Goal: Task Accomplishment & Management: Use online tool/utility

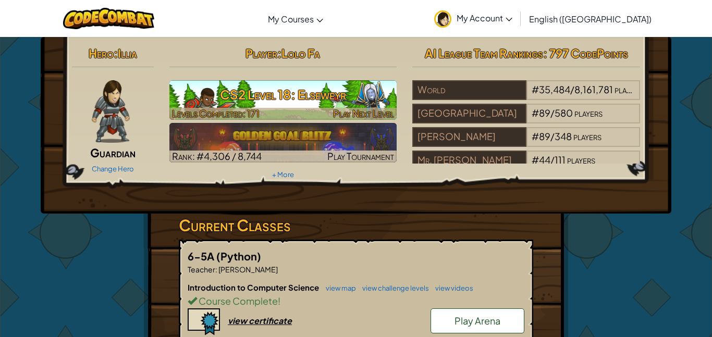
click at [190, 86] on h3 "CS2 Level 18: Elseweyr" at bounding box center [283, 94] width 228 height 23
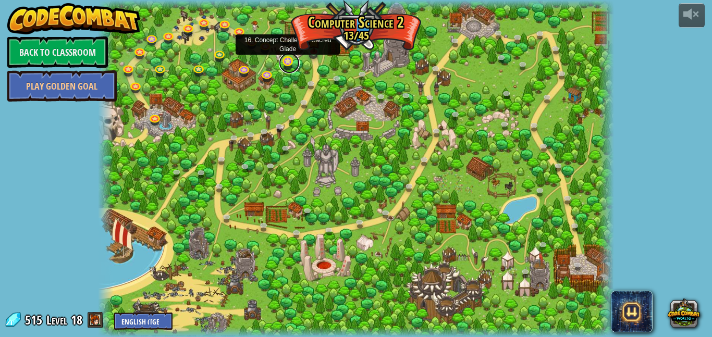
click at [289, 61] on link at bounding box center [289, 63] width 21 height 21
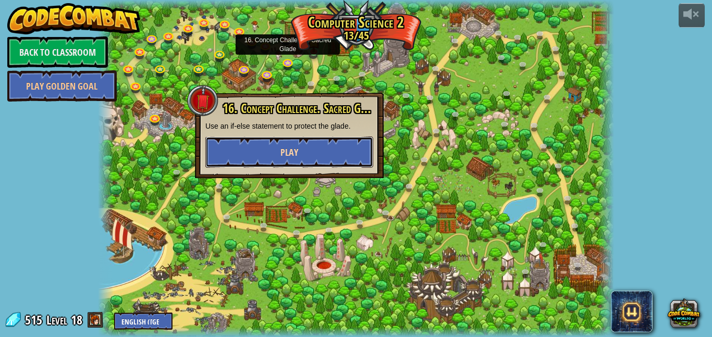
click at [282, 148] on span "Play" at bounding box center [289, 152] width 18 height 13
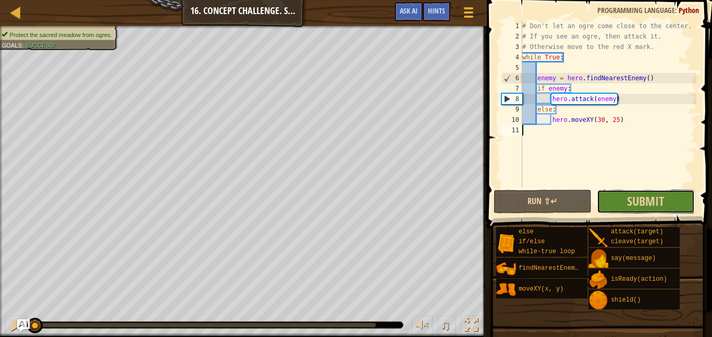
click at [623, 198] on button "Submit" at bounding box center [646, 202] width 98 height 24
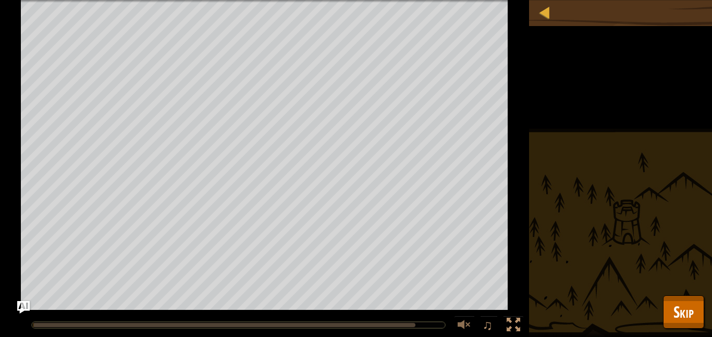
click at [623, 198] on div "Protect the sacred meadow from ogres. Goals : Running... ♫ Illia 169 x: 31 y: 2…" at bounding box center [356, 168] width 712 height 337
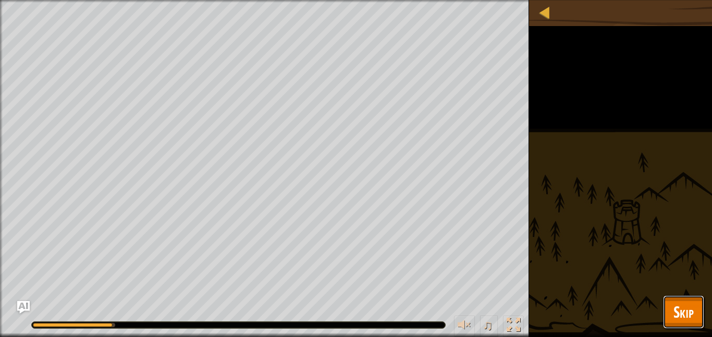
click at [680, 304] on span "Skip" at bounding box center [683, 311] width 20 height 21
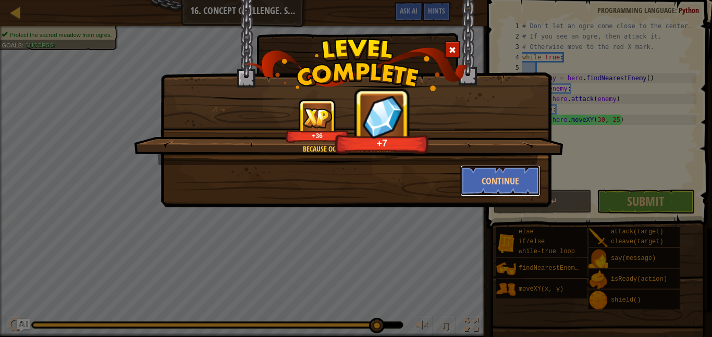
click at [476, 180] on button "Continue" at bounding box center [500, 180] width 81 height 31
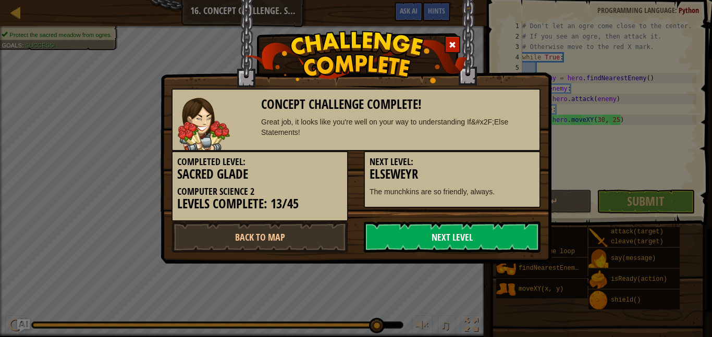
click at [437, 233] on link "Next Level" at bounding box center [452, 236] width 177 height 31
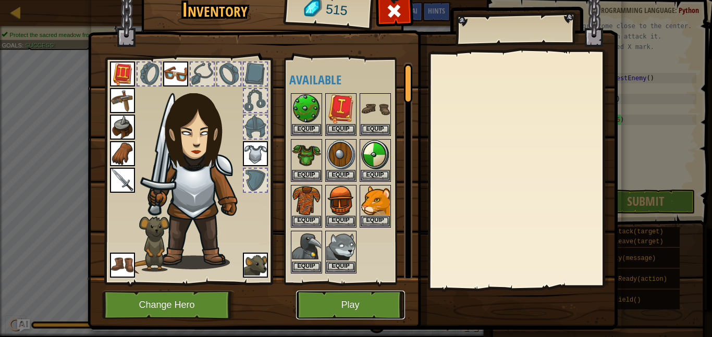
click at [337, 304] on button "Play" at bounding box center [350, 305] width 109 height 29
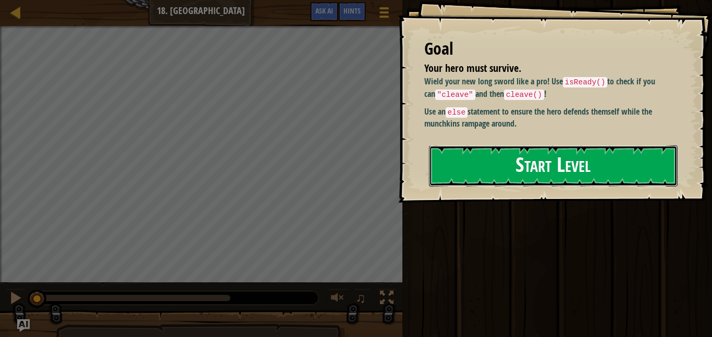
click at [494, 162] on button "Start Level" at bounding box center [553, 165] width 249 height 41
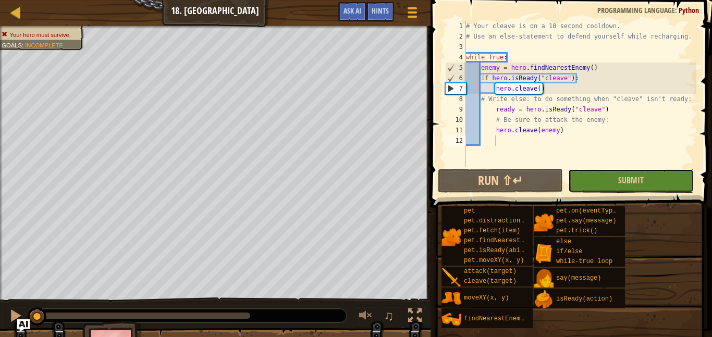
click at [593, 175] on button "Submit" at bounding box center [630, 181] width 125 height 24
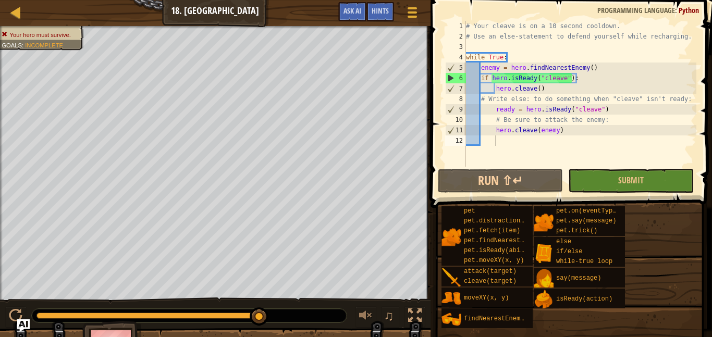
click at [522, 136] on div "# Your cleave is on a 10 second cooldown. # Use an else-statement to defend you…" at bounding box center [580, 104] width 232 height 167
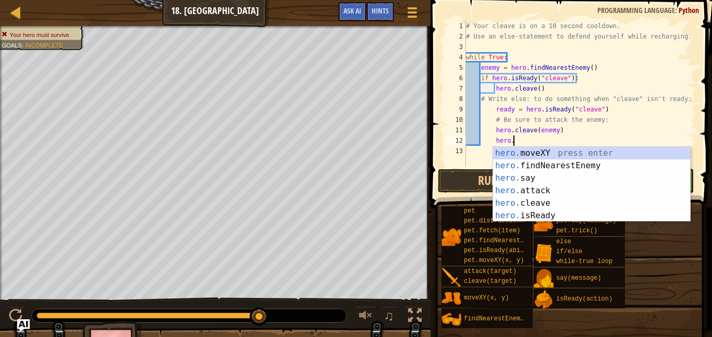
scroll to position [5, 6]
click at [533, 192] on div "hero. moveXY press enter hero. findNearestEnemy press enter hero. say press ent…" at bounding box center [591, 197] width 197 height 100
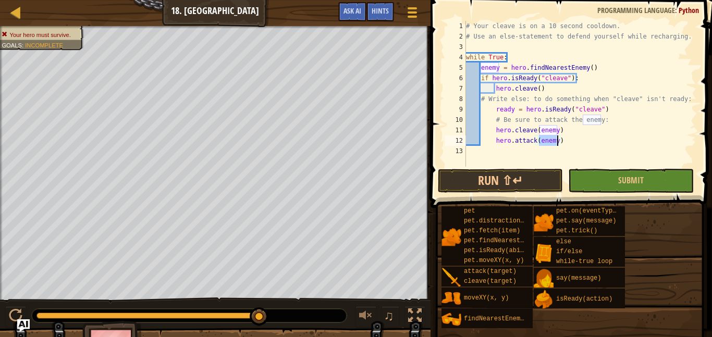
click at [615, 132] on div "# Your cleave is on a 10 second cooldown. # Use an else-statement to defend you…" at bounding box center [580, 104] width 232 height 167
type textarea "hero.cleave(enemy)"
click at [615, 132] on div "# Your cleave is on a 10 second cooldown. # Use an else-statement to defend you…" at bounding box center [580, 104] width 232 height 167
click at [551, 148] on div "# Your cleave is on a 10 second cooldown. # Use an else-statement to defend you…" at bounding box center [580, 104] width 232 height 167
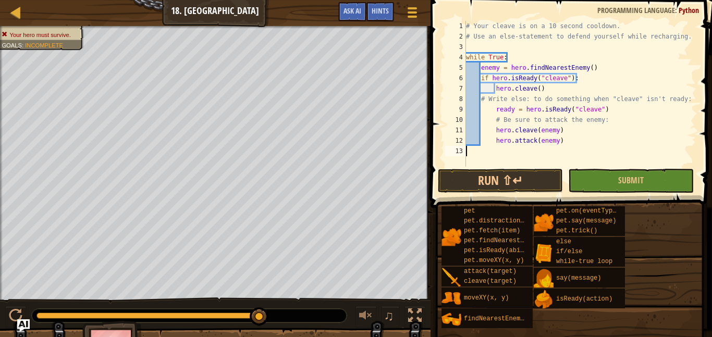
click at [513, 155] on div "# Your cleave is on a 10 second cooldown. # Use an else-statement to defend you…" at bounding box center [580, 104] width 232 height 167
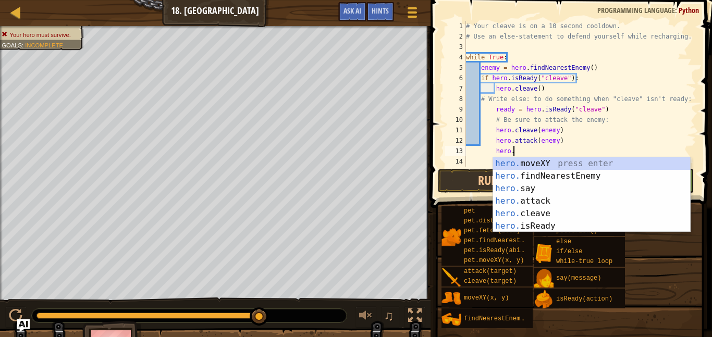
scroll to position [5, 6]
click at [544, 202] on div "hero. moveXY press enter hero. findNearestEnemy press enter hero. say press ent…" at bounding box center [591, 207] width 197 height 100
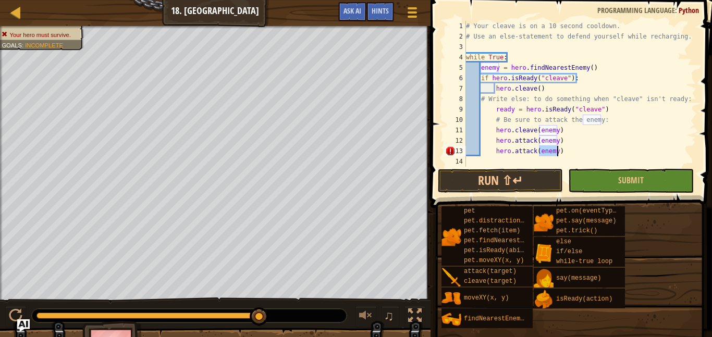
click at [617, 176] on button "Submit" at bounding box center [630, 181] width 125 height 24
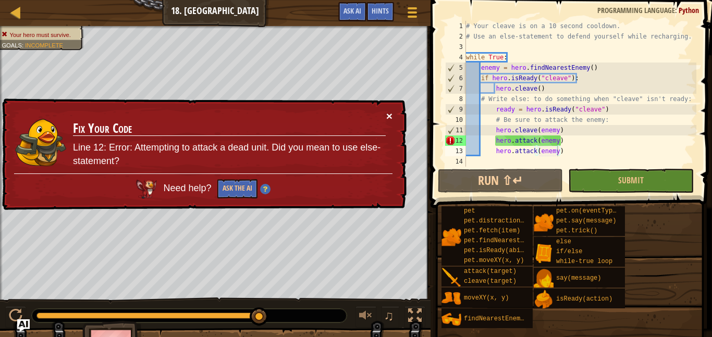
click at [387, 110] on button "×" at bounding box center [389, 115] width 6 height 11
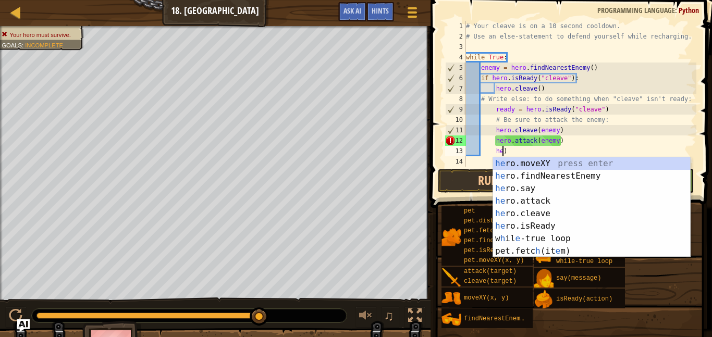
scroll to position [5, 0]
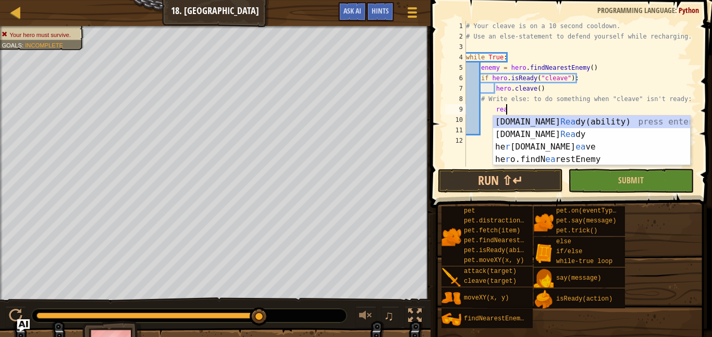
type textarea "r"
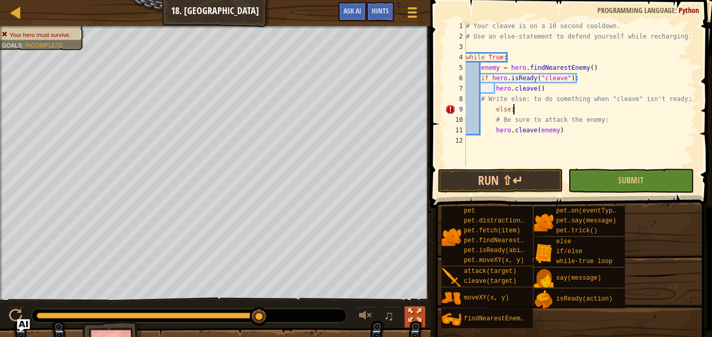
scroll to position [5, 6]
type textarea "hero.cleave(enemy)"
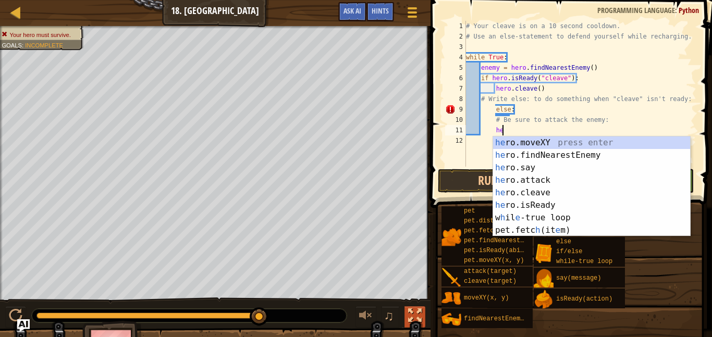
type textarea "h"
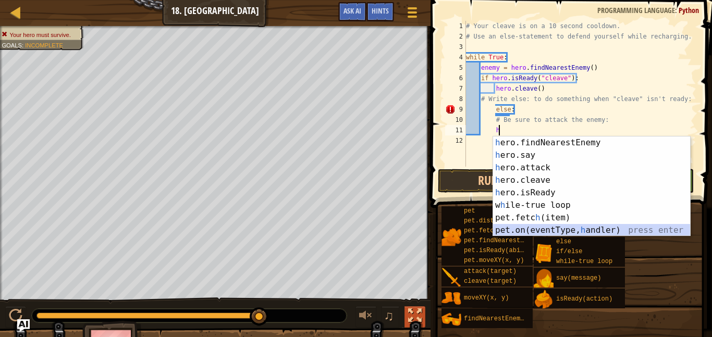
scroll to position [13, 0]
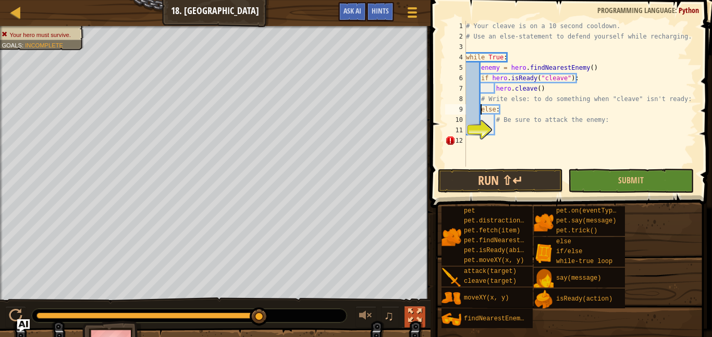
type textarea "# Be sure to attack the enemy:"
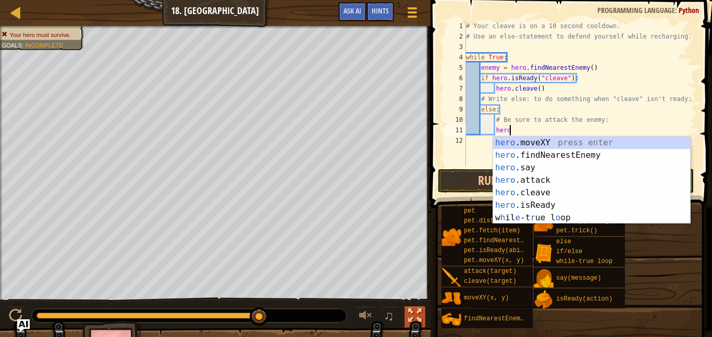
scroll to position [5, 6]
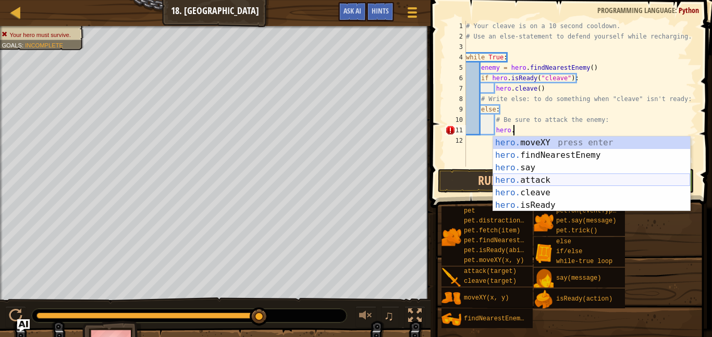
click at [527, 183] on div "hero. moveXY press enter hero. findNearestEnemy press enter hero. say press ent…" at bounding box center [591, 186] width 197 height 100
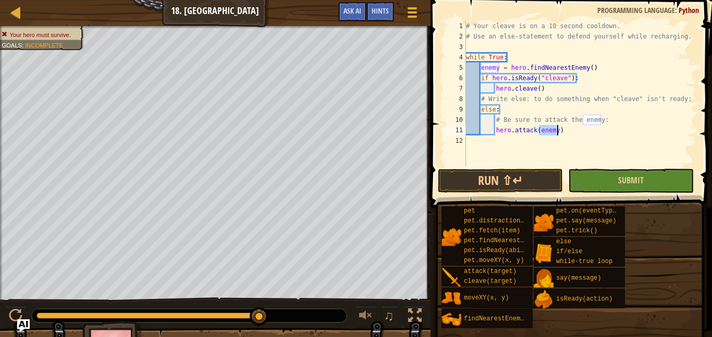
type textarea "hero.attack(enemy)"
click at [598, 184] on button "Submit" at bounding box center [630, 181] width 125 height 24
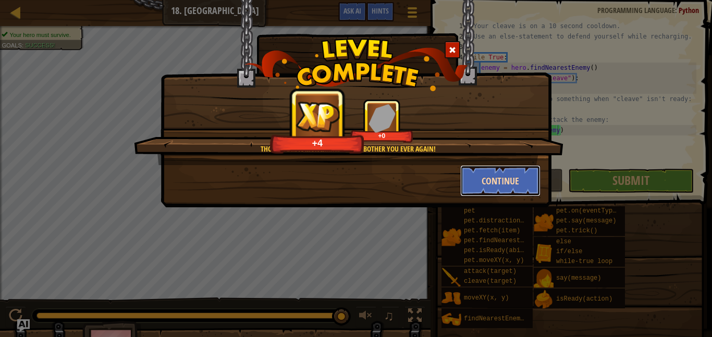
click at [525, 185] on button "Continue" at bounding box center [500, 180] width 81 height 31
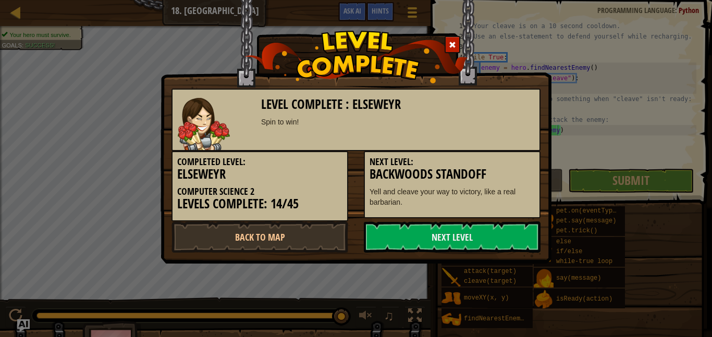
click at [423, 217] on div "Next Level: Backwoods Standoff Yell and cleave your way to victory, like a real…" at bounding box center [452, 184] width 177 height 67
click at [414, 239] on link "Next Level" at bounding box center [452, 236] width 177 height 31
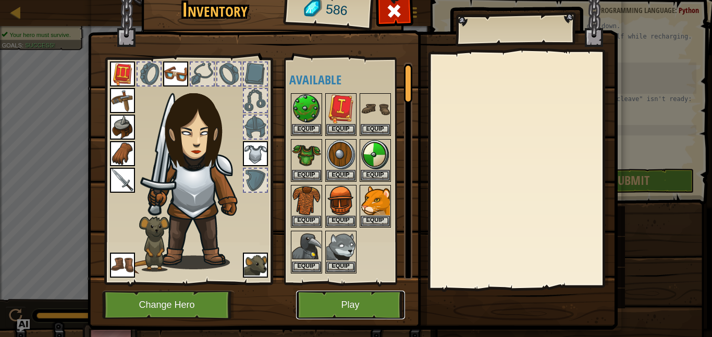
click at [337, 300] on button "Play" at bounding box center [350, 305] width 109 height 29
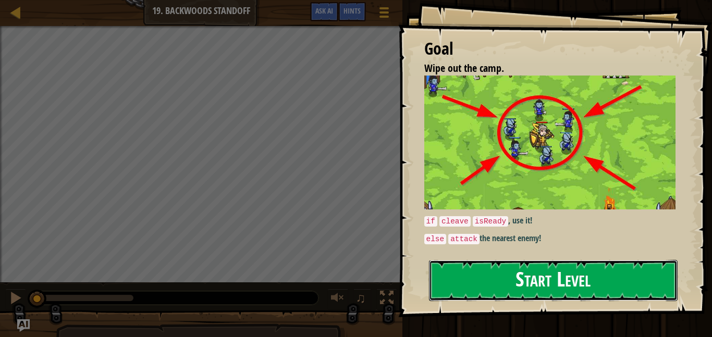
click at [468, 279] on button "Start Level" at bounding box center [553, 280] width 249 height 41
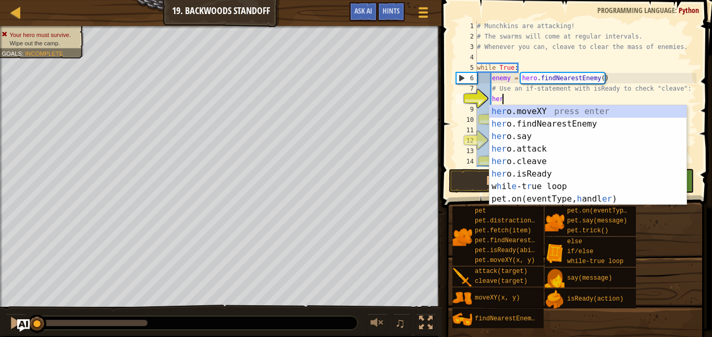
scroll to position [5, 4]
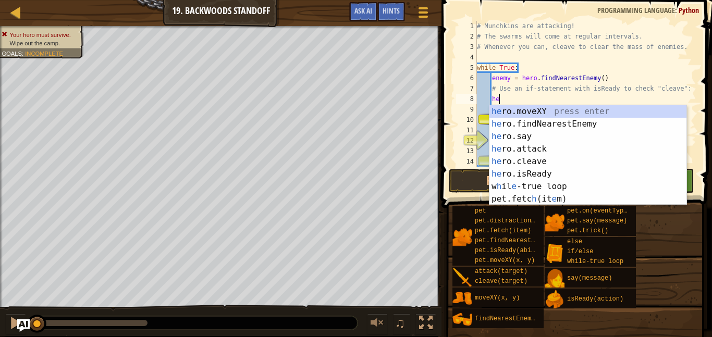
type textarea "h"
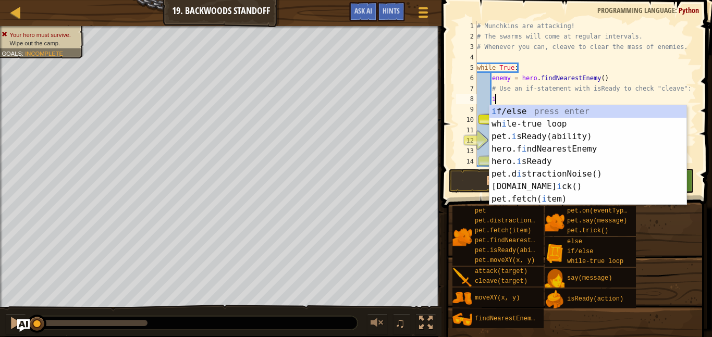
scroll to position [5, 3]
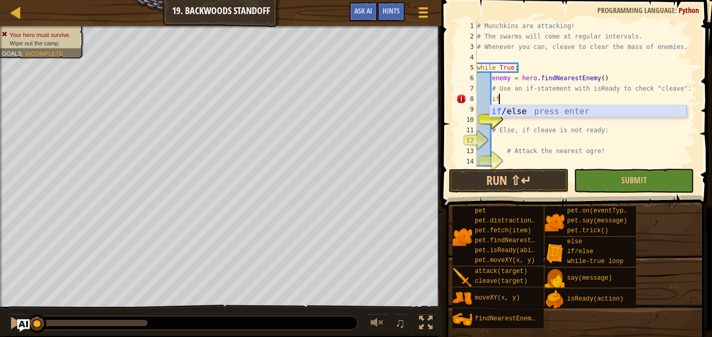
type textarea "i"
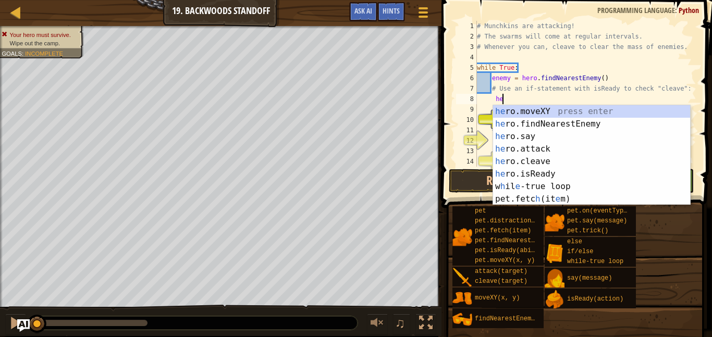
type textarea "h"
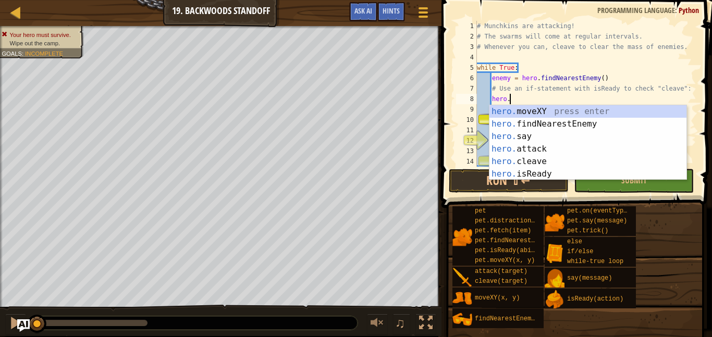
scroll to position [5, 4]
click at [578, 159] on div "hero. moveXY press enter hero. findNearestEnemy press enter hero. say press ent…" at bounding box center [587, 155] width 197 height 100
type textarea "hero.cleave(enemy)"
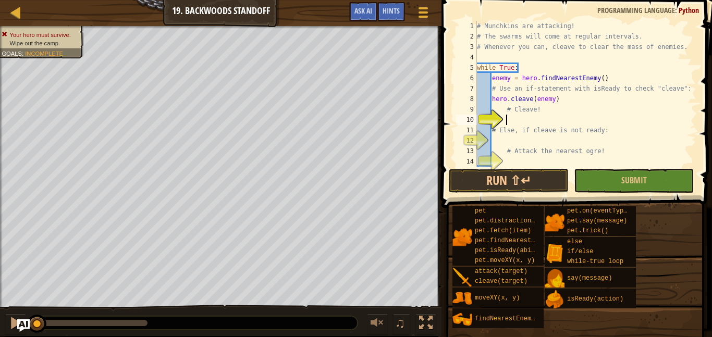
click at [514, 119] on div "# Munchkins are attacking! # The swarms will come at regular intervals. # Whene…" at bounding box center [585, 104] width 221 height 167
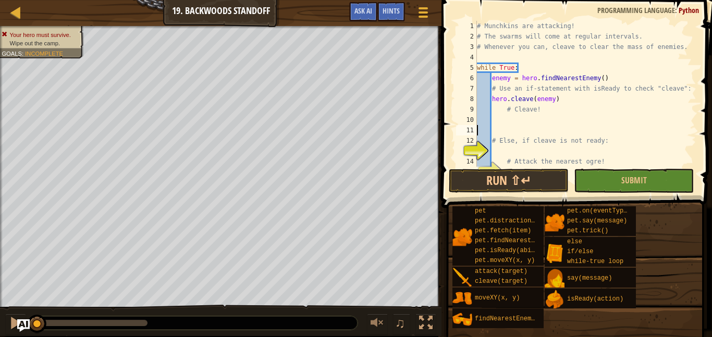
scroll to position [5, 2]
type textarea "# Else, if cleave is not ready:"
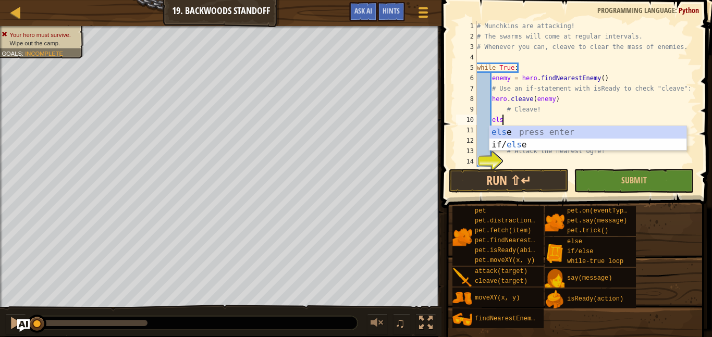
scroll to position [5, 4]
type textarea "else:"
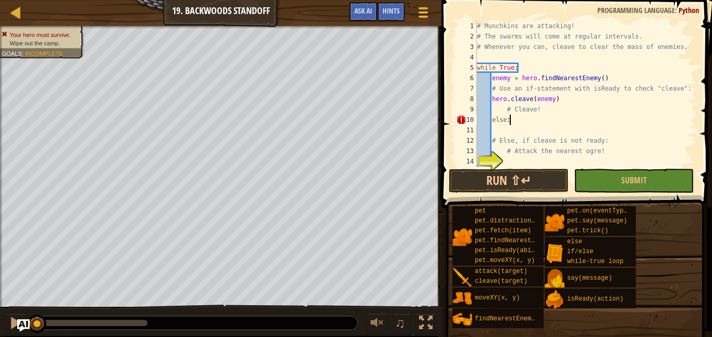
scroll to position [5, 2]
type textarea "else:"
type textarea "# Attack the nearest ogre!"
click at [510, 158] on div "# Munchkins are attacking! # The swarms will come at regular intervals. # Whene…" at bounding box center [585, 104] width 221 height 167
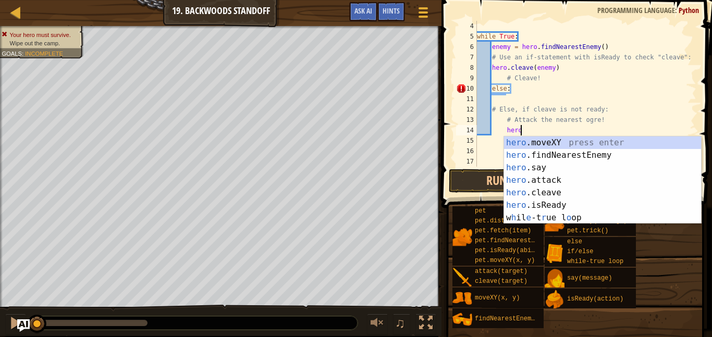
scroll to position [5, 6]
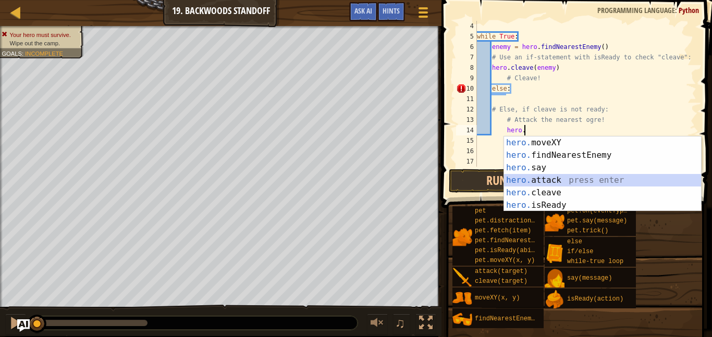
click at [543, 180] on div "hero. moveXY press enter hero. findNearestEnemy press enter hero. say press ent…" at bounding box center [602, 186] width 197 height 100
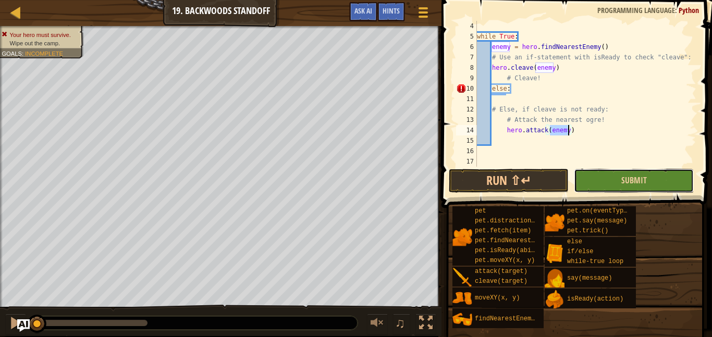
click at [590, 175] on button "Submit" at bounding box center [634, 181] width 120 height 24
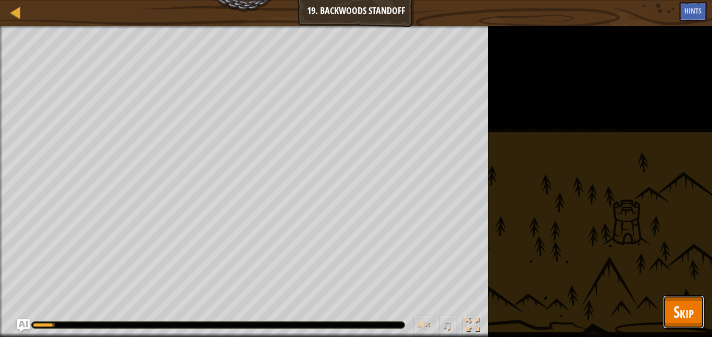
click at [681, 310] on span "Skip" at bounding box center [683, 311] width 20 height 21
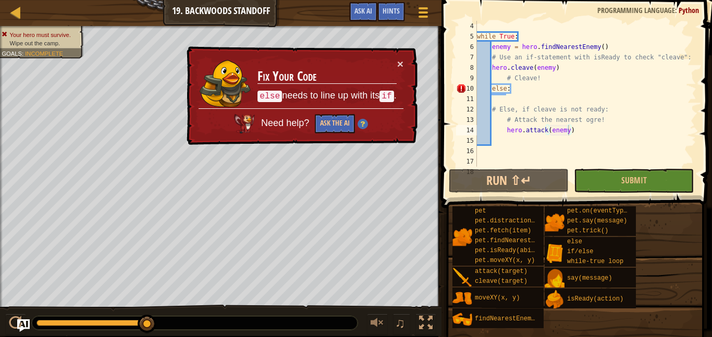
click at [491, 89] on div "while True : enemy = hero . findNearestEnemy ( ) # Use an if-statement with isR…" at bounding box center [585, 104] width 221 height 167
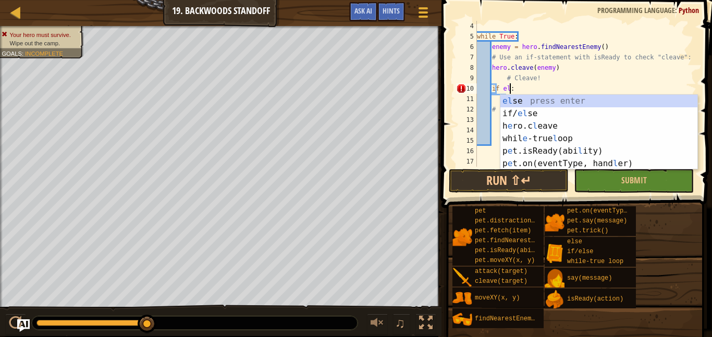
scroll to position [5, 5]
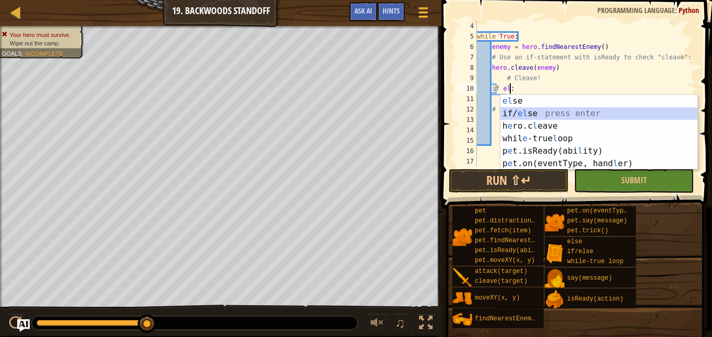
click at [557, 110] on div "el se press enter if/ el se press enter h e ro.c l eave press enter whil e -tru…" at bounding box center [598, 145] width 197 height 100
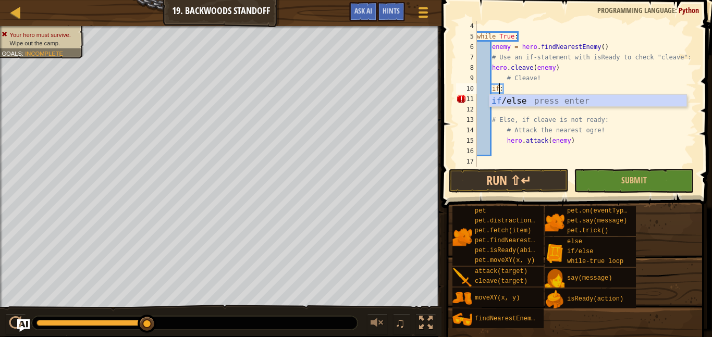
scroll to position [5, 3]
click at [522, 105] on div "if /else press enter" at bounding box center [587, 114] width 197 height 38
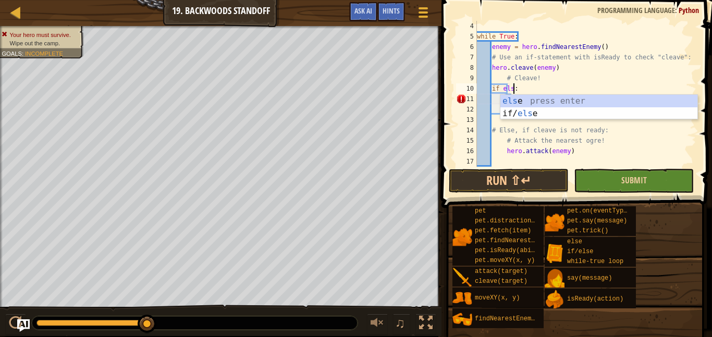
scroll to position [5, 6]
click at [630, 150] on div "while True : enemy = hero . findNearestEnemy ( ) # Use an if-statement with isR…" at bounding box center [585, 104] width 221 height 167
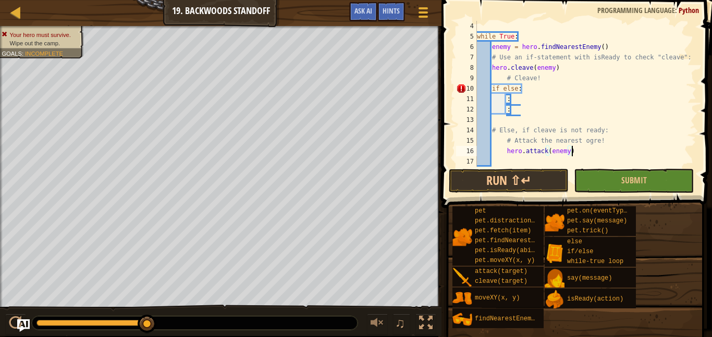
click at [513, 111] on div "while True : enemy = hero . findNearestEnemy ( ) # Use an if-statement with isR…" at bounding box center [585, 104] width 221 height 167
type textarea ":"
click at [513, 111] on div "while True : enemy = hero . findNearestEnemy ( ) # Use an if-statement with isR…" at bounding box center [585, 104] width 221 height 167
type textarea ":"
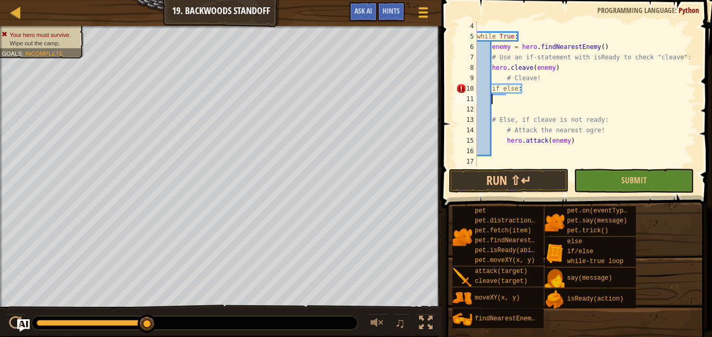
click at [579, 145] on div "while True : enemy = hero . findNearestEnemy ( ) # Use an if-statement with isR…" at bounding box center [585, 104] width 221 height 167
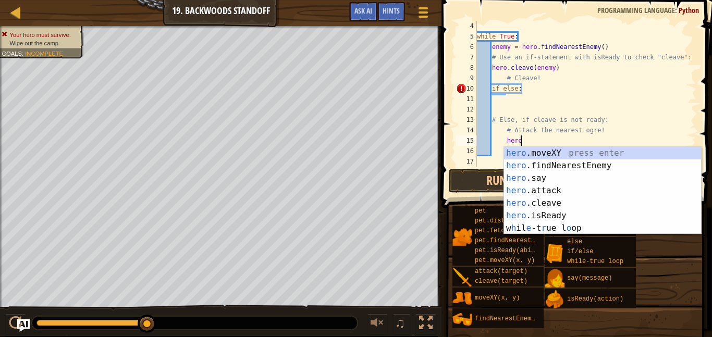
type textarea "h"
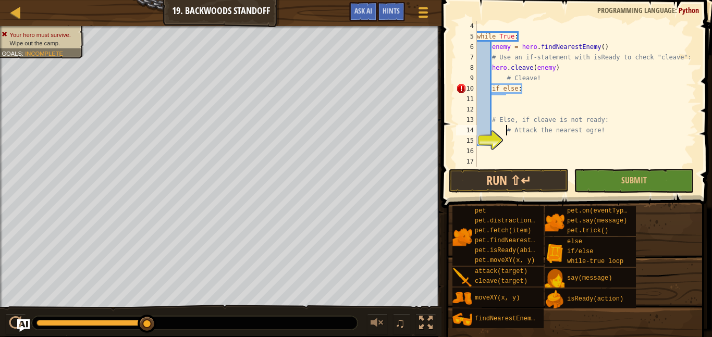
type textarea "# Else, if cleave is not ready:"
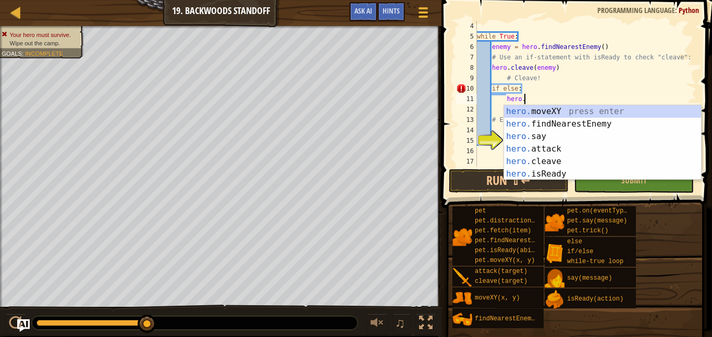
scroll to position [5, 6]
click at [576, 148] on div "hero. moveXY press enter hero. findNearestEnemy press enter hero. say press ent…" at bounding box center [602, 155] width 197 height 100
type textarea "hero.attack(enemy)"
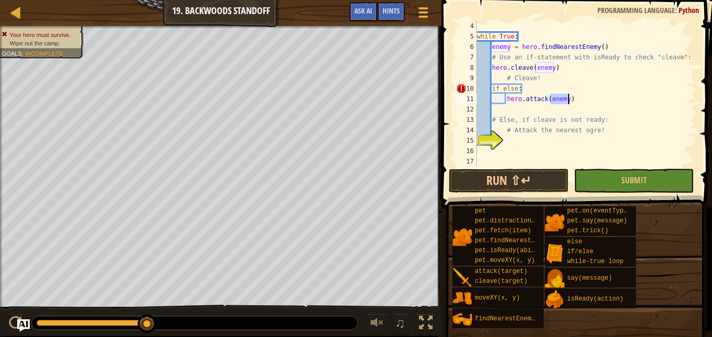
click at [547, 143] on div "while True : enemy = hero . findNearestEnemy ( ) # Use an if-statement with isR…" at bounding box center [585, 104] width 221 height 167
click at [634, 178] on span "Submit" at bounding box center [634, 180] width 26 height 11
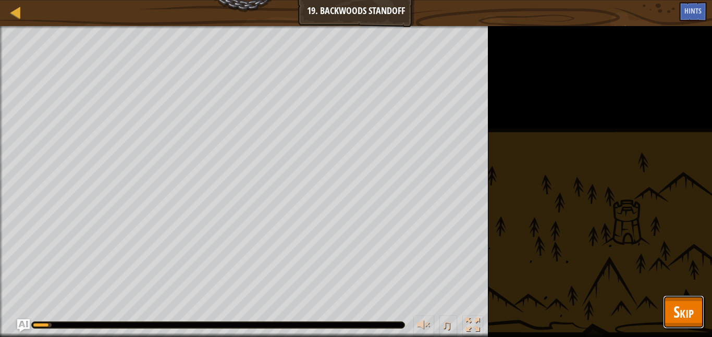
click at [678, 324] on button "Skip" at bounding box center [683, 311] width 41 height 33
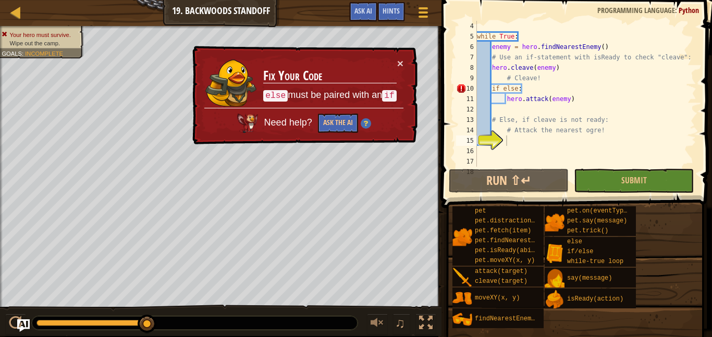
click at [406, 61] on div "× Fix Your Code else must be paired with an if Need help? Ask the AI" at bounding box center [303, 95] width 227 height 99
click at [403, 61] on button "×" at bounding box center [400, 63] width 6 height 11
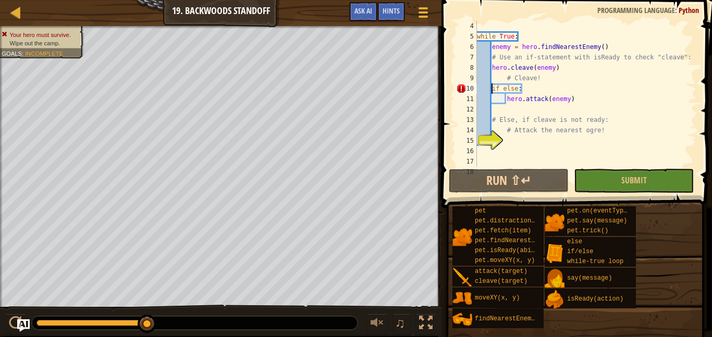
click at [490, 89] on div "while True : enemy = hero . findNearestEnemy ( ) # Use an if-statement with isR…" at bounding box center [585, 104] width 221 height 167
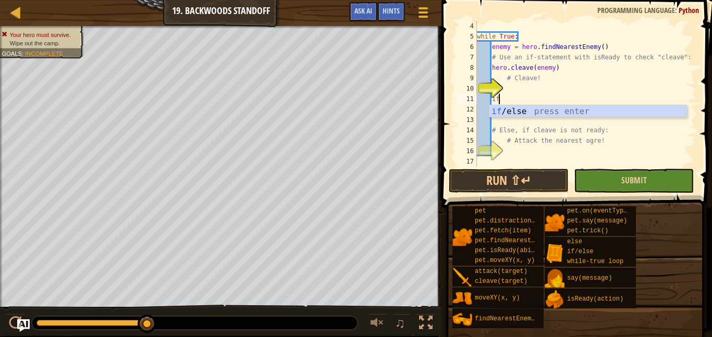
type textarea "i"
click at [574, 103] on div "while True : enemy = hero . findNearestEnemy ( ) # Use an if-statement with isR…" at bounding box center [585, 104] width 221 height 167
click at [575, 110] on div "while True : enemy = hero . findNearestEnemy ( ) # Use an if-statement with isR…" at bounding box center [585, 104] width 221 height 167
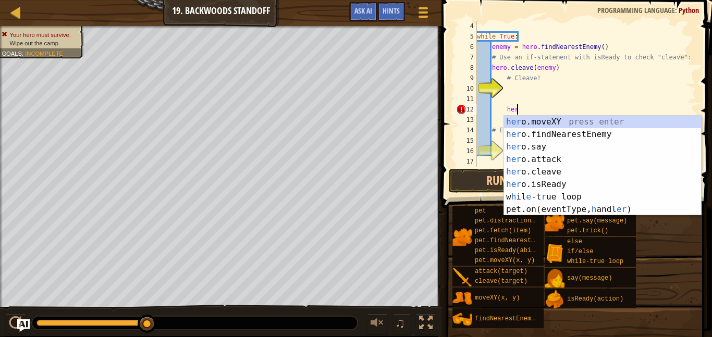
type textarea "h"
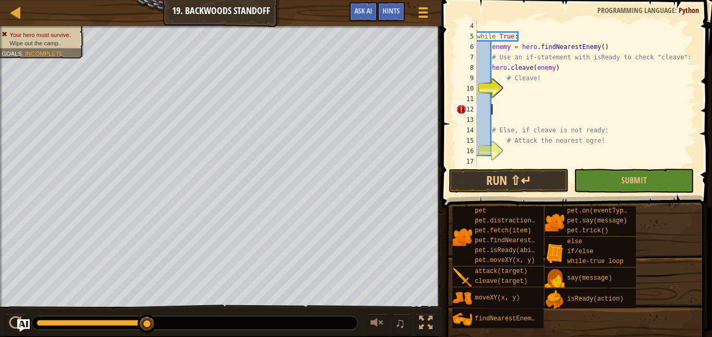
scroll to position [5, 0]
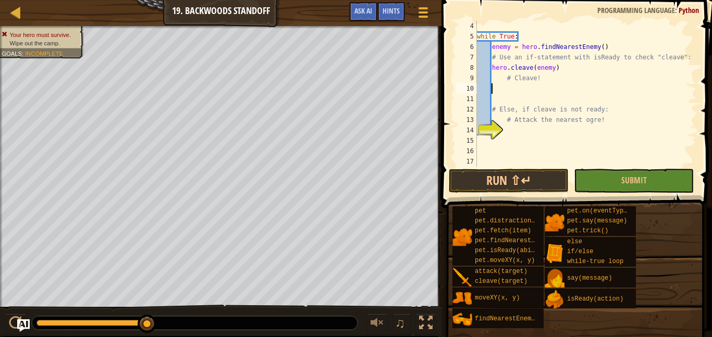
type textarea "# Cleave!"
type textarea "# Attack the nearest ogre!"
click at [575, 110] on div "while True : enemy = hero . findNearestEnemy ( ) # Use an if-statement with isR…" at bounding box center [585, 104] width 221 height 167
type textarea "# Else, if cleave is not ready:"
click at [518, 144] on div "while True : enemy = hero . findNearestEnemy ( ) # Use an if-statement with isR…" at bounding box center [585, 104] width 221 height 167
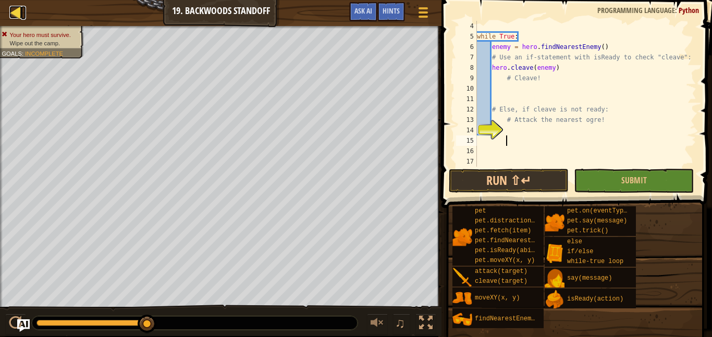
click at [15, 17] on div at bounding box center [15, 12] width 13 height 13
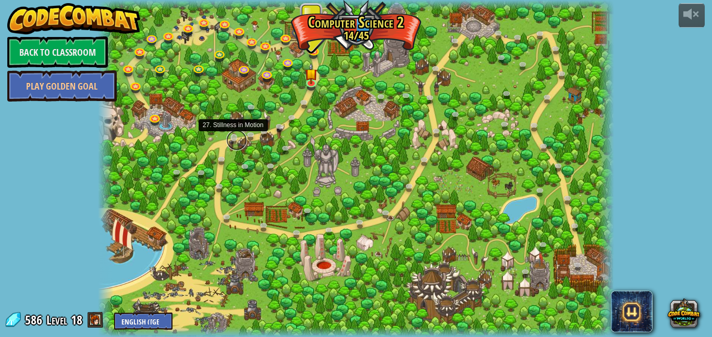
click at [229, 139] on link at bounding box center [236, 140] width 21 height 21
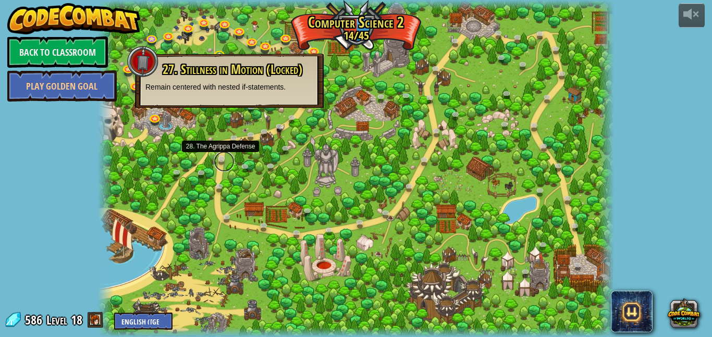
click at [223, 157] on link at bounding box center [224, 161] width 21 height 21
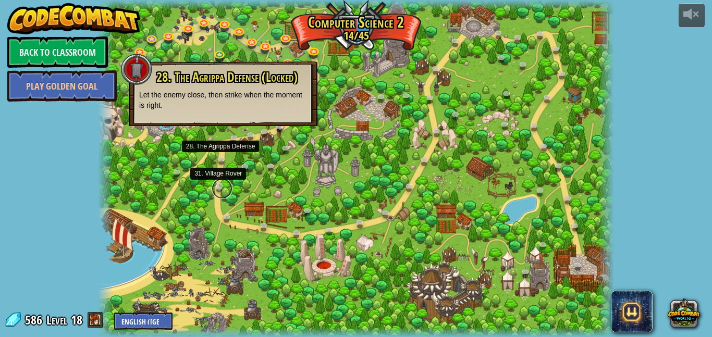
click at [218, 191] on link at bounding box center [222, 188] width 21 height 21
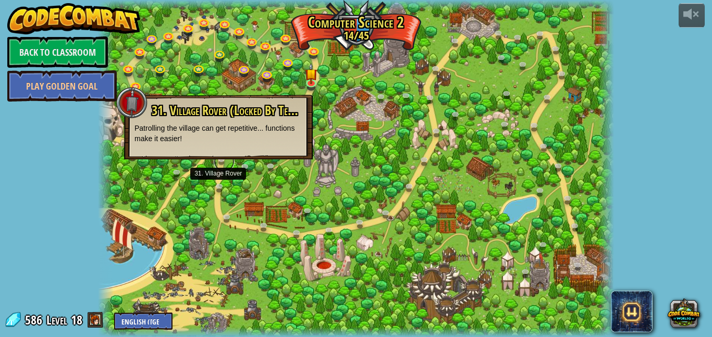
click at [221, 160] on link at bounding box center [224, 161] width 21 height 21
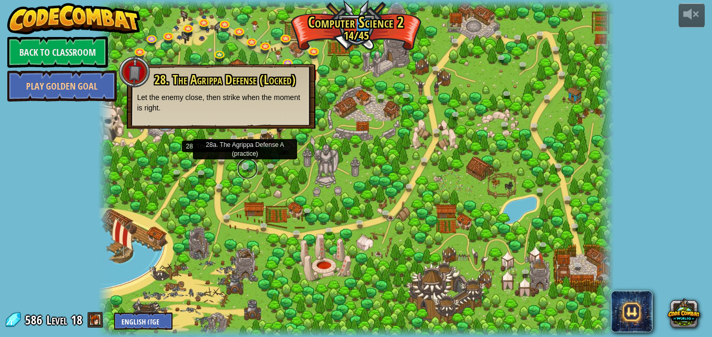
click at [244, 171] on link at bounding box center [247, 168] width 21 height 21
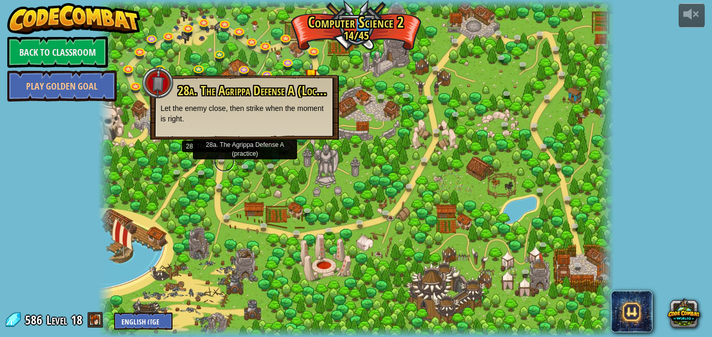
click at [217, 163] on link at bounding box center [224, 161] width 21 height 21
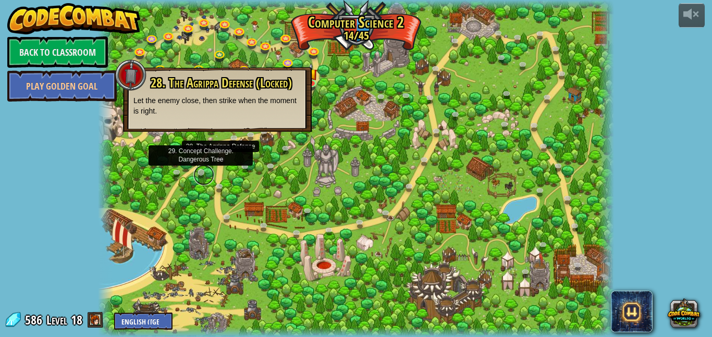
click at [203, 167] on link at bounding box center [203, 175] width 21 height 21
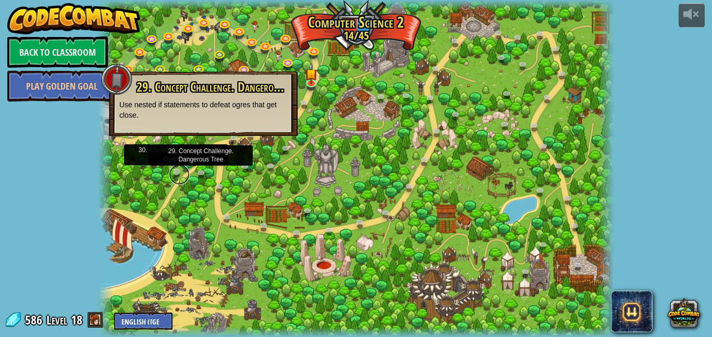
click at [179, 170] on link at bounding box center [179, 174] width 21 height 21
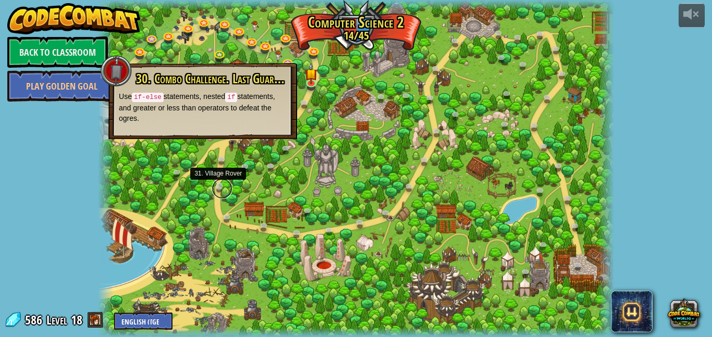
click at [221, 188] on link at bounding box center [222, 188] width 21 height 21
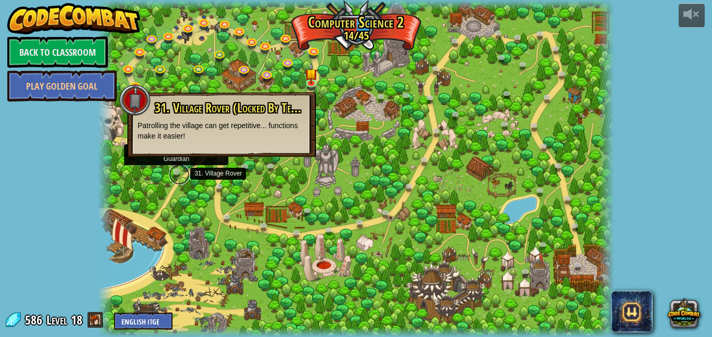
click at [177, 175] on link at bounding box center [179, 174] width 21 height 21
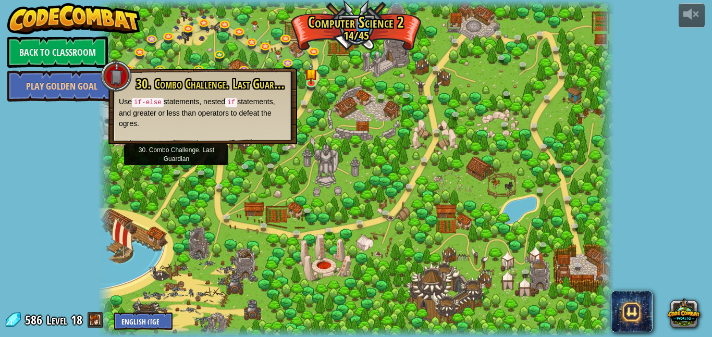
click at [216, 179] on div at bounding box center [356, 168] width 516 height 337
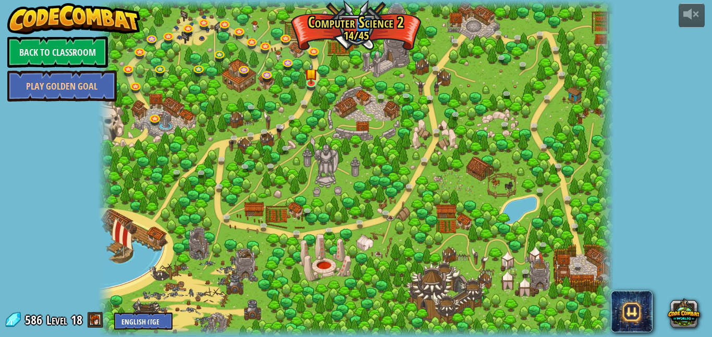
click at [261, 152] on div at bounding box center [356, 168] width 516 height 337
click at [318, 86] on link at bounding box center [312, 82] width 21 height 21
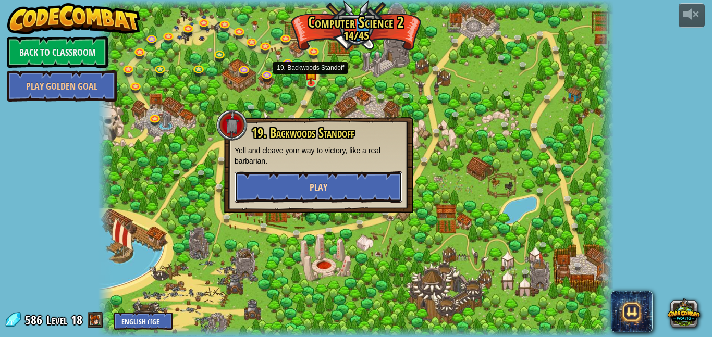
click at [307, 184] on button "Play" at bounding box center [318, 186] width 168 height 31
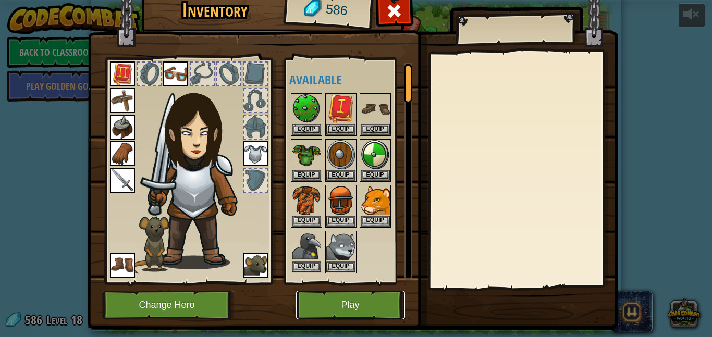
click at [368, 305] on button "Play" at bounding box center [350, 305] width 109 height 29
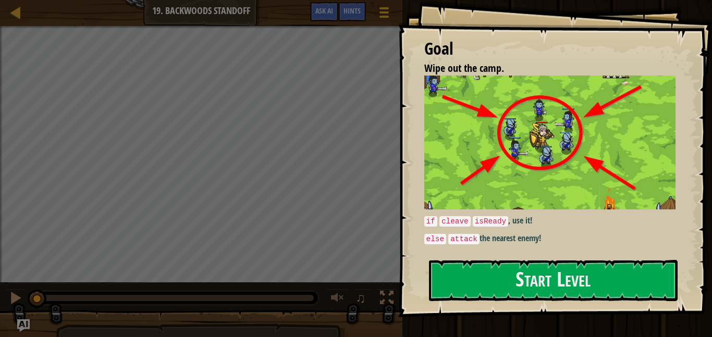
click at [518, 178] on img at bounding box center [549, 143] width 251 height 134
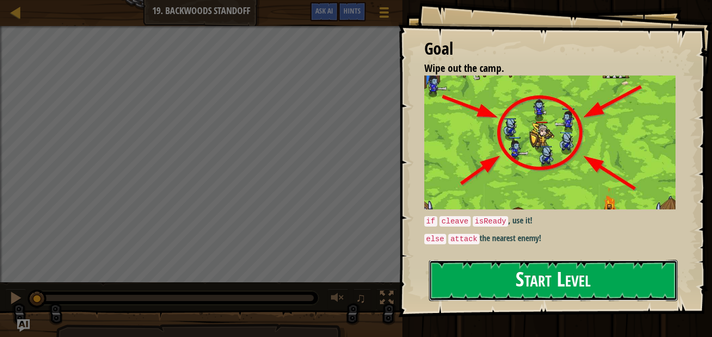
click at [492, 262] on button "Start Level" at bounding box center [553, 280] width 249 height 41
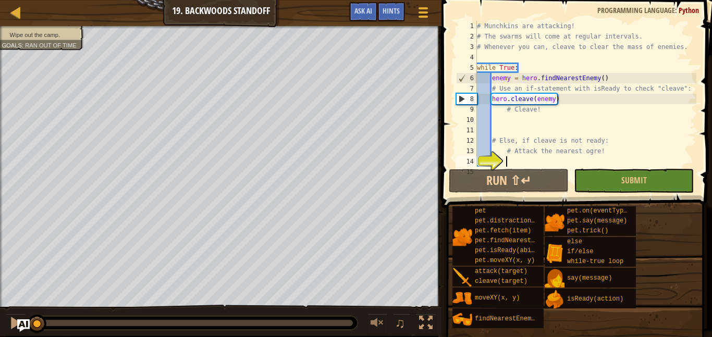
scroll to position [42, 0]
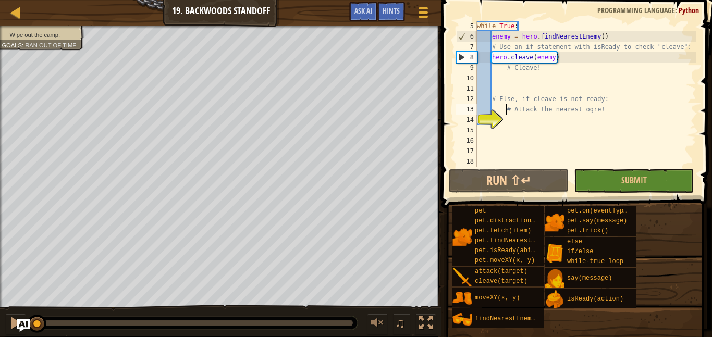
type textarea "# Else, if cleave is not ready:"
click at [594, 59] on div "while True : enemy = hero . findNearestEnemy ( ) # Use an if-statement with isR…" at bounding box center [585, 104] width 221 height 167
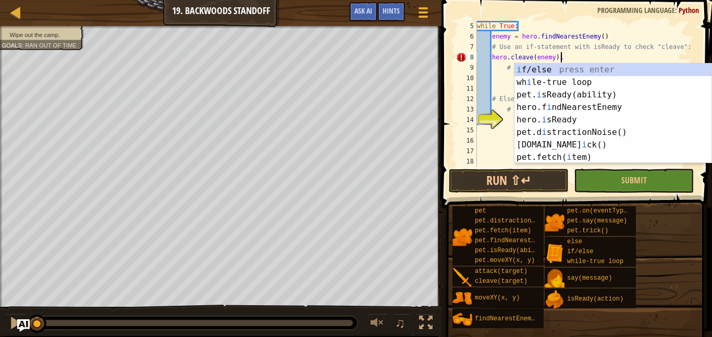
type textarea "hero.cleave(enemy)"
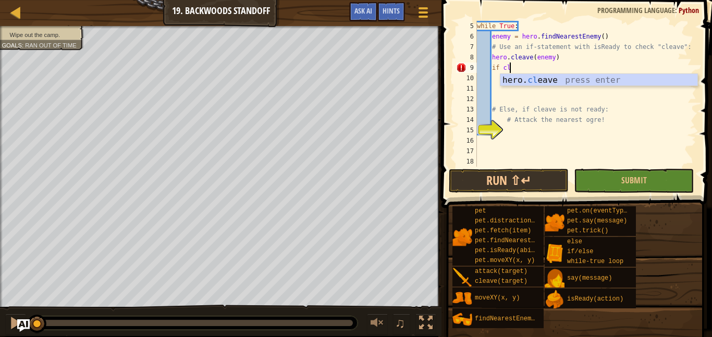
scroll to position [5, 5]
click at [599, 79] on div "hero. cle ave press enter" at bounding box center [598, 93] width 197 height 38
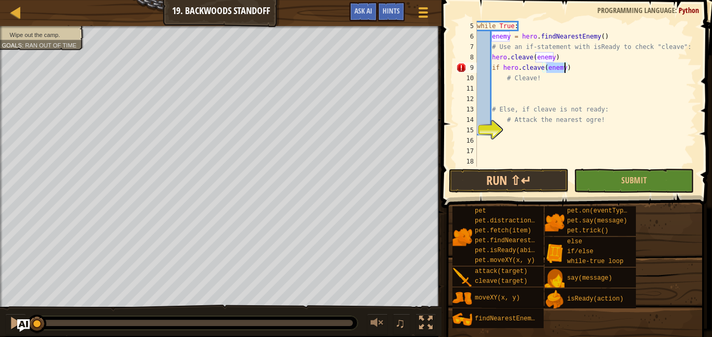
click at [599, 79] on div "while True : enemy = hero . findNearestEnemy ( ) # Use an if-statement with isR…" at bounding box center [585, 104] width 221 height 167
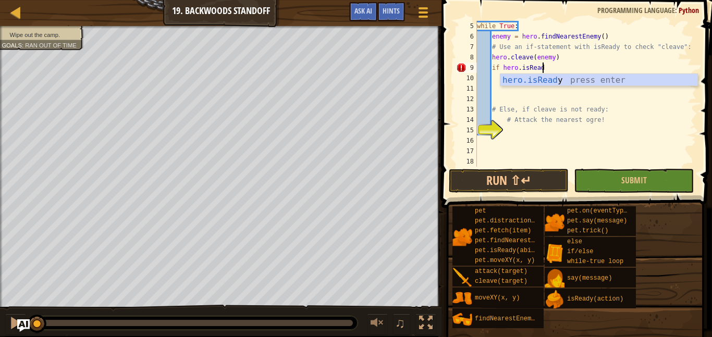
scroll to position [5, 9]
type textarea "if hero.isReady:"
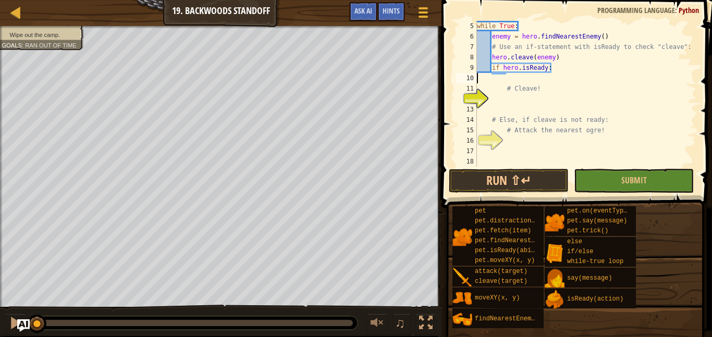
scroll to position [5, 0]
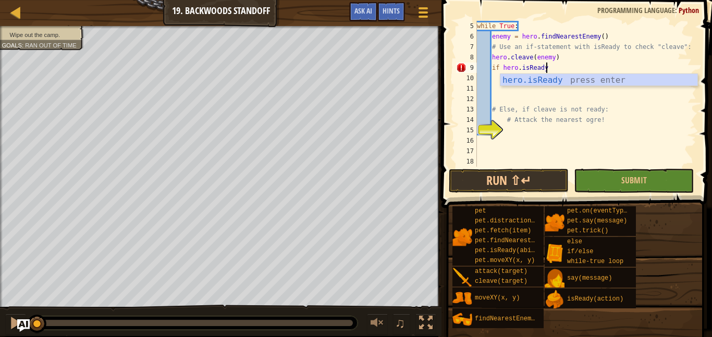
type textarea "if hero.isReady("cleave")"
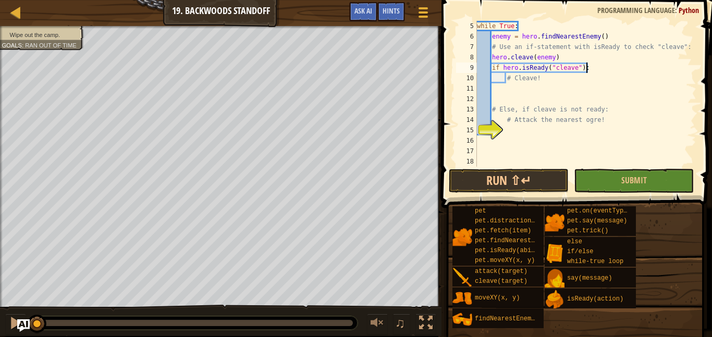
type textarea "# Cleave!"
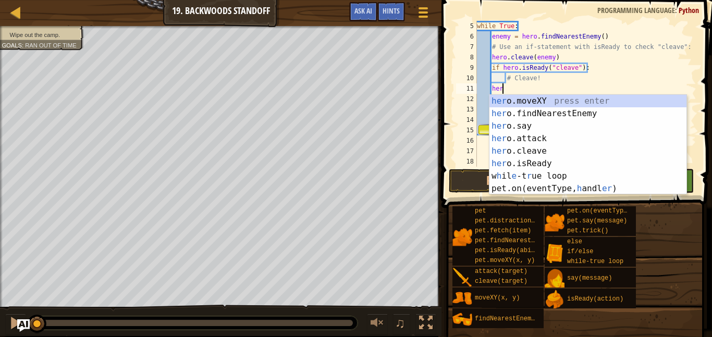
scroll to position [5, 4]
type textarea "h"
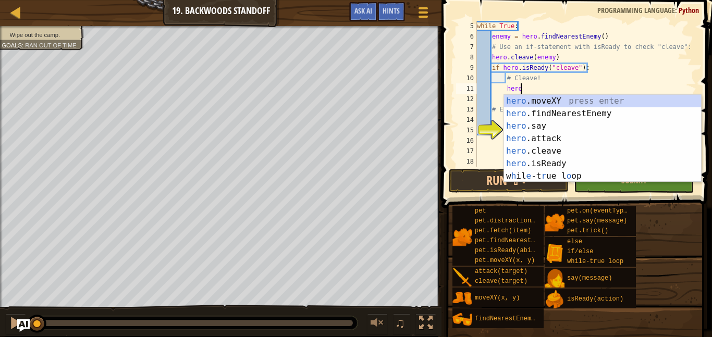
scroll to position [5, 6]
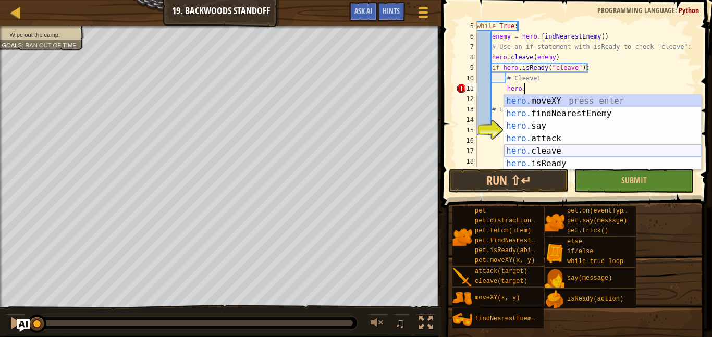
click at [561, 151] on div "hero. moveXY press enter hero. findNearestEnemy press enter hero. say press ent…" at bounding box center [602, 145] width 197 height 100
type textarea "hero.cleave(enemy)"
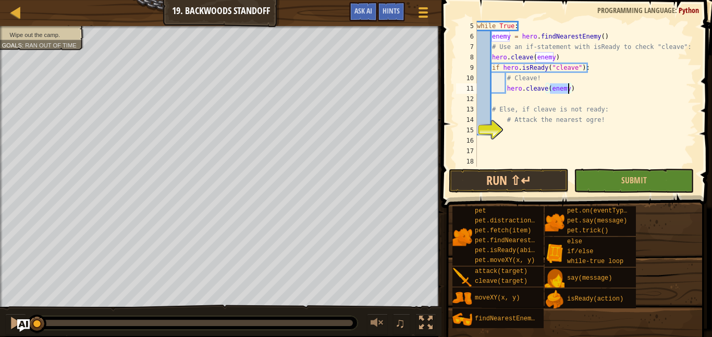
click at [477, 132] on div "15" at bounding box center [466, 130] width 21 height 10
click at [477, 126] on div "15" at bounding box center [466, 130] width 21 height 10
click at [498, 102] on div "while True : enemy = hero . findNearestEnemy ( ) # Use an if-statement with isR…" at bounding box center [585, 104] width 221 height 167
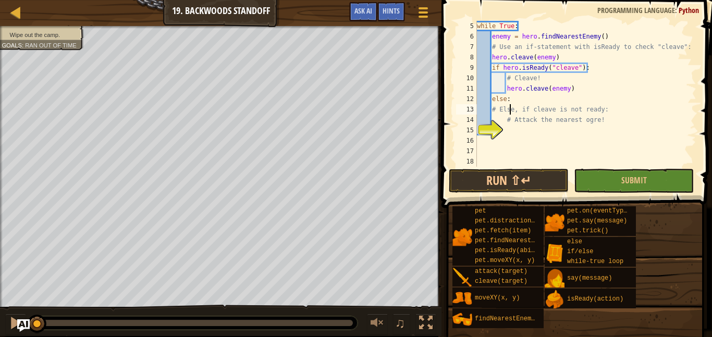
type textarea "# Attack the nearest ogre!"
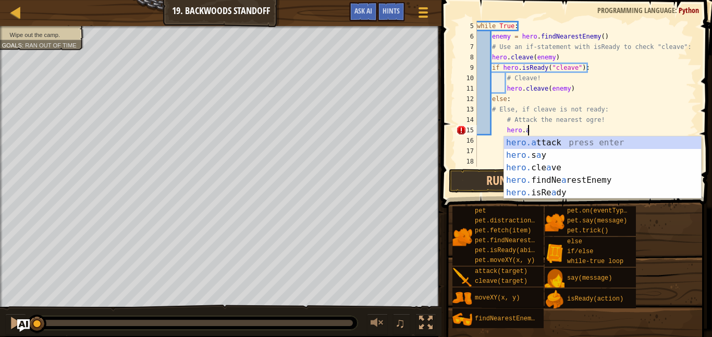
scroll to position [5, 7]
click at [556, 150] on div "hero.a ttack press enter hero. s a y press enter hero. cle a ve press enter her…" at bounding box center [602, 180] width 197 height 88
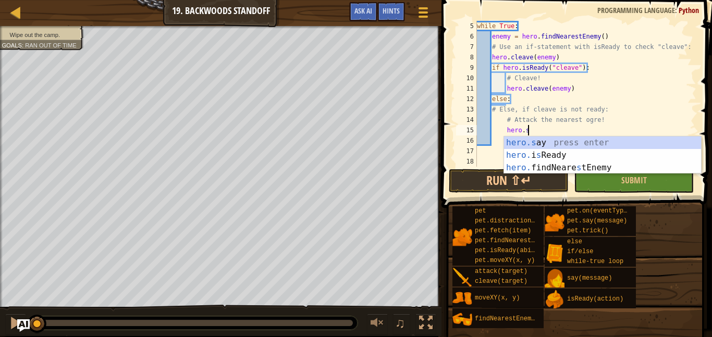
scroll to position [5, 6]
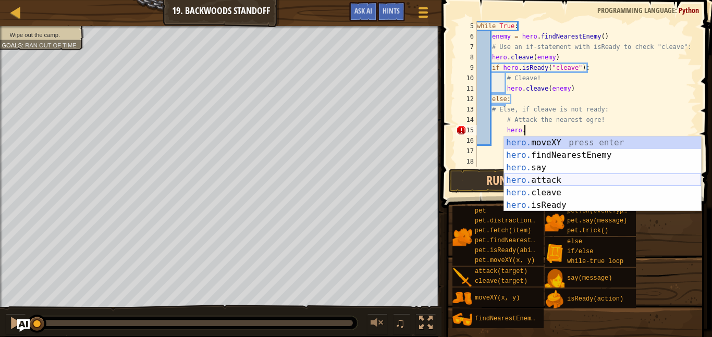
click at [568, 181] on div "hero. moveXY press enter hero. findNearestEnemy press enter hero. say press ent…" at bounding box center [602, 186] width 197 height 100
type textarea "hero.attack(enemy)"
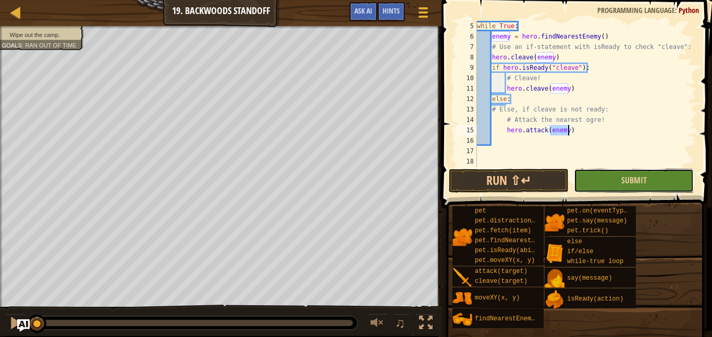
click at [617, 175] on button "Submit" at bounding box center [634, 181] width 120 height 24
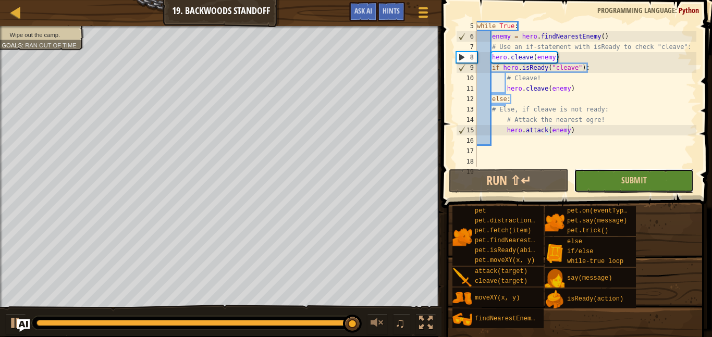
click at [608, 180] on button "Submit" at bounding box center [634, 181] width 120 height 24
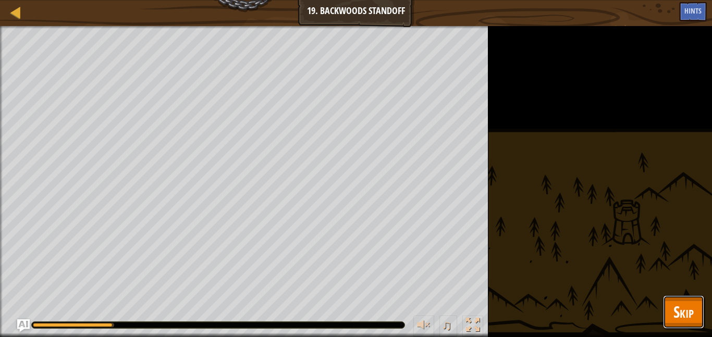
click at [664, 315] on button "Skip" at bounding box center [683, 311] width 41 height 33
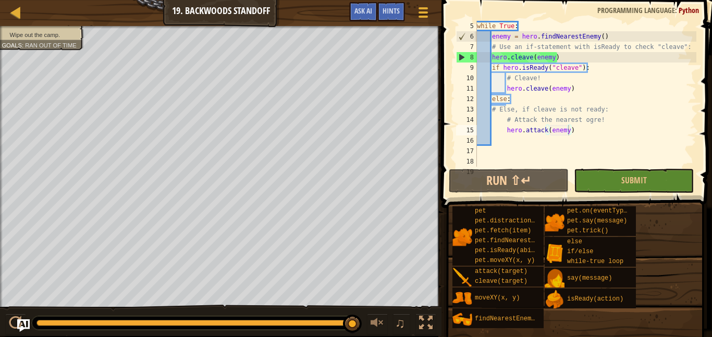
click at [573, 132] on div "while True : enemy = hero . findNearestEnemy ( ) # Use an if-statement with isR…" at bounding box center [585, 104] width 221 height 167
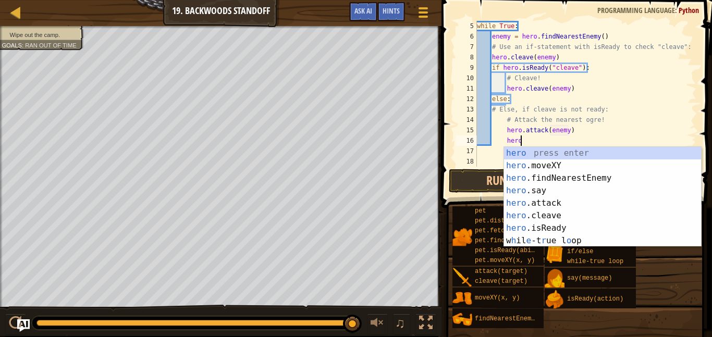
scroll to position [5, 6]
click at [578, 204] on div "hero press enter hero .moveXY press enter hero .findNearestEnemy press enter he…" at bounding box center [602, 209] width 197 height 125
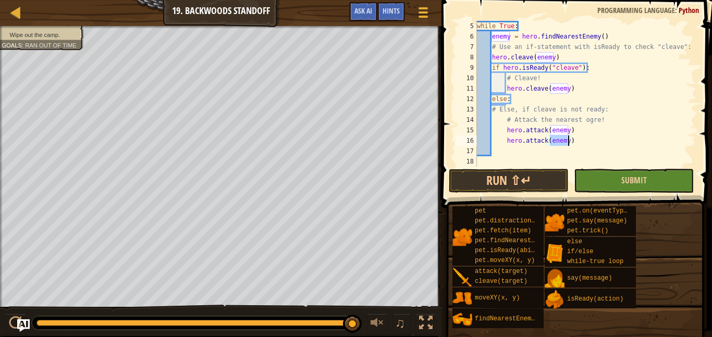
type textarea "hero.attack(enemy)"
click at [589, 172] on button "Submit" at bounding box center [634, 181] width 120 height 24
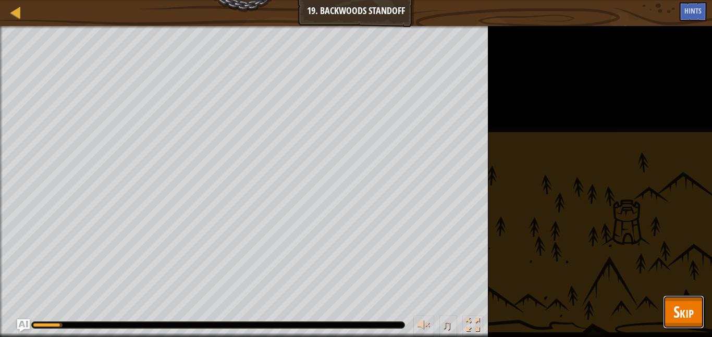
click at [681, 323] on button "Skip" at bounding box center [683, 311] width 41 height 33
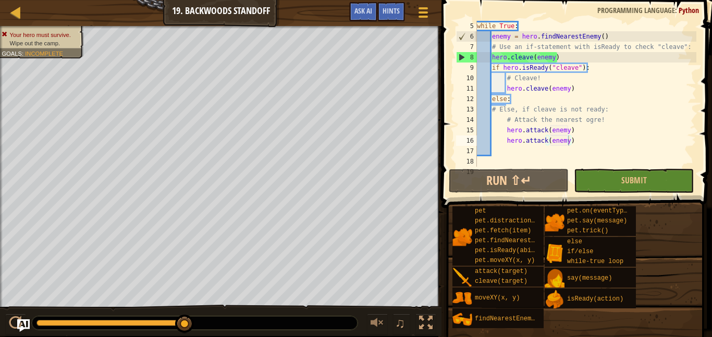
click at [509, 128] on div "while True : enemy = hero . findNearestEnemy ( ) # Use an if-statement with isR…" at bounding box center [585, 104] width 221 height 167
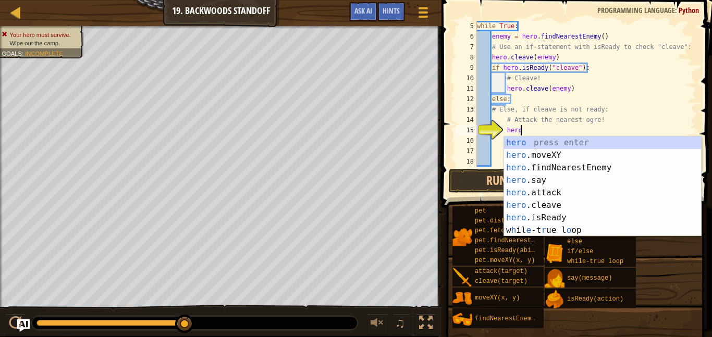
type textarea "hero."
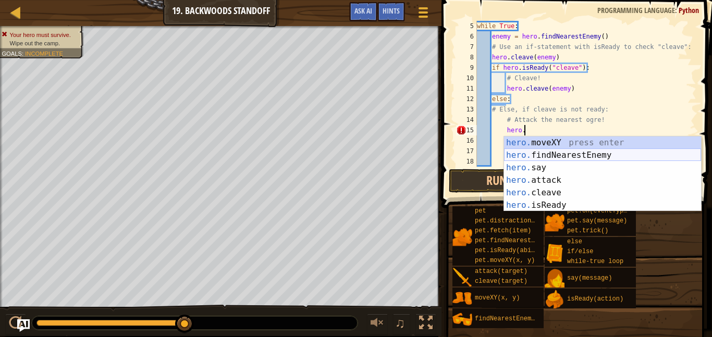
click at [587, 156] on div "hero. moveXY press enter hero. findNearestEnemy press enter hero. say press ent…" at bounding box center [602, 186] width 197 height 100
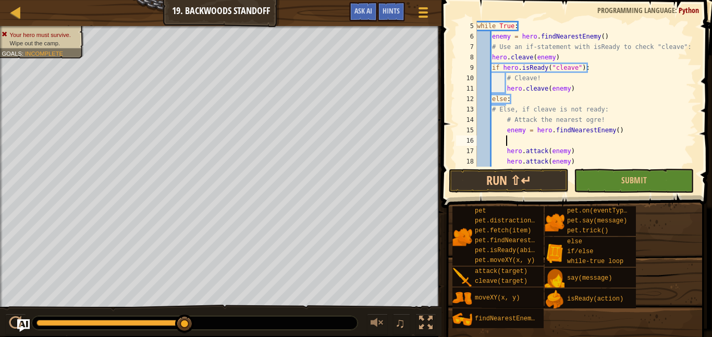
scroll to position [5, 2]
type textarea "hero.attack(enemy)"
type textarea "enemy = hero.findNearestEnemy()"
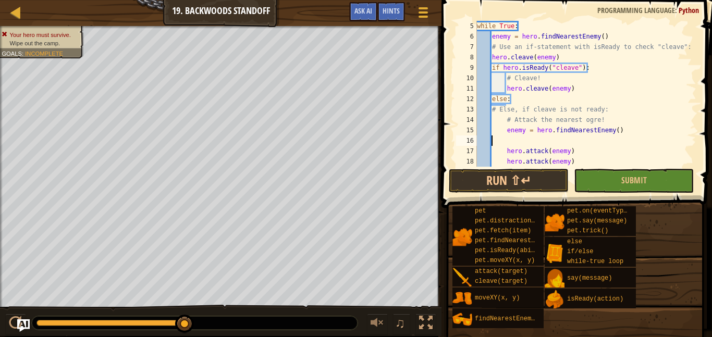
type textarea "hero.attack(enemy)"
type textarea "enemy = hero.findNearestEnemy()"
type textarea "hero.attack(enemy)"
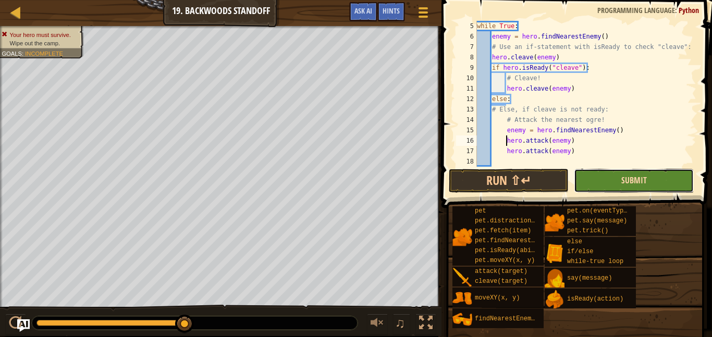
click at [643, 185] on span "Submit" at bounding box center [634, 180] width 26 height 11
click at [643, 185] on div "Your hero must survive. Wipe out the camp. Goals : Incomplete ♫ Illia -2 x: 30 …" at bounding box center [356, 181] width 712 height 310
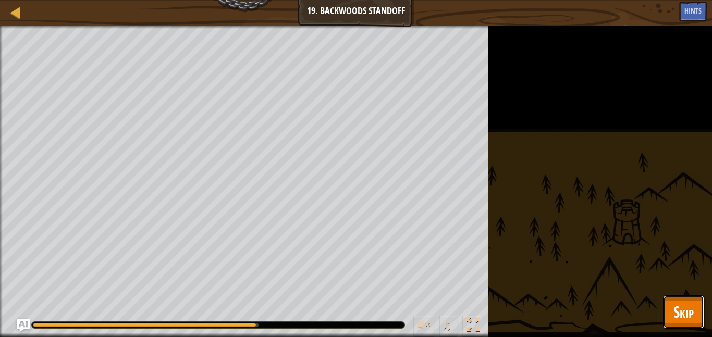
click at [683, 316] on span "Skip" at bounding box center [683, 311] width 20 height 21
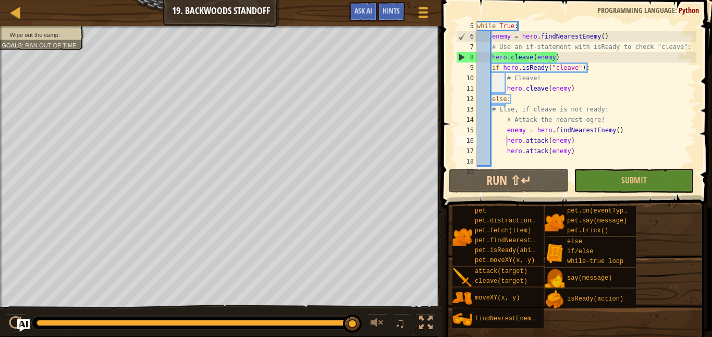
click at [509, 150] on div "while True : enemy = hero . findNearestEnemy ( ) # Use an if-statement with isR…" at bounding box center [585, 104] width 221 height 167
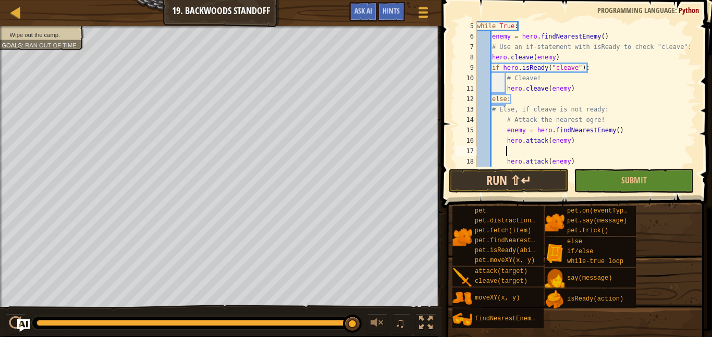
type textarea "e"
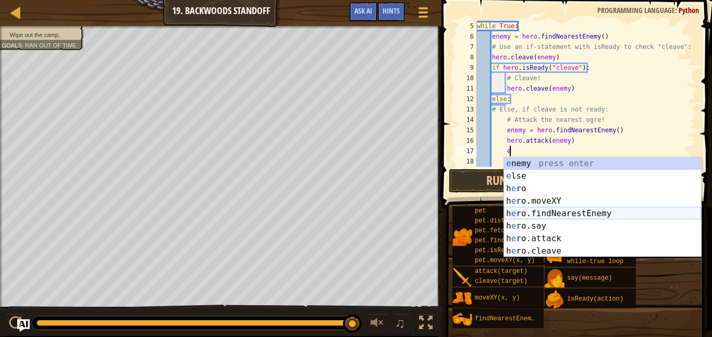
click at [535, 216] on div "e nemy press enter e lse press enter h e ro press enter h e ro.moveXY press ent…" at bounding box center [602, 219] width 197 height 125
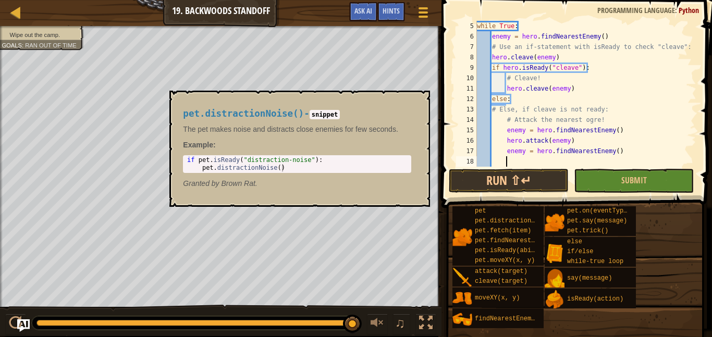
scroll to position [5, 4]
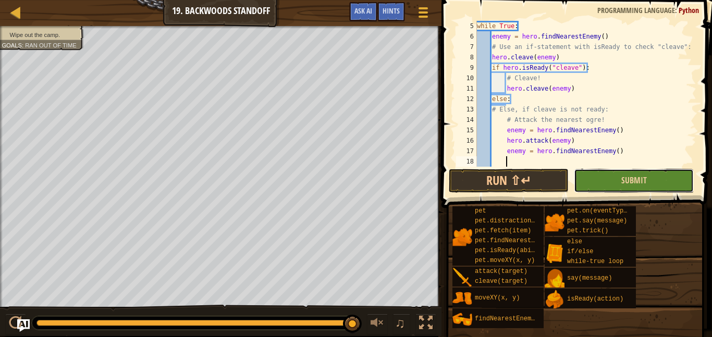
click at [600, 180] on button "Submit" at bounding box center [634, 181] width 120 height 24
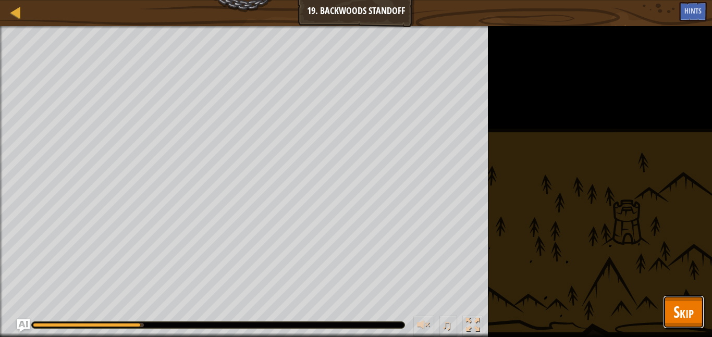
click at [685, 313] on span "Skip" at bounding box center [683, 311] width 20 height 21
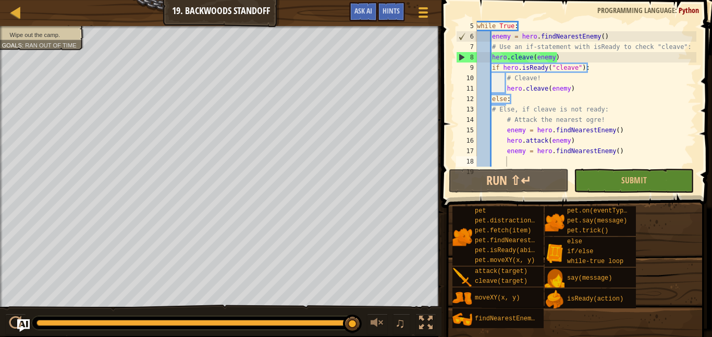
click at [512, 162] on div "while True : enemy = hero . findNearestEnemy ( ) # Use an if-statement with isR…" at bounding box center [585, 104] width 221 height 167
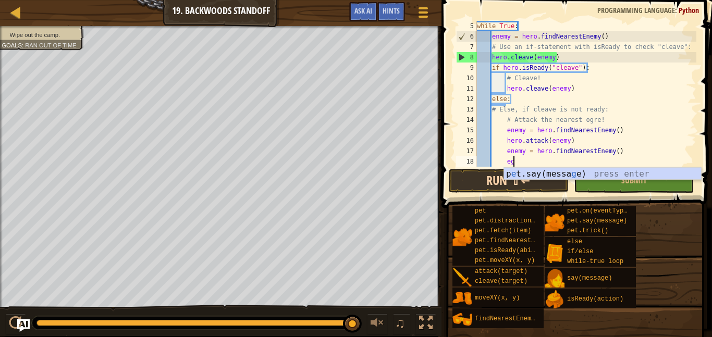
type textarea "e"
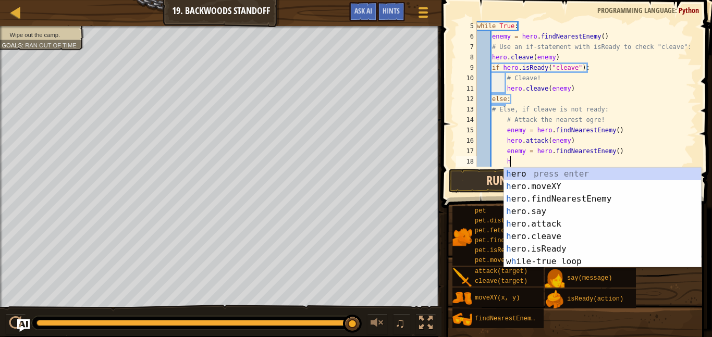
scroll to position [5, 5]
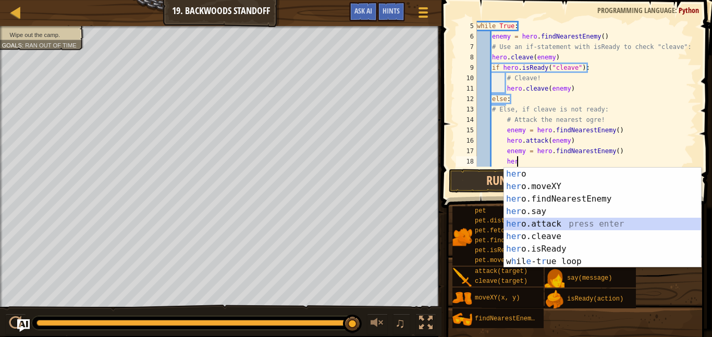
click at [547, 226] on div "her o press enter her o.moveXY press enter her o.findNearestEnemy press enter h…" at bounding box center [602, 230] width 197 height 125
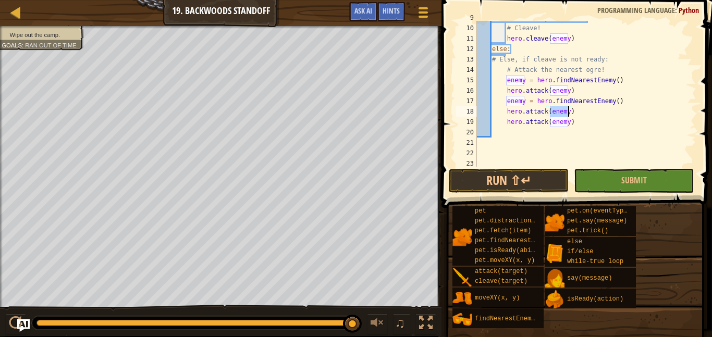
scroll to position [92, 0]
click at [508, 125] on div "if hero . isReady ( "cleave" ) : # Cleave! hero . cleave ( enemy ) else : # Els…" at bounding box center [585, 96] width 221 height 167
type textarea "hero.attack(enemy)"
type textarea "e"
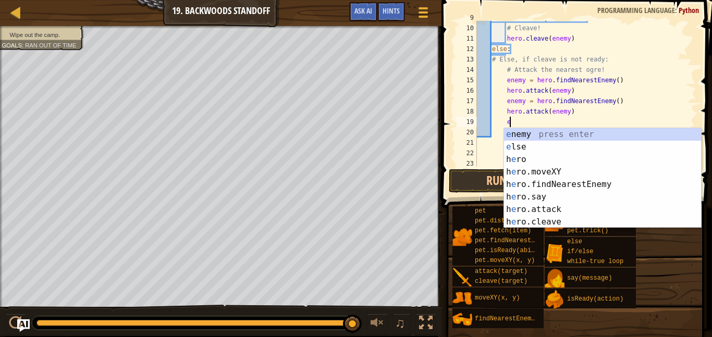
scroll to position [5, 4]
click at [581, 184] on div "e nemy press enter e lse press enter h e ro press enter h e ro.moveXY press ent…" at bounding box center [602, 190] width 197 height 125
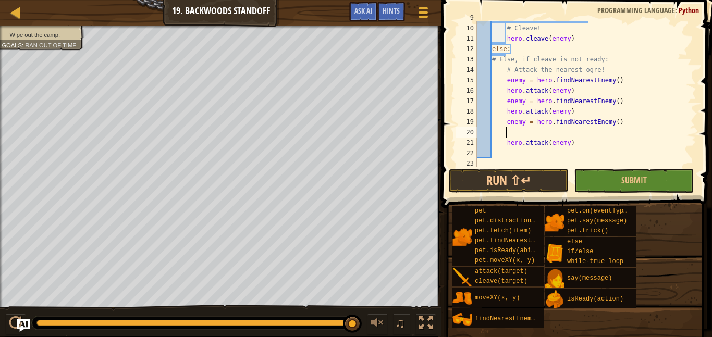
scroll to position [5, 4]
click at [582, 186] on button "Submit" at bounding box center [634, 181] width 120 height 24
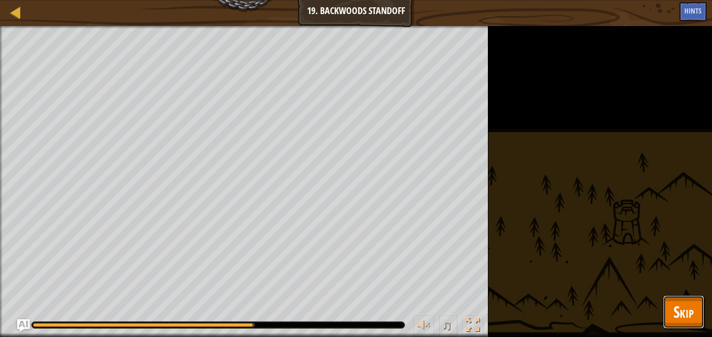
click at [688, 317] on span "Skip" at bounding box center [683, 311] width 20 height 21
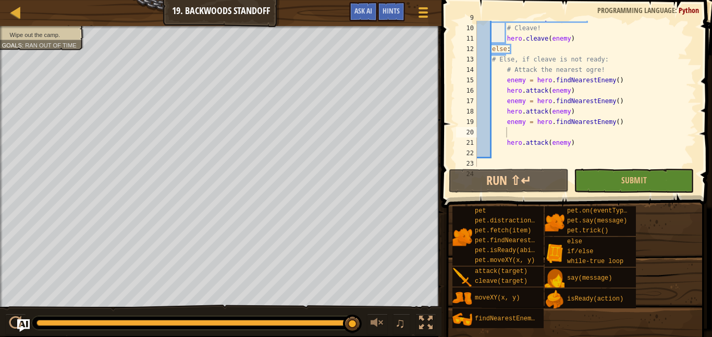
click at [510, 136] on div "if hero . isReady ( "cleave" ) : # Cleave! hero . cleave ( enemy ) else : # Els…" at bounding box center [585, 96] width 221 height 167
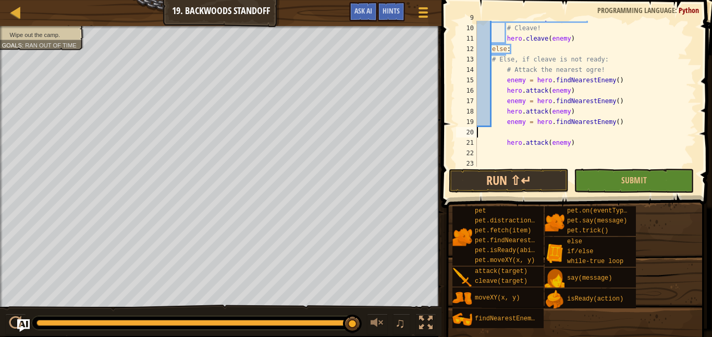
scroll to position [5, 0]
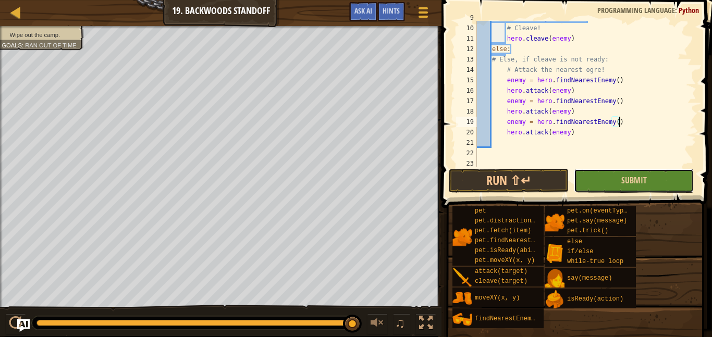
click at [599, 185] on button "Submit" at bounding box center [634, 181] width 120 height 24
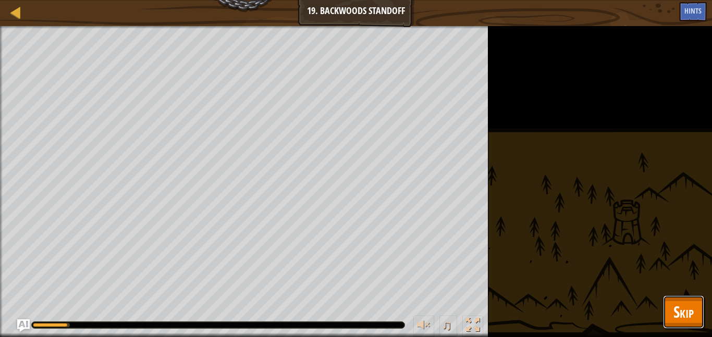
click at [684, 316] on span "Skip" at bounding box center [683, 311] width 20 height 21
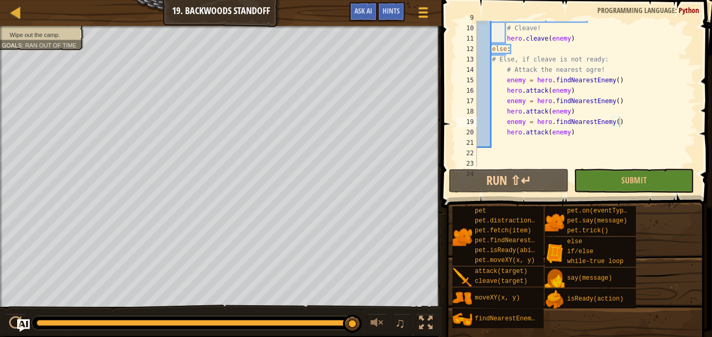
click at [474, 84] on div "15" at bounding box center [466, 80] width 21 height 10
click at [589, 183] on button "Submit" at bounding box center [634, 181] width 120 height 24
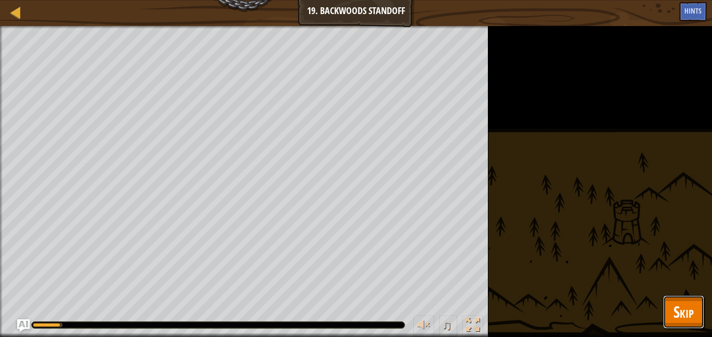
click at [667, 301] on button "Skip" at bounding box center [683, 311] width 41 height 33
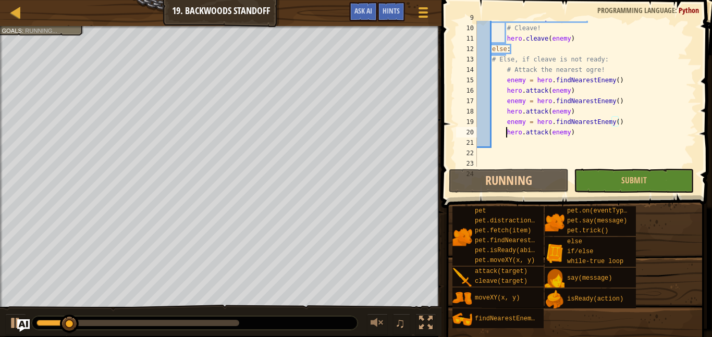
type textarea "hero.attack(enemy)"
click at [506, 132] on div "if hero . isReady ( "cleave" ) : # Cleave! hero . cleave ( enemy ) else : # Els…" at bounding box center [585, 96] width 221 height 167
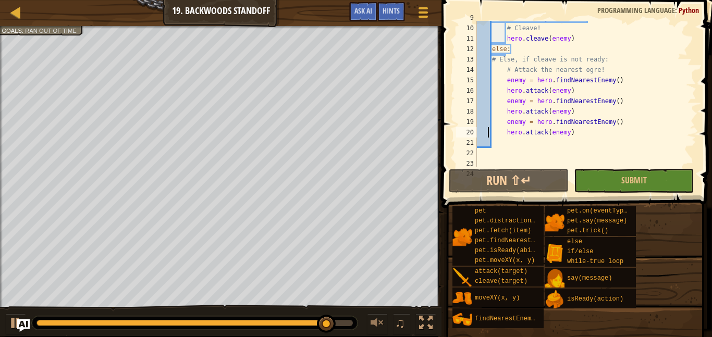
click at [488, 131] on div "if hero . isReady ( "cleave" ) : # Cleave! hero . cleave ( enemy ) else : # Els…" at bounding box center [585, 96] width 221 height 167
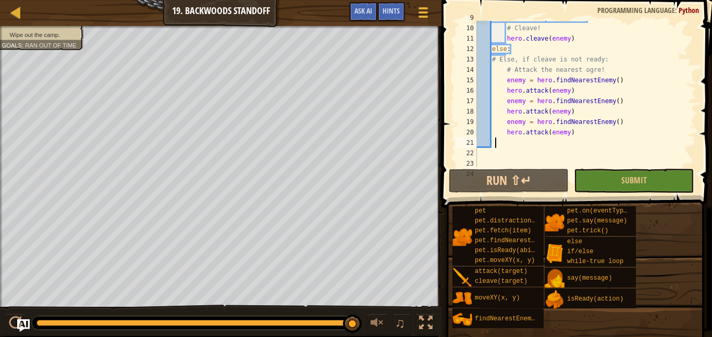
click at [494, 140] on div "if hero . isReady ( "cleave" ) : # Cleave! hero . cleave ( enemy ) else : # Els…" at bounding box center [585, 96] width 221 height 167
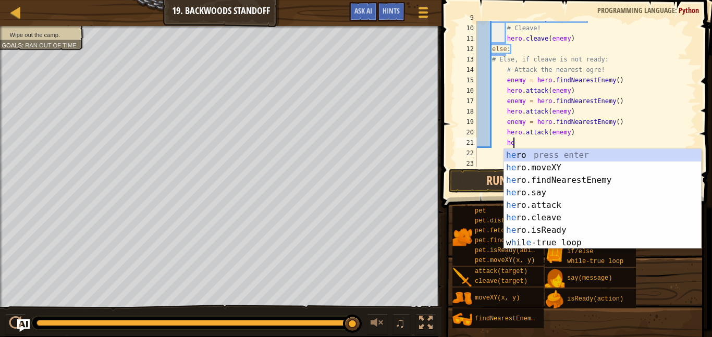
type textarea "her"
click at [539, 174] on div "her o press enter her o.moveXY press enter her o.findNearestEnemy press enter h…" at bounding box center [602, 211] width 197 height 125
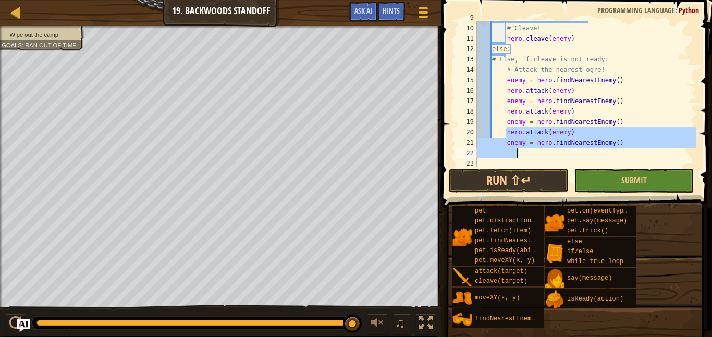
drag, startPoint x: 507, startPoint y: 133, endPoint x: 635, endPoint y: 155, distance: 129.5
click at [635, 155] on div "if hero . isReady ( "cleave" ) : # Cleave! hero . cleave ( enemy ) else : # Els…" at bounding box center [585, 96] width 221 height 167
type textarea "enemy = hero.findNearestEnemy()"
click at [520, 151] on div "if hero . isReady ( "cleave" ) : # Cleave! hero . cleave ( enemy ) else : # Els…" at bounding box center [585, 94] width 221 height 146
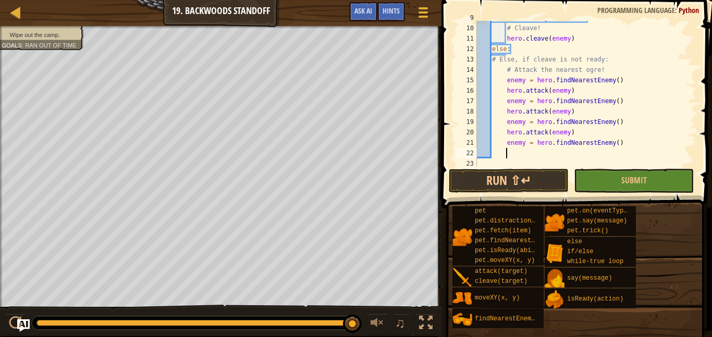
click at [507, 150] on div "if hero . isReady ( "cleave" ) : # Cleave! hero . cleave ( enemy ) else : # Els…" at bounding box center [585, 96] width 221 height 167
paste textarea
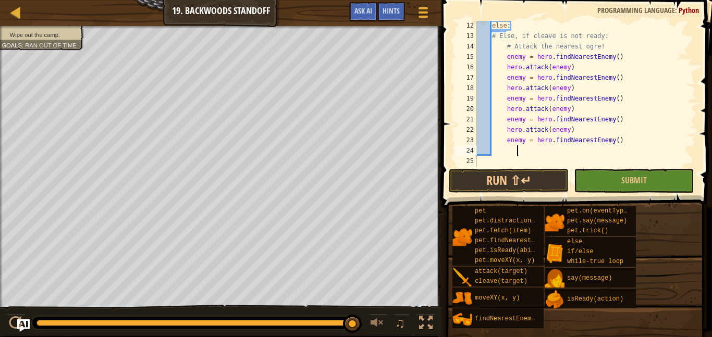
scroll to position [130, 0]
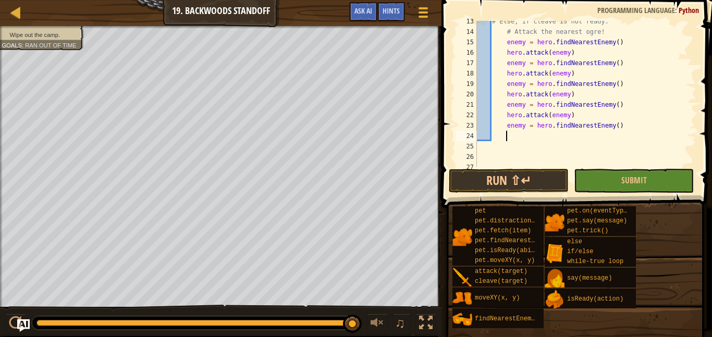
paste textarea
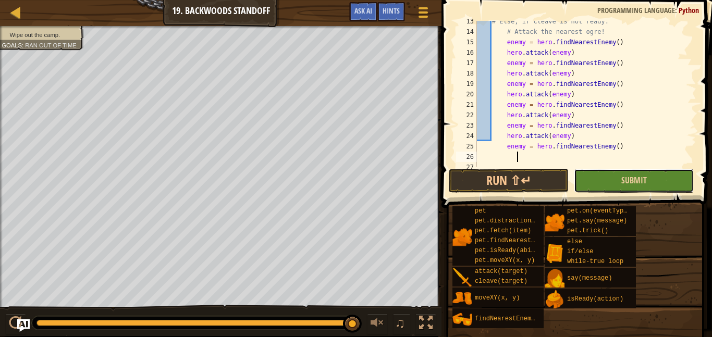
click at [657, 188] on button "Submit" at bounding box center [634, 181] width 120 height 24
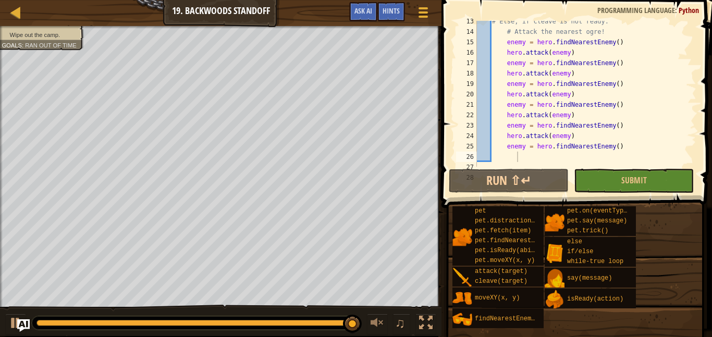
type textarea "enemy = hero.findNearestEnemy()"
click at [513, 151] on div "# Else, if cleave is not ready: # Attack the nearest ogre! enemy = hero . findN…" at bounding box center [585, 99] width 221 height 167
click at [512, 162] on div "# Else, if cleave is not ready: # Attack the nearest ogre! enemy = hero . findN…" at bounding box center [585, 99] width 221 height 167
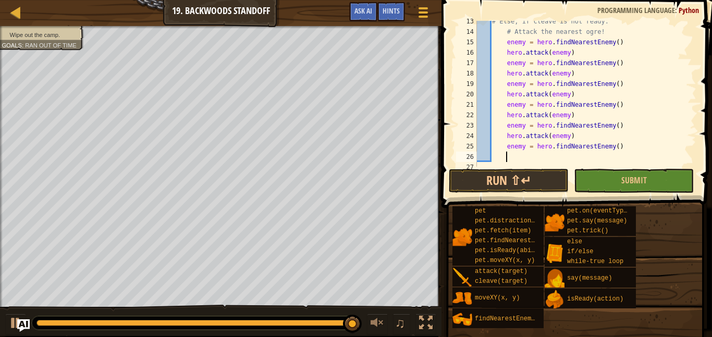
type textarea "e"
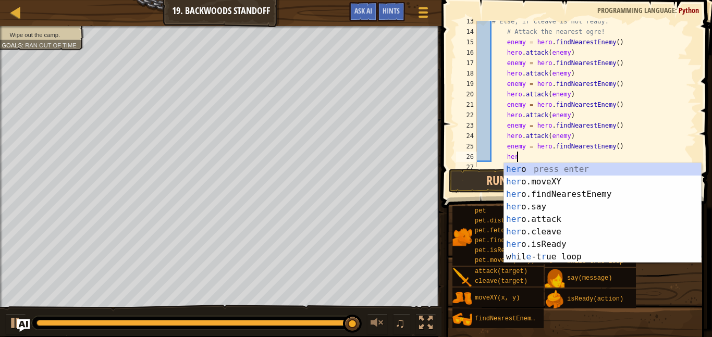
scroll to position [5, 6]
click at [548, 213] on div "her o press enter her o.moveXY press enter her o.findNearestEnemy press enter h…" at bounding box center [602, 225] width 197 height 125
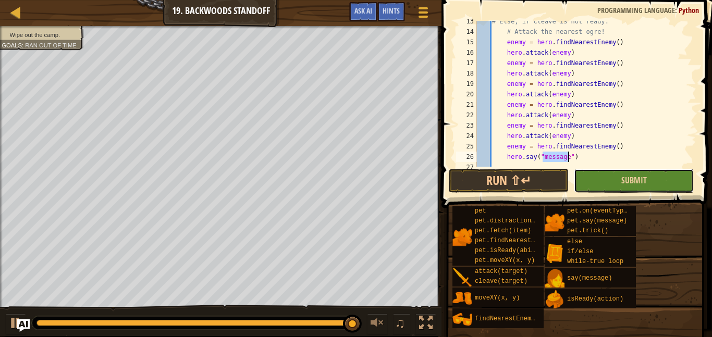
click at [610, 184] on button "Submit" at bounding box center [634, 181] width 120 height 24
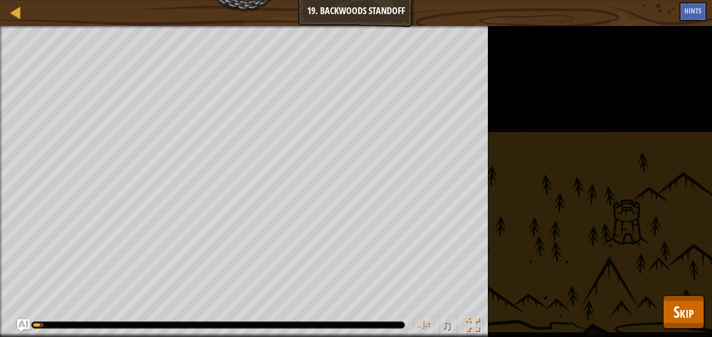
click at [355, 325] on div at bounding box center [218, 325] width 373 height 6
click at [678, 315] on span "Skip" at bounding box center [683, 311] width 20 height 21
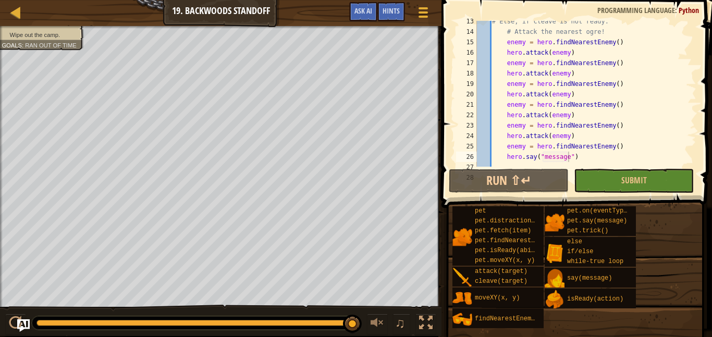
click at [580, 155] on div "# Else, if cleave is not ready: # Attack the nearest ogre! enemy = hero . findN…" at bounding box center [585, 99] width 221 height 167
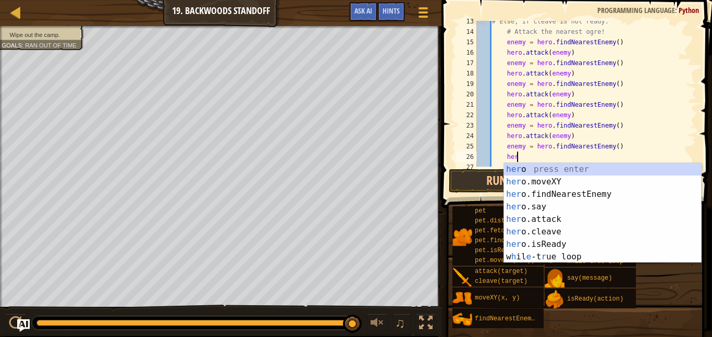
scroll to position [5, 5]
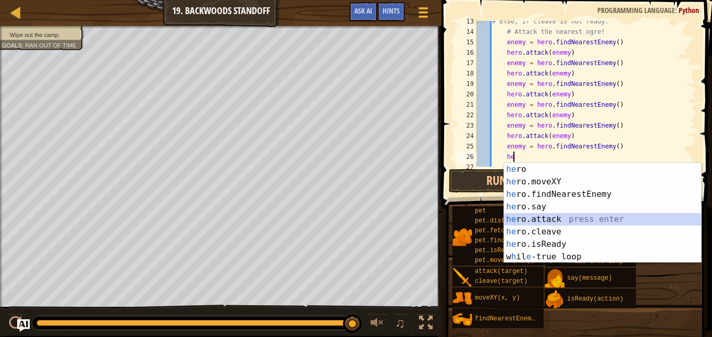
click at [543, 221] on div "he ro press enter he ro.moveXY press enter he ro.findNearestEnemy press enter h…" at bounding box center [602, 225] width 197 height 125
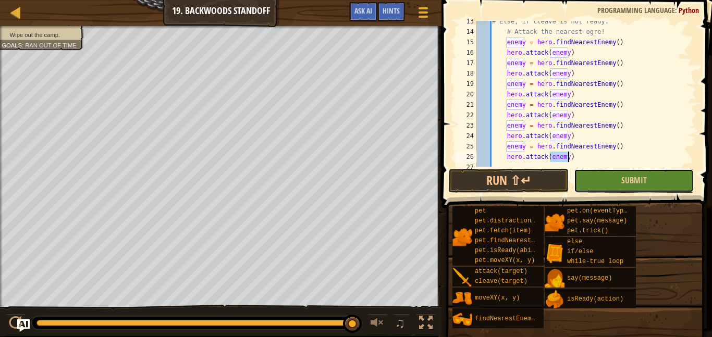
click at [591, 180] on button "Submit" at bounding box center [634, 181] width 120 height 24
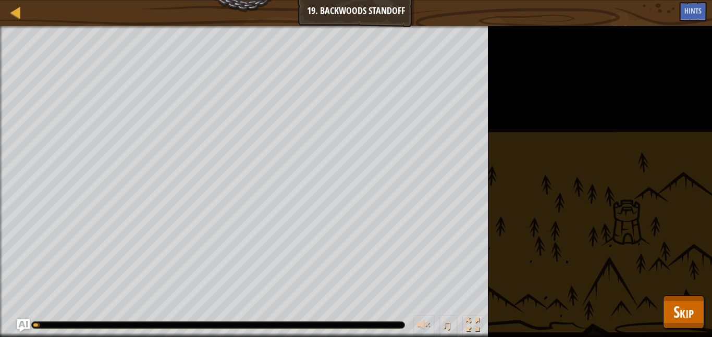
click at [672, 329] on div "Wipe out the camp. Goals : Running... ♫ Illia 316 x: 30 y: 26 Goreball action: …" at bounding box center [356, 181] width 712 height 311
click at [673, 326] on button "Skip" at bounding box center [683, 311] width 41 height 33
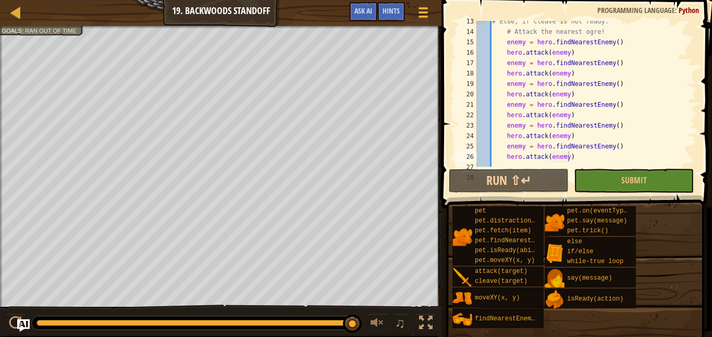
click at [709, 251] on div "Hints hero.attack(enemy) 13 14 15 16 17 18 19 20 21 22 23 24 25 26 27 28 # Else…" at bounding box center [575, 166] width 274 height 332
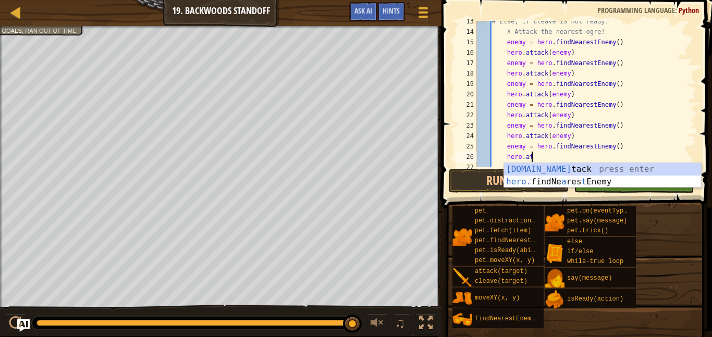
type textarea "h"
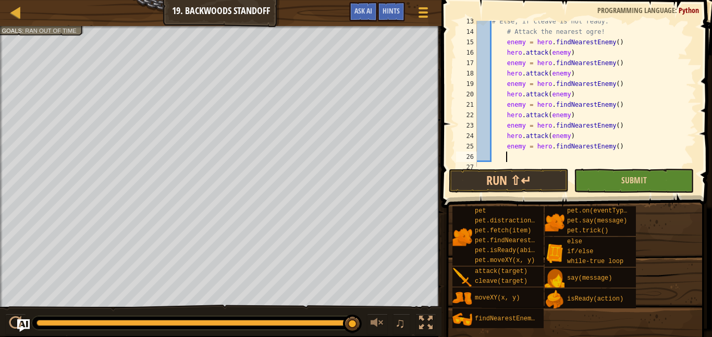
scroll to position [5, 0]
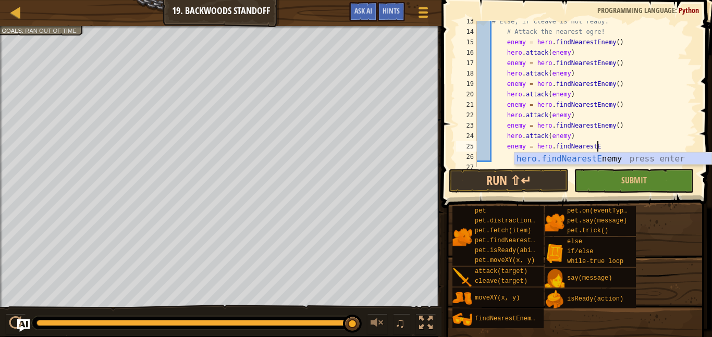
click at [506, 51] on div "# Else, if cleave is not ready: # Attack the nearest ogre! enemy = hero . findN…" at bounding box center [585, 99] width 221 height 167
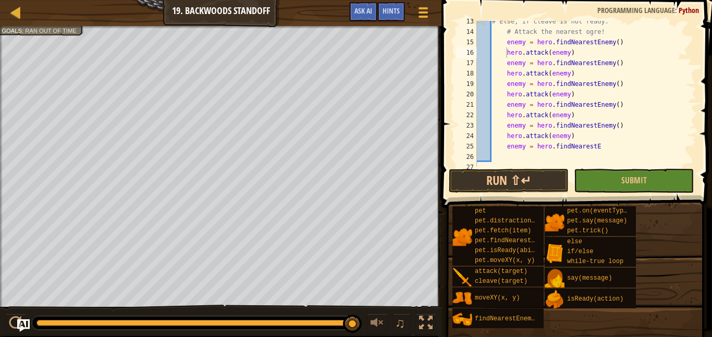
click at [508, 52] on div "# Else, if cleave is not ready: # Attack the nearest ogre! enemy = hero . findN…" at bounding box center [585, 99] width 221 height 167
paste textarea
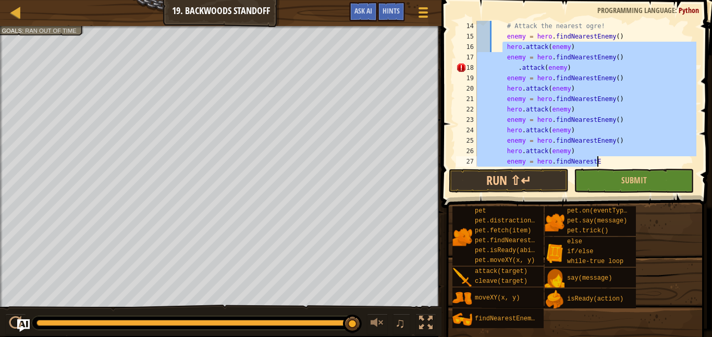
drag, startPoint x: 502, startPoint y: 53, endPoint x: 602, endPoint y: 164, distance: 149.0
click at [602, 164] on div "# Attack the nearest ogre! enemy = hero . findNearestEnemy ( ) hero . attack ( …" at bounding box center [585, 104] width 221 height 167
type textarea "hero.attack(enemy) enemy = hero.findNearestE"
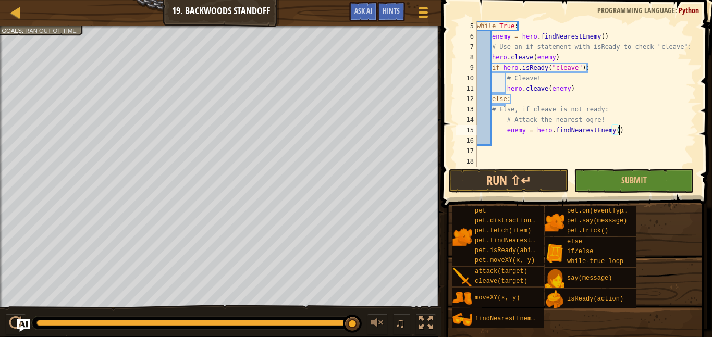
scroll to position [42, 0]
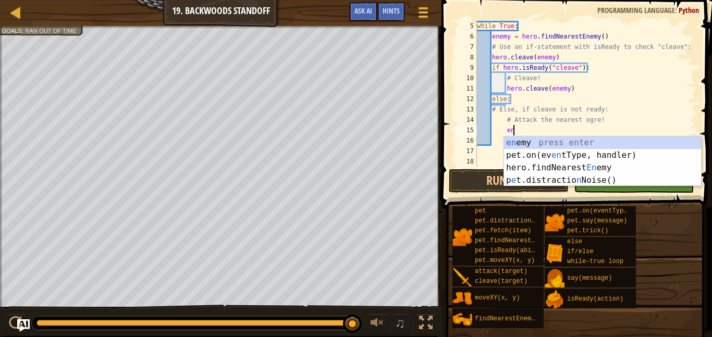
type textarea "e"
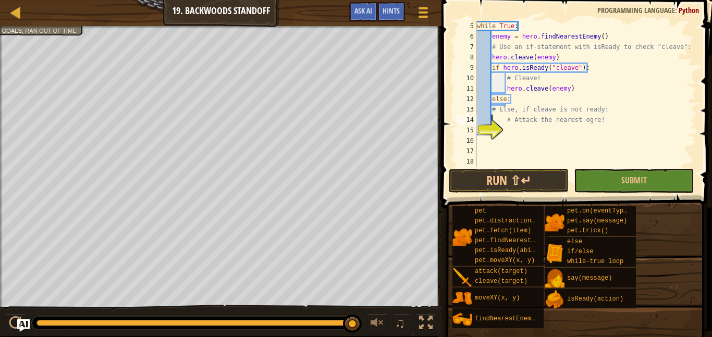
type textarea "# Else, if cleave is not ready:"
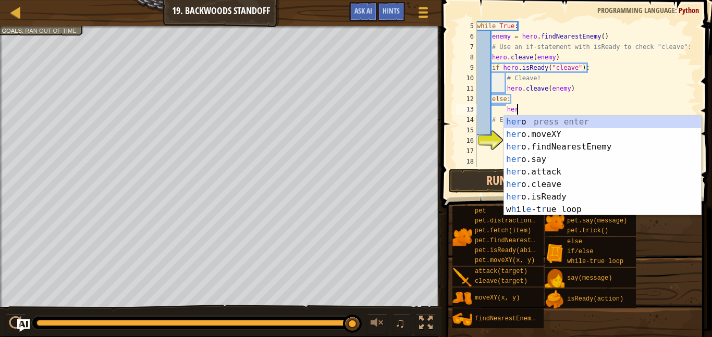
scroll to position [5, 6]
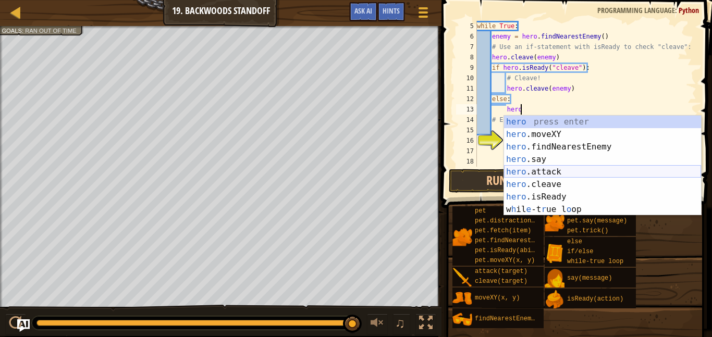
click at [556, 170] on div "hero press enter hero .moveXY press enter hero .findNearestEnemy press enter he…" at bounding box center [602, 178] width 197 height 125
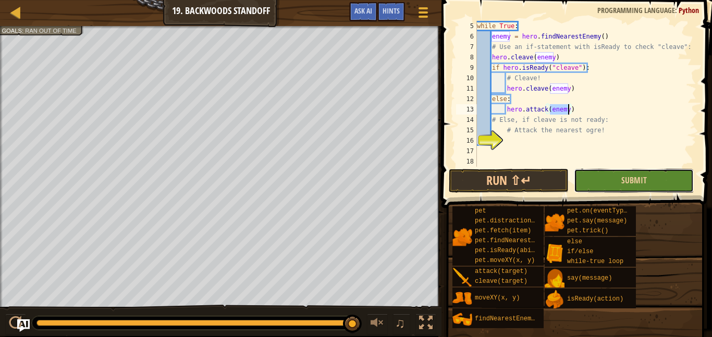
click at [614, 181] on button "Submit" at bounding box center [634, 181] width 120 height 24
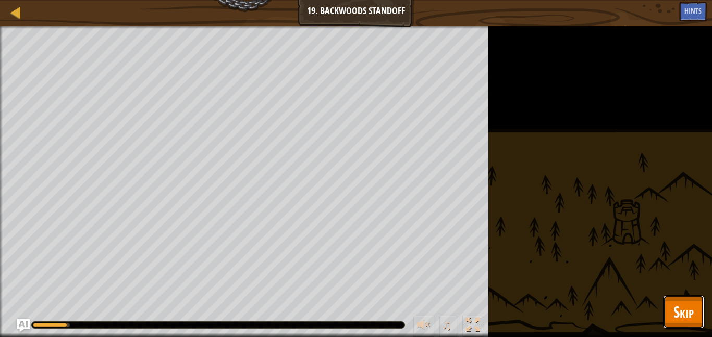
click at [673, 321] on span "Skip" at bounding box center [683, 311] width 20 height 21
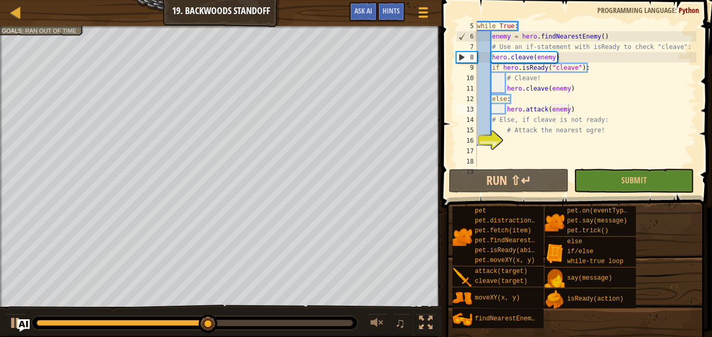
click at [573, 108] on div "while True : enemy = hero . findNearestEnemy ( ) # Use an if-statement with isR…" at bounding box center [585, 104] width 221 height 167
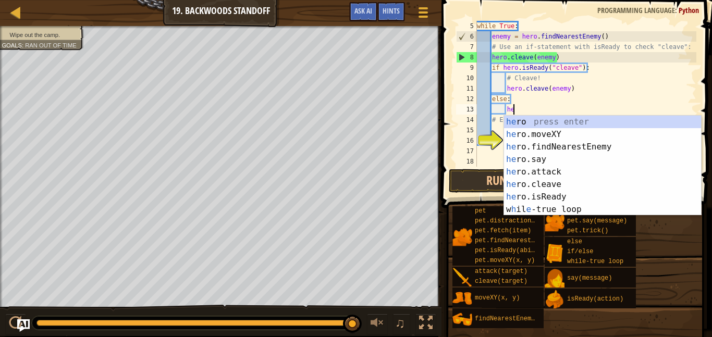
type textarea "h"
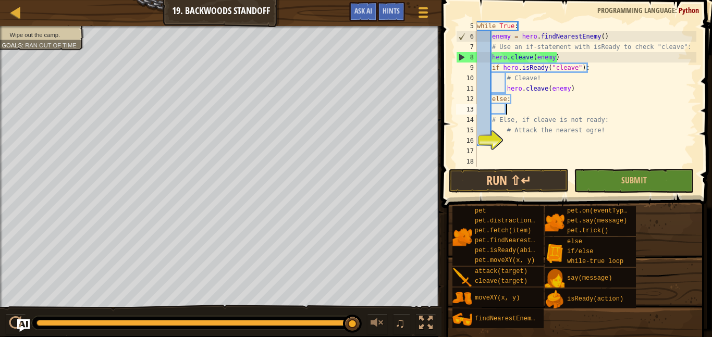
scroll to position [5, 4]
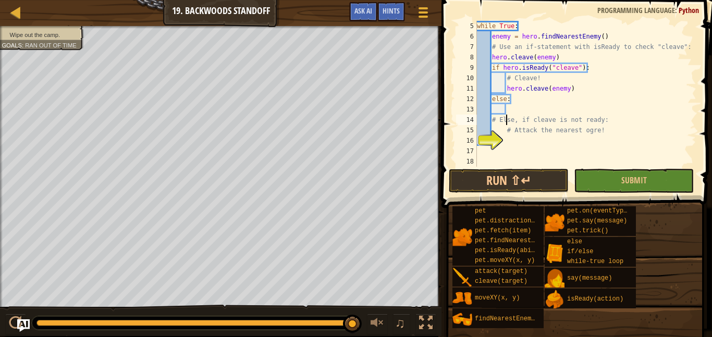
type textarea "# Attack the nearest ogre!"
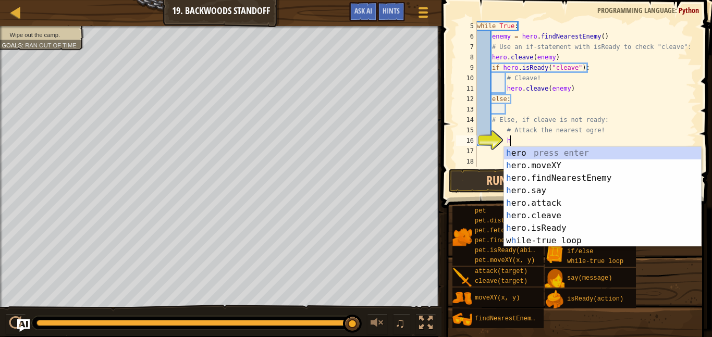
scroll to position [5, 5]
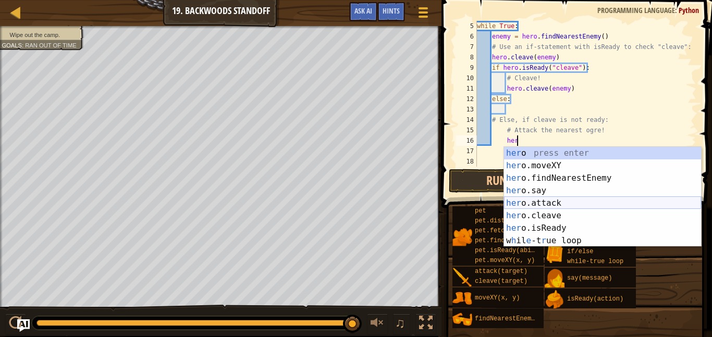
click at [572, 202] on div "her o press enter her o.moveXY press enter her o.findNearestEnemy press enter h…" at bounding box center [602, 209] width 197 height 125
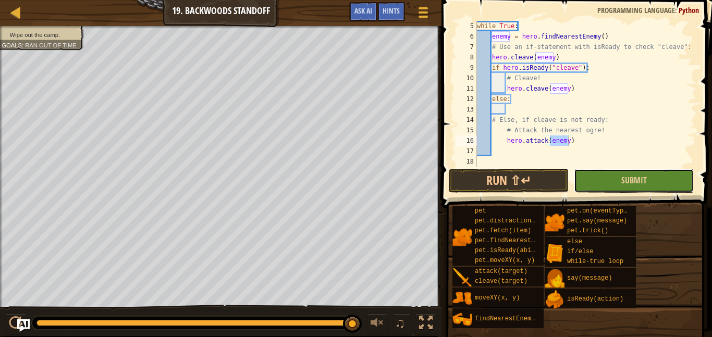
click at [601, 173] on button "Submit" at bounding box center [634, 181] width 120 height 24
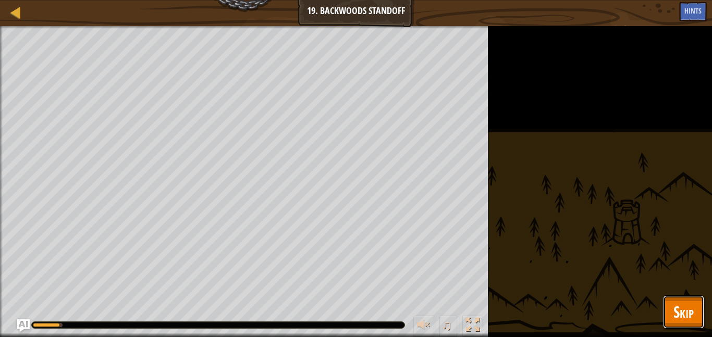
click at [664, 309] on button "Skip" at bounding box center [683, 311] width 41 height 33
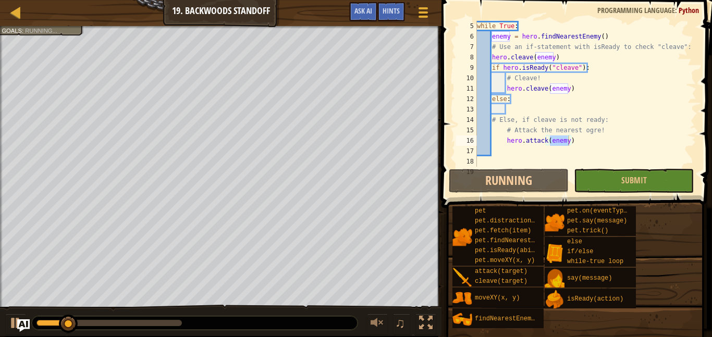
click at [547, 143] on div "while True : enemy = hero . findNearestEnemy ( ) # Use an if-statement with isR…" at bounding box center [585, 104] width 221 height 167
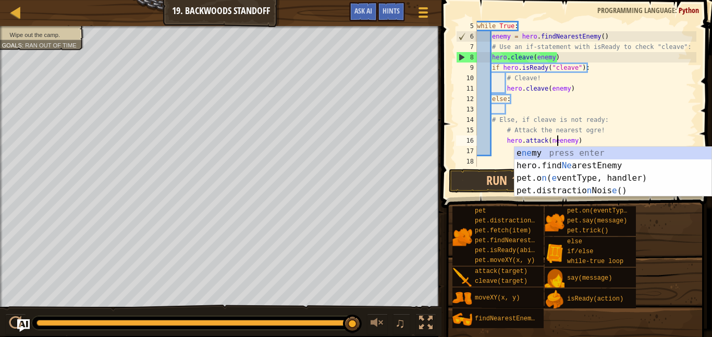
scroll to position [5, 12]
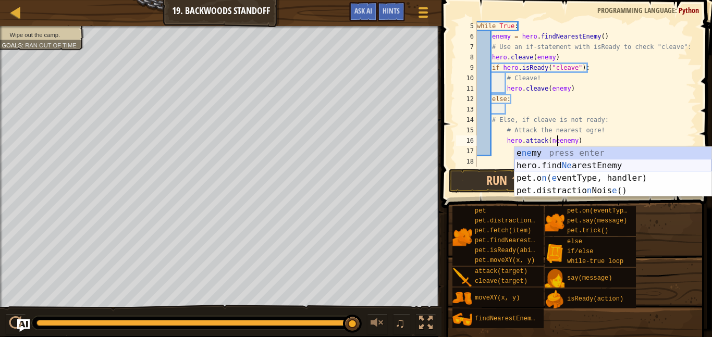
click at [598, 163] on div "e ne my press enter hero.find Ne arestEnemy press enter pet.o n ( e ventType, h…" at bounding box center [612, 184] width 197 height 75
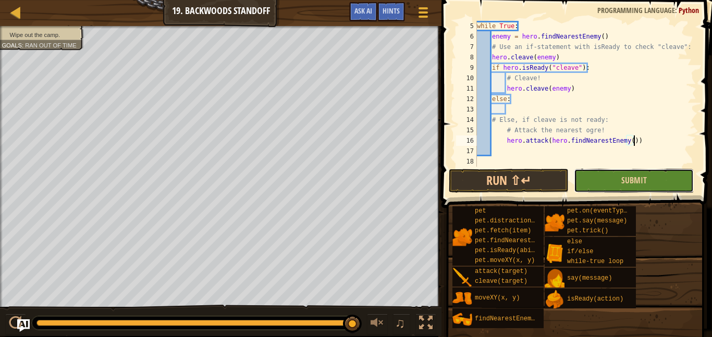
click at [612, 178] on button "Submit" at bounding box center [634, 181] width 120 height 24
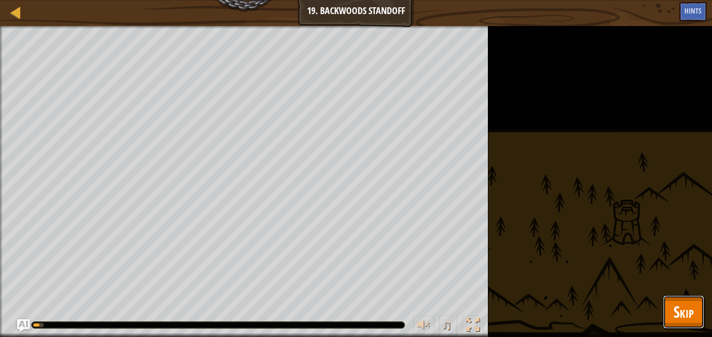
click at [672, 305] on button "Skip" at bounding box center [683, 311] width 41 height 33
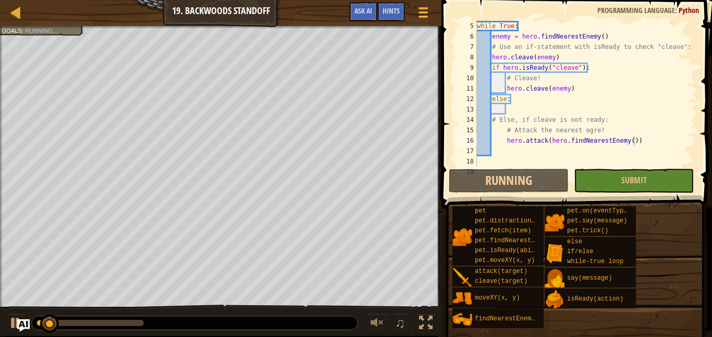
click at [637, 144] on div "while True : enemy = hero . findNearestEnemy ( ) # Use an if-statement with isR…" at bounding box center [585, 104] width 221 height 167
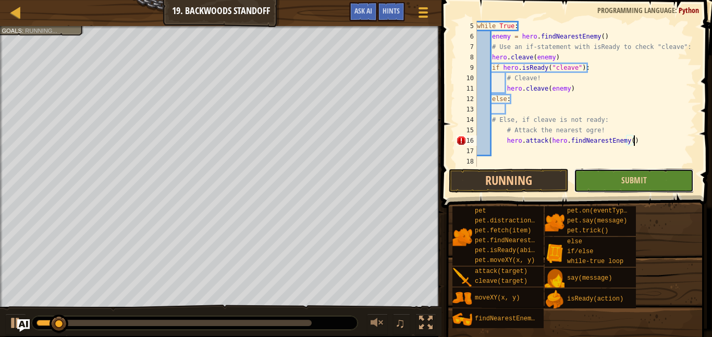
click at [600, 191] on button "Submit" at bounding box center [634, 181] width 120 height 24
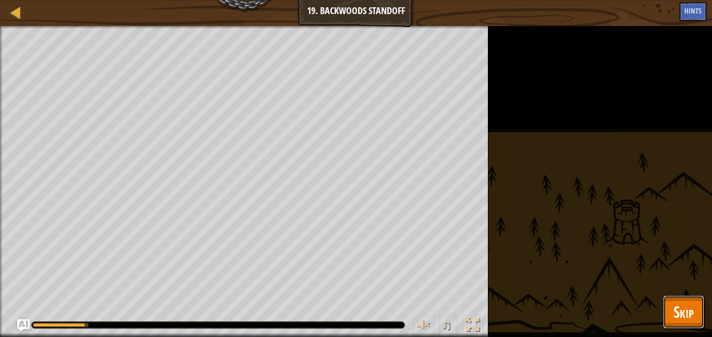
click at [679, 314] on span "Skip" at bounding box center [683, 311] width 20 height 21
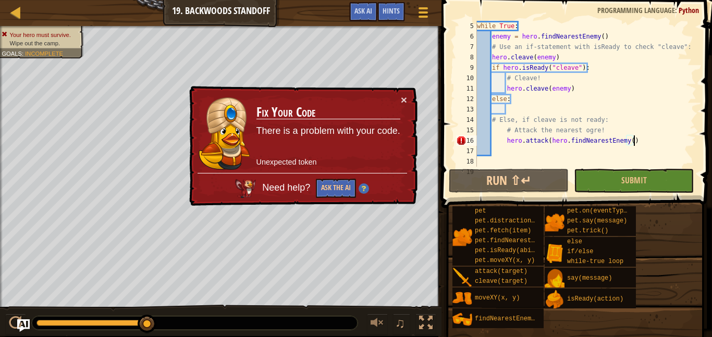
click at [670, 139] on div "while True : enemy = hero . findNearestEnemy ( ) # Use an if-statement with isR…" at bounding box center [585, 104] width 221 height 167
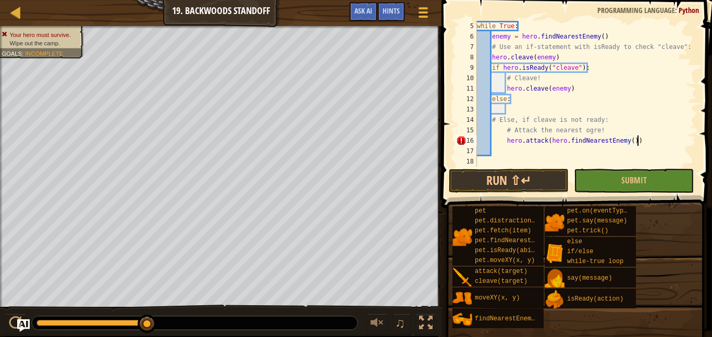
scroll to position [5, 22]
click at [626, 180] on span "Submit" at bounding box center [634, 180] width 26 height 11
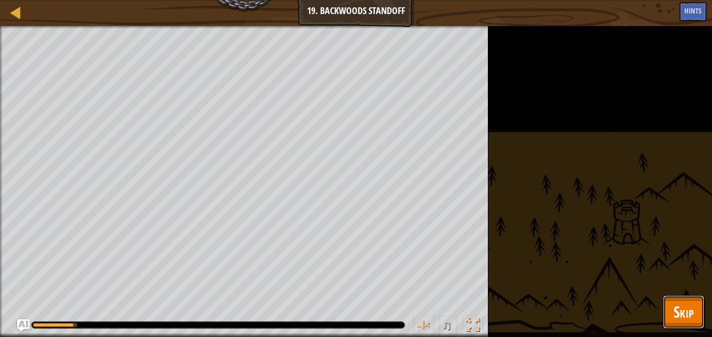
click at [686, 301] on span "Skip" at bounding box center [683, 311] width 20 height 21
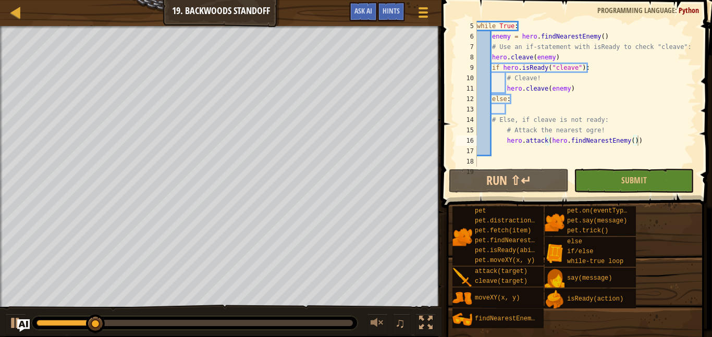
click at [642, 136] on div "while True : enemy = hero . findNearestEnemy ( ) # Use an if-statement with isR…" at bounding box center [585, 104] width 221 height 167
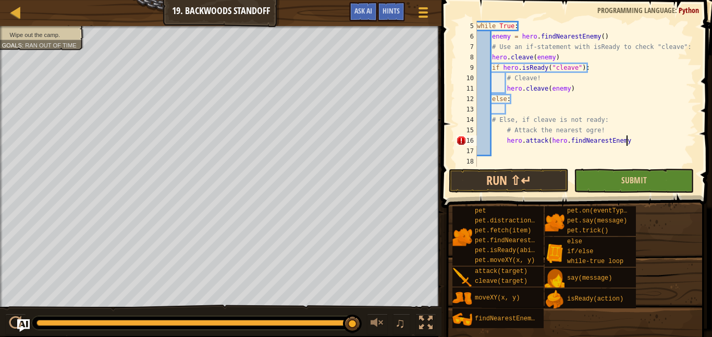
scroll to position [5, 21]
type textarea "hero.attack(hero.findNearestEnemy)"
type textarea "hero.attack(hero.findNearestEnemy)()"
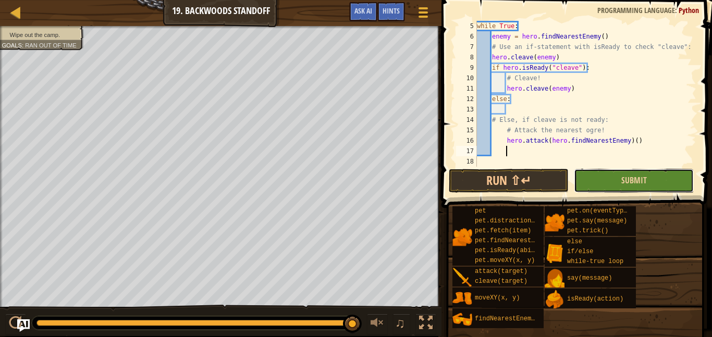
click at [664, 184] on button "Submit" at bounding box center [634, 181] width 120 height 24
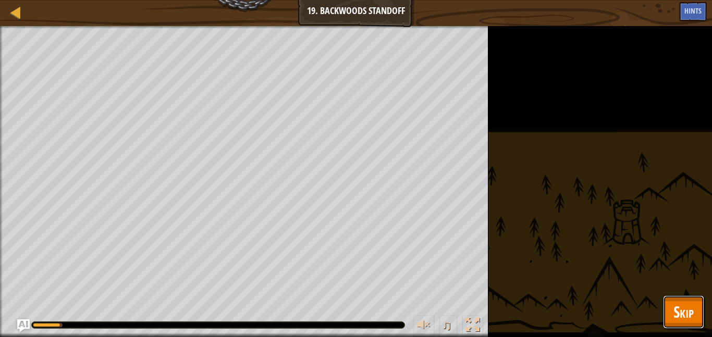
click at [689, 312] on span "Skip" at bounding box center [683, 311] width 20 height 21
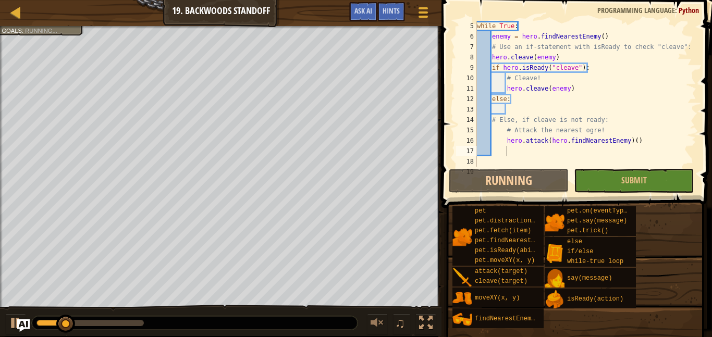
click at [641, 144] on div "while True : enemy = hero . findNearestEnemy ( ) # Use an if-statement with isR…" at bounding box center [585, 104] width 221 height 167
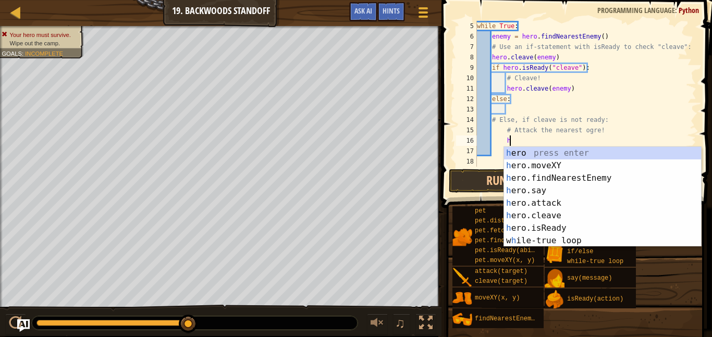
scroll to position [5, 4]
click at [559, 202] on div "h ero press enter h ero.moveXY press enter h ero.findNearestEnemy press enter h…" at bounding box center [602, 209] width 197 height 125
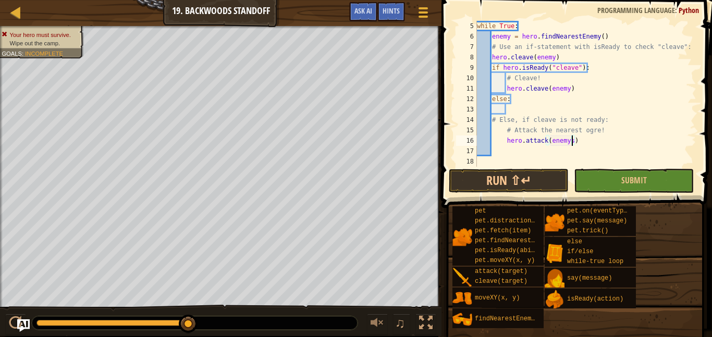
scroll to position [5, 13]
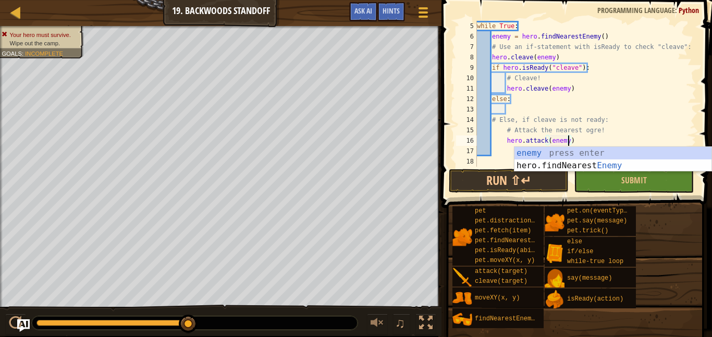
click at [627, 121] on div "while True : enemy = hero . findNearestEnemy ( ) # Use an if-statement with isR…" at bounding box center [585, 104] width 221 height 167
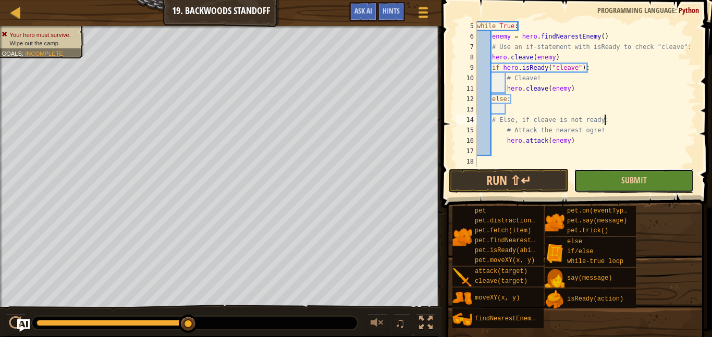
click at [613, 183] on button "Submit" at bounding box center [634, 181] width 120 height 24
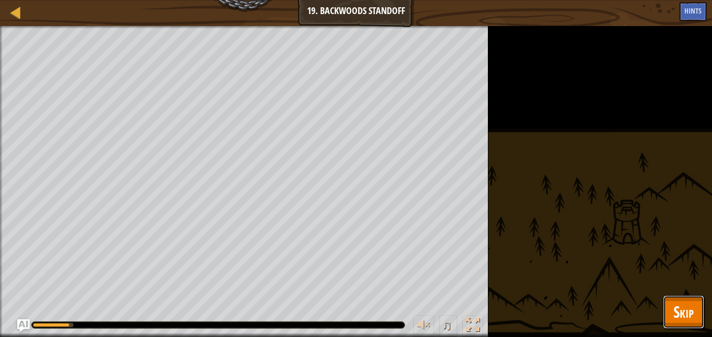
click at [666, 306] on button "Skip" at bounding box center [683, 311] width 41 height 33
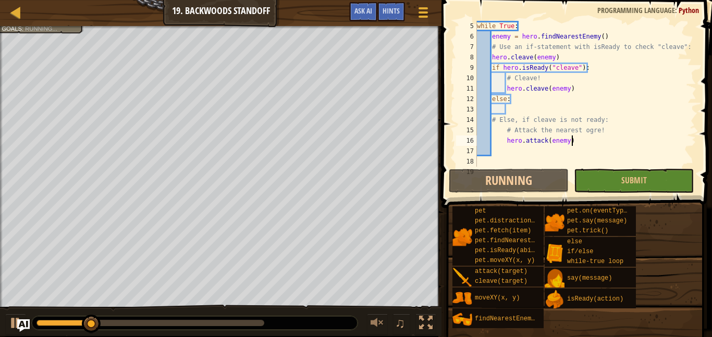
click at [571, 144] on div "while True : enemy = hero . findNearestEnemy ( ) # Use an if-statement with isR…" at bounding box center [585, 104] width 221 height 167
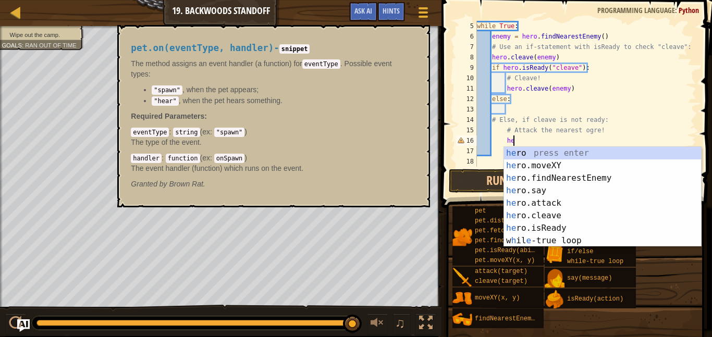
scroll to position [5, 5]
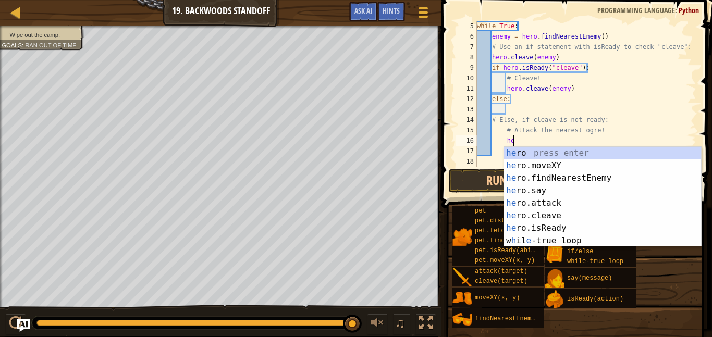
click at [694, 302] on div "pet pet.distractionNoise() pet.fetch(item) pet.findNearestByType(type) pet.isRe…" at bounding box center [578, 267] width 253 height 123
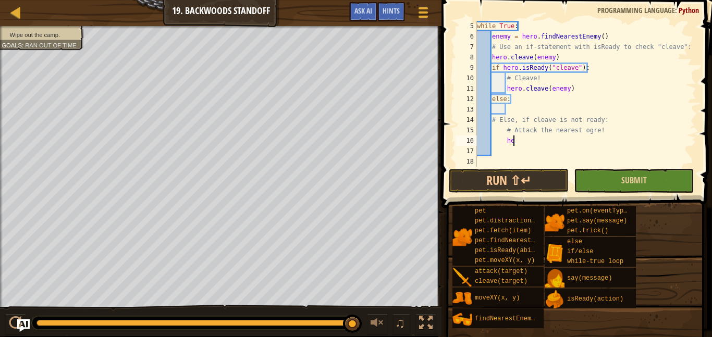
type textarea "h"
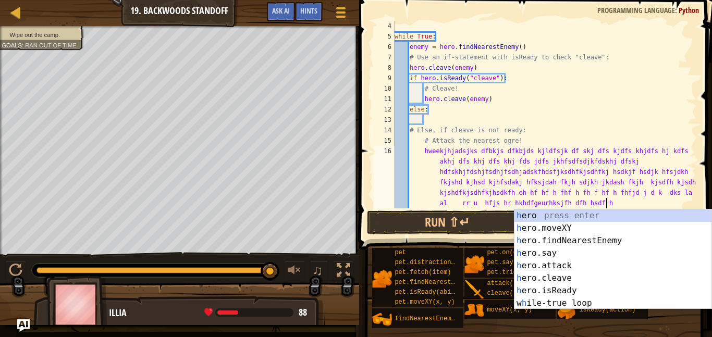
scroll to position [5, 203]
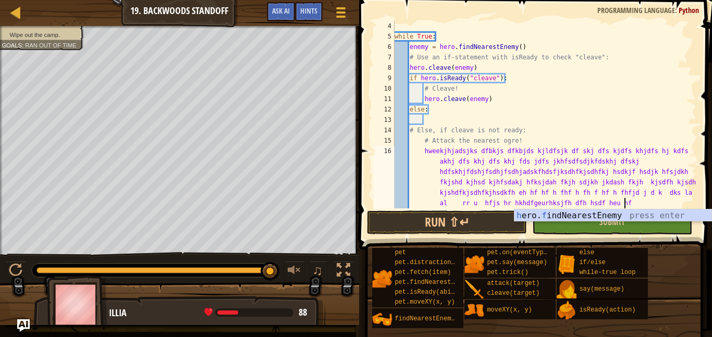
type textarea "hweekjhjadsjks dfbkjs dfkbjds kjldfsjk df skj dfs kjdfs khjdfs hj kdfs akhj dfs…"
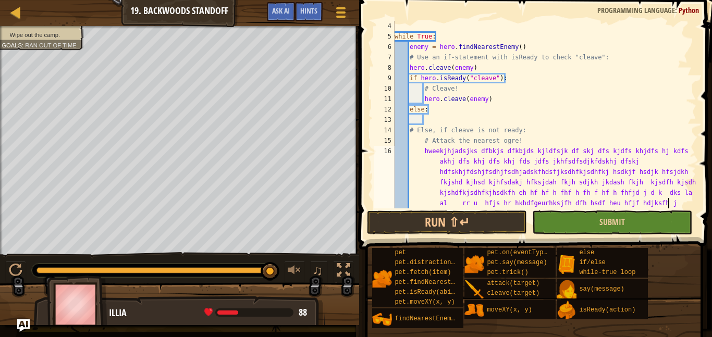
scroll to position [5, 1]
type textarea "jhef"
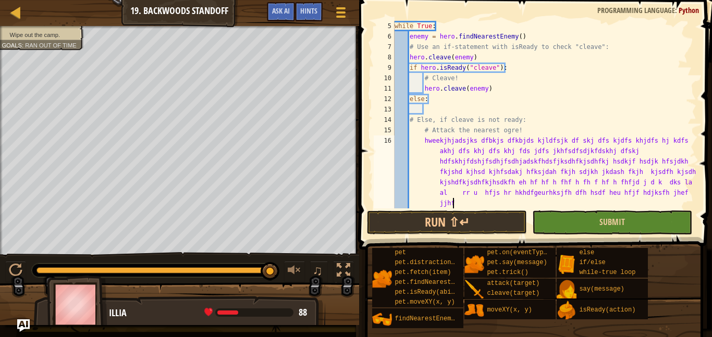
scroll to position [42, 0]
type textarea "jjhfbd"
type textarea "h"
type textarea "f"
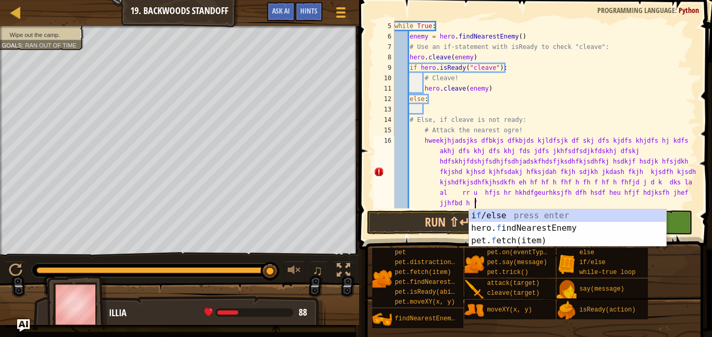
type textarea "h"
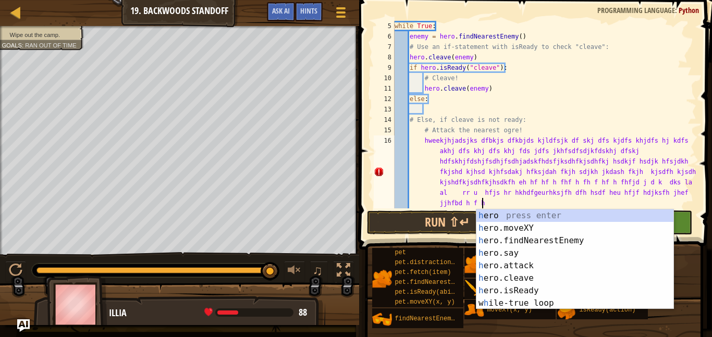
scroll to position [5, 1]
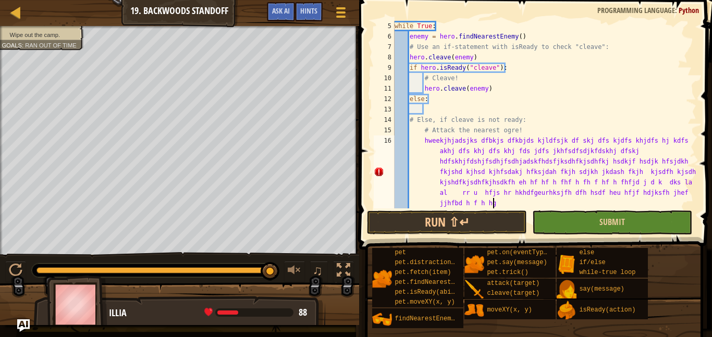
type textarea "hgn"
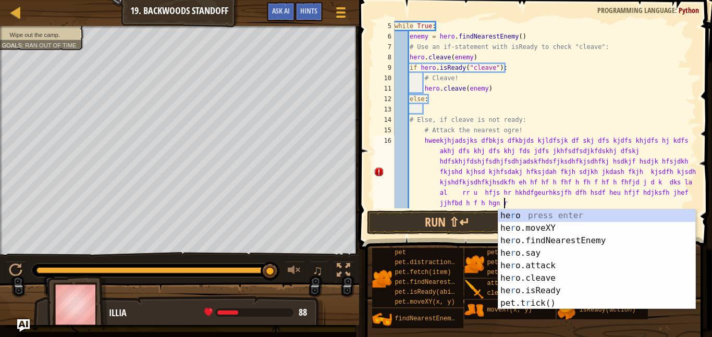
type textarea "rd"
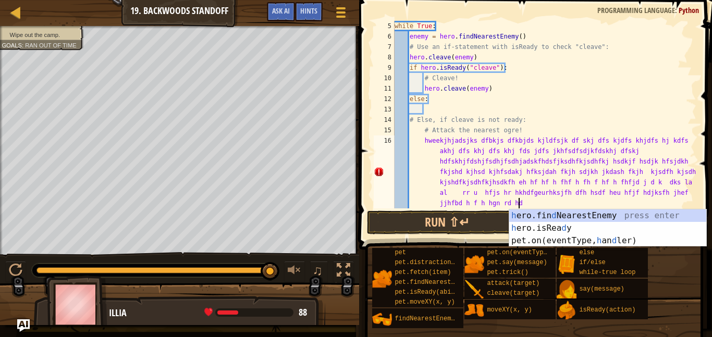
scroll to position [5, 1]
type textarea "hdj"
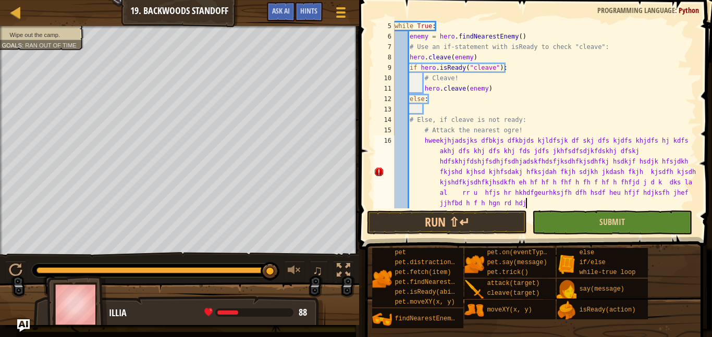
type textarea "rf"
type textarea "gd"
type textarea "jdh"
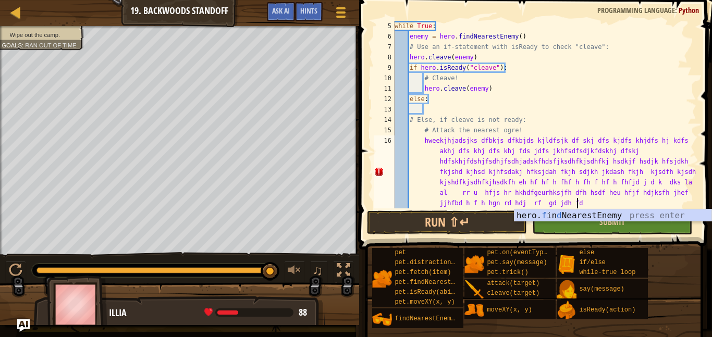
type textarea "fdg"
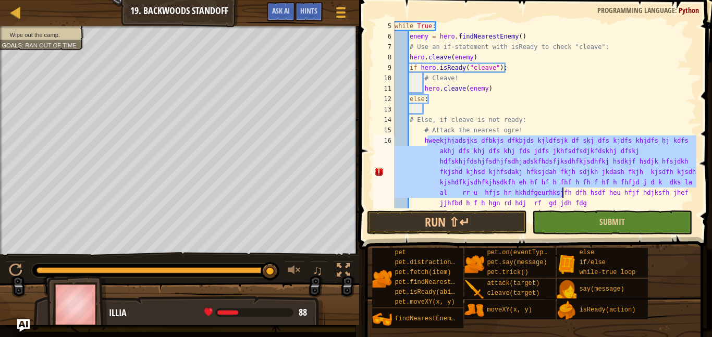
scroll to position [73, 0]
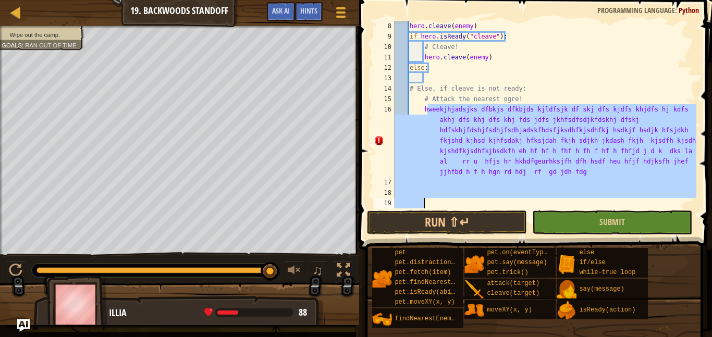
drag, startPoint x: 426, startPoint y: 139, endPoint x: 634, endPoint y: 218, distance: 223.1
click at [634, 218] on div "8 9 10 11 12 13 14 15 16 17 18 19 hero . cleave ( enemy ) if hero . isReady ( "…" at bounding box center [534, 145] width 356 height 280
type textarea "h"
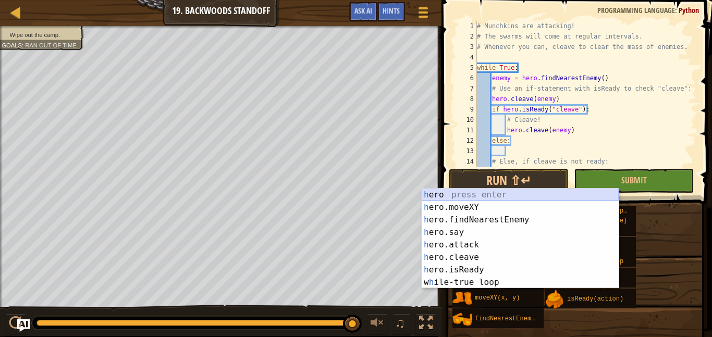
scroll to position [21, 0]
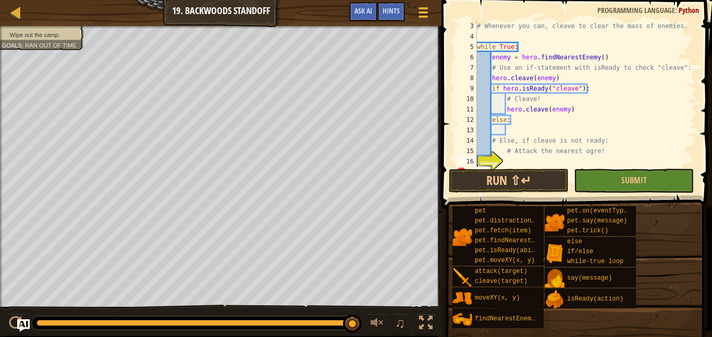
type textarea "# Attack the nearest ogre!"
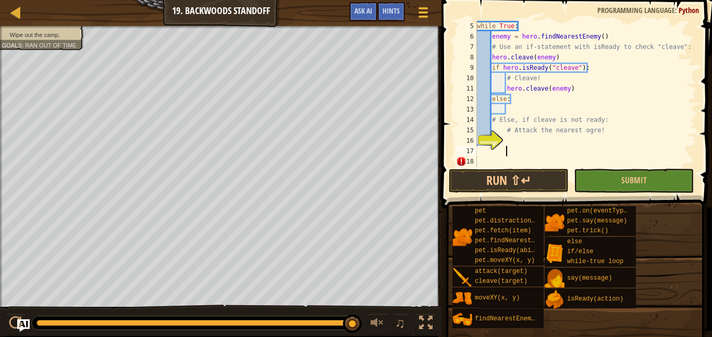
type textarea "\"
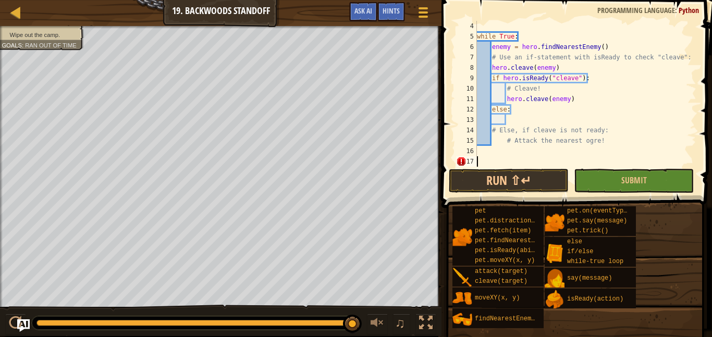
scroll to position [21, 0]
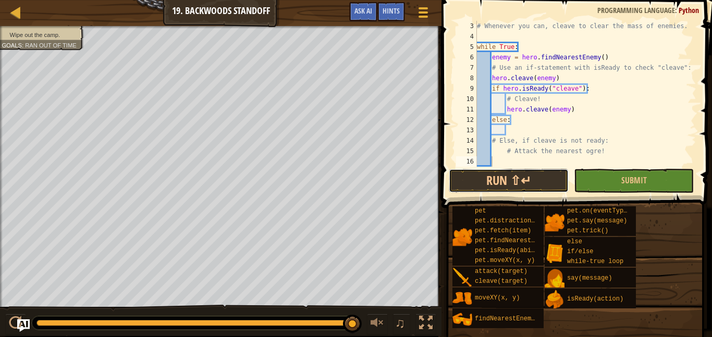
drag, startPoint x: 562, startPoint y: 187, endPoint x: 711, endPoint y: 245, distance: 160.5
click at [711, 245] on div "Hints 3 4 5 6 7 8 9 10 11 12 13 14 15 16 # Whenever you can, cleave to clear th…" at bounding box center [575, 166] width 274 height 332
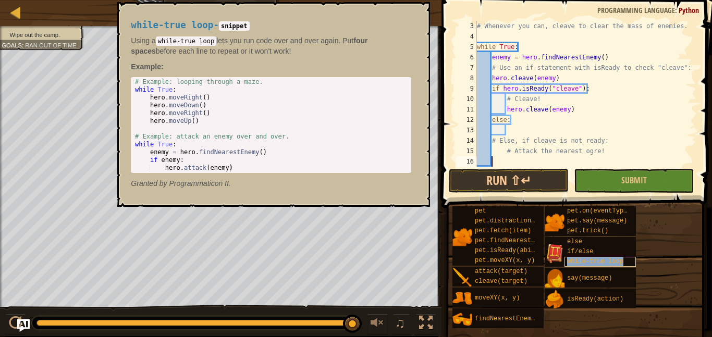
click at [575, 265] on span "while-true loop" at bounding box center [595, 261] width 56 height 7
click at [420, 10] on button "×" at bounding box center [418, 14] width 8 height 15
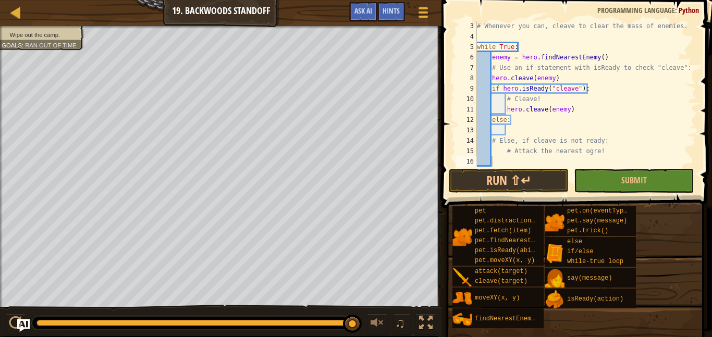
click at [491, 79] on div "# Whenever you can, cleave to clear the mass of enemies. while True : enemy = h…" at bounding box center [585, 104] width 221 height 167
click at [577, 91] on div "# Whenever you can, cleave to clear the mass of enemies. while True : enemy = h…" at bounding box center [585, 104] width 221 height 167
click at [554, 75] on div "# Whenever you can, cleave to clear the mass of enemies. while True : enemy = h…" at bounding box center [585, 104] width 221 height 167
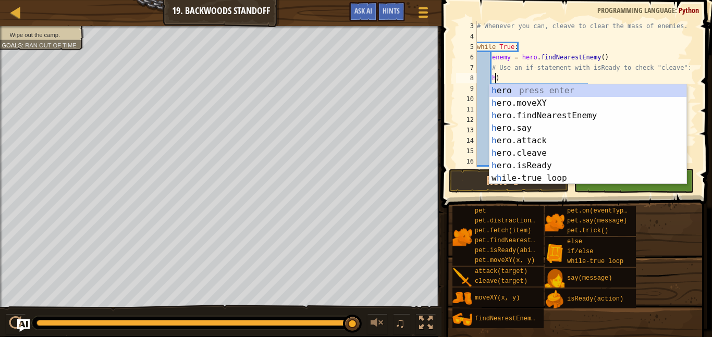
type textarea ")"
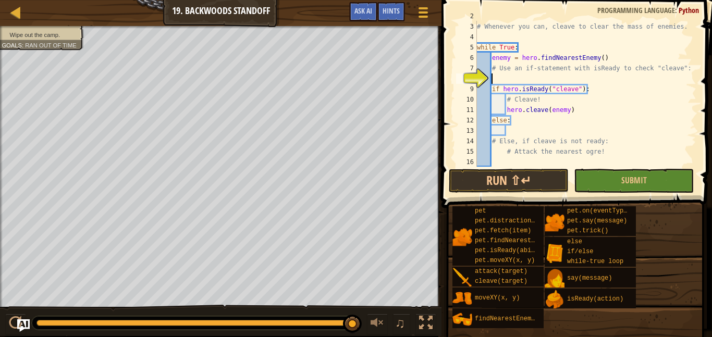
click at [519, 132] on div "# The swarms will come at regular intervals. # Whenever you can, cleave to clea…" at bounding box center [585, 94] width 221 height 167
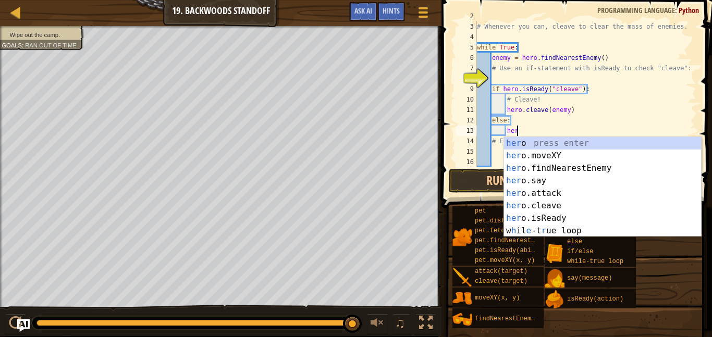
scroll to position [5, 6]
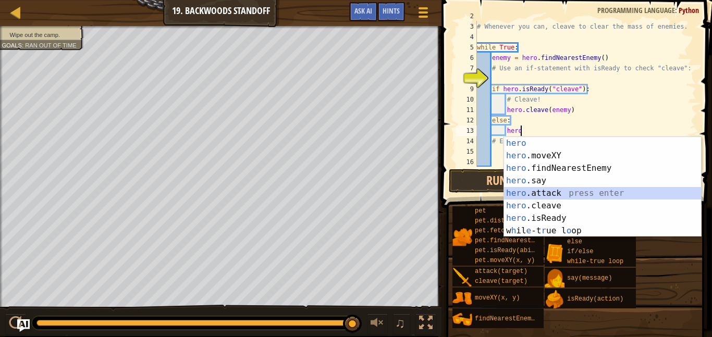
click at [549, 189] on div "hero press enter hero .moveXY press enter hero .findNearestEnemy press enter he…" at bounding box center [602, 199] width 197 height 125
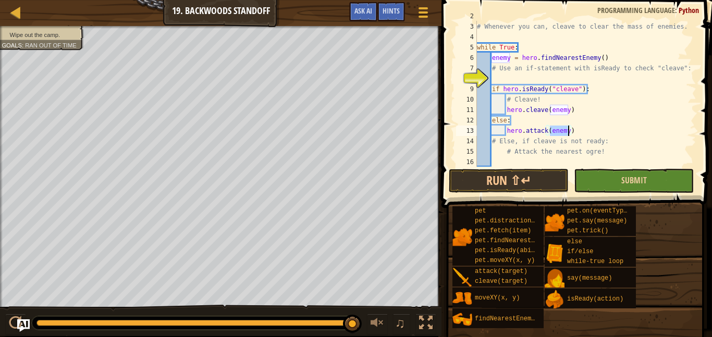
type textarea "hero.attack(enemy)"
click at [602, 179] on button "Submit" at bounding box center [634, 181] width 120 height 24
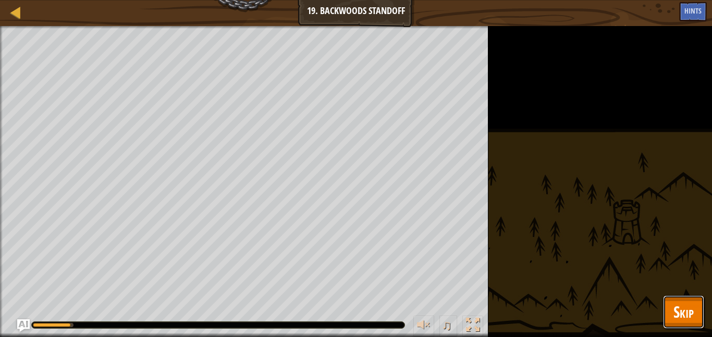
click at [675, 305] on span "Skip" at bounding box center [683, 311] width 20 height 21
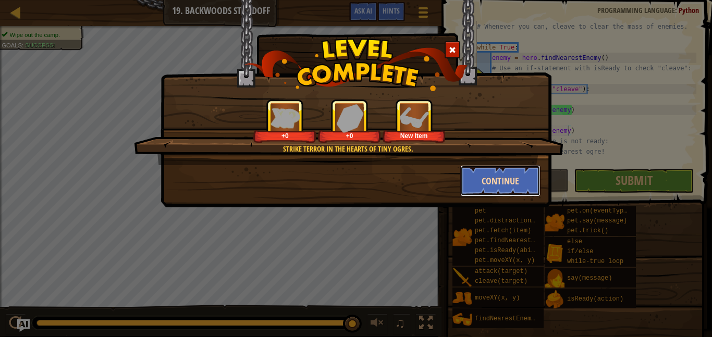
click at [478, 176] on button "Continue" at bounding box center [500, 180] width 81 height 31
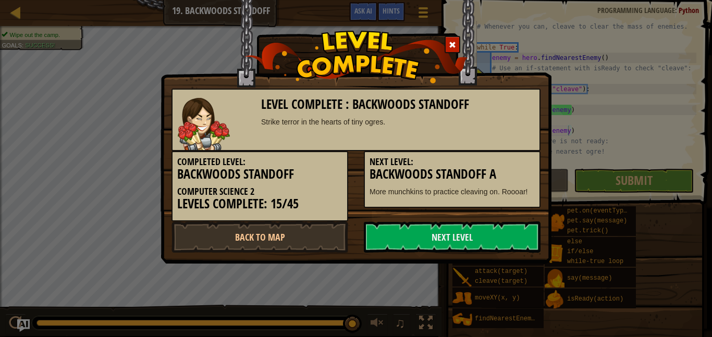
click at [471, 185] on div "Next Level: Backwoods Standoff A More munchkins to practice cleaving on. Roooar!" at bounding box center [452, 179] width 177 height 57
click at [480, 185] on div "Next Level: Backwoods Standoff A More munchkins to practice cleaving on. Roooar!" at bounding box center [452, 179] width 177 height 57
click at [404, 243] on link "Next Level" at bounding box center [452, 236] width 177 height 31
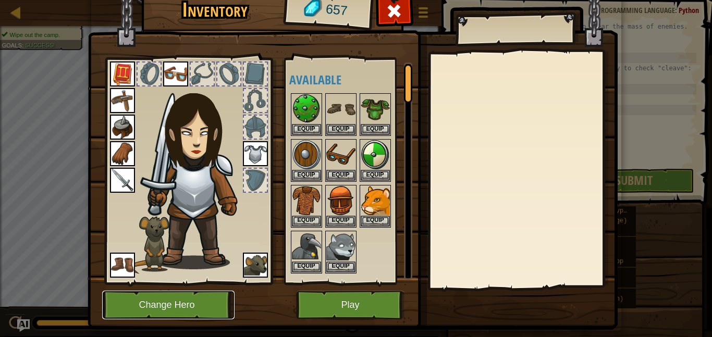
click at [166, 317] on button "Change Hero" at bounding box center [168, 305] width 132 height 29
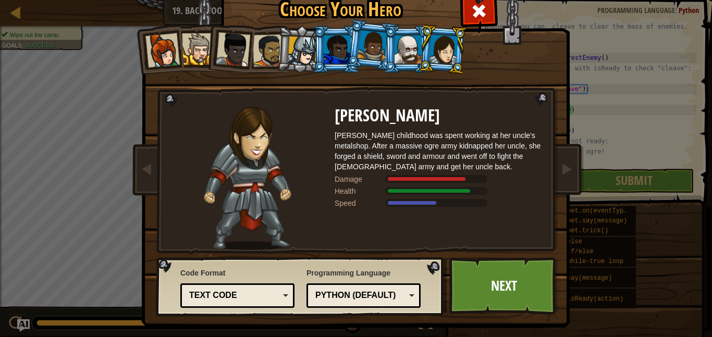
click at [455, 50] on div at bounding box center [443, 49] width 29 height 30
click at [276, 49] on div at bounding box center [269, 50] width 32 height 32
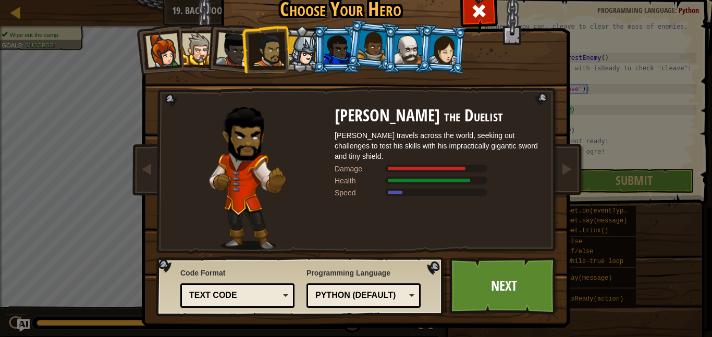
click at [192, 48] on div at bounding box center [198, 49] width 32 height 32
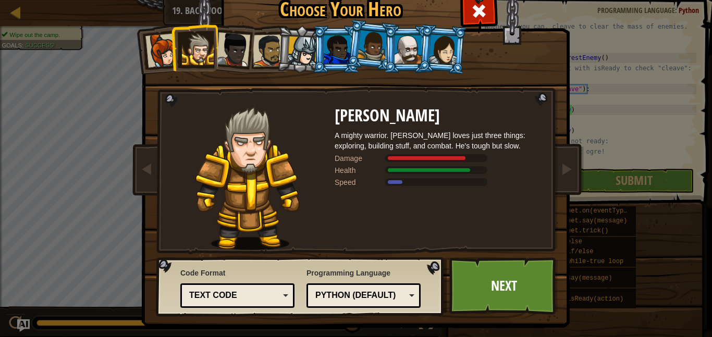
click at [237, 69] on li at bounding box center [229, 47] width 51 height 51
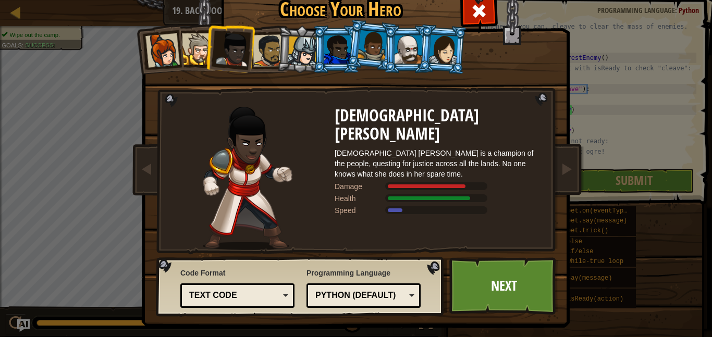
click at [259, 65] on div at bounding box center [269, 50] width 32 height 32
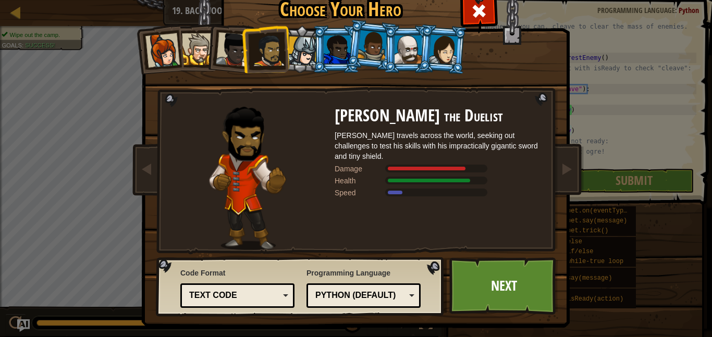
click at [300, 67] on li at bounding box center [300, 49] width 49 height 50
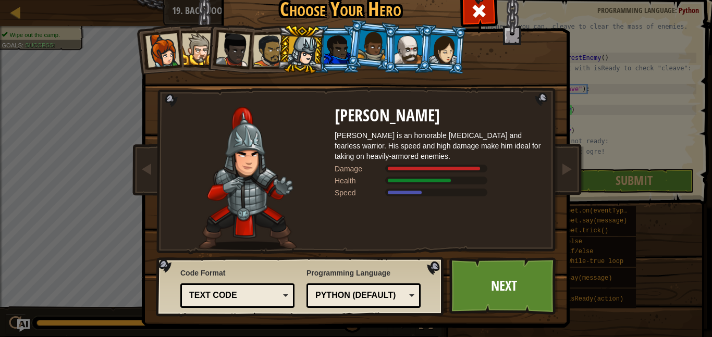
click at [345, 63] on div at bounding box center [337, 49] width 27 height 28
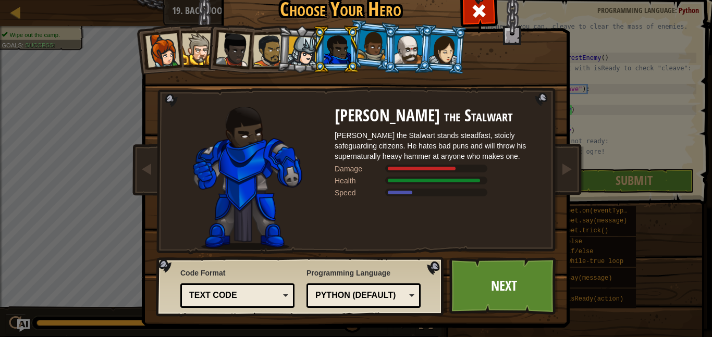
click at [373, 65] on li at bounding box center [371, 45] width 52 height 52
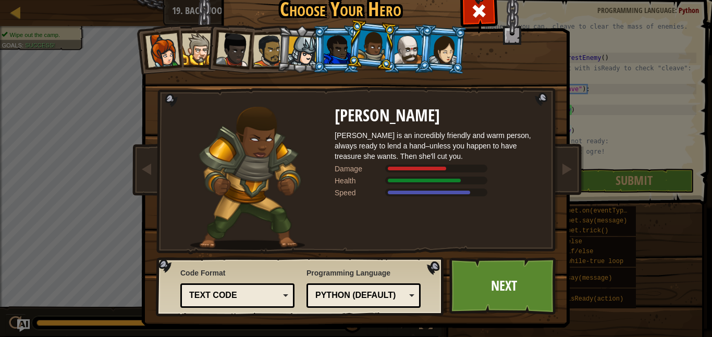
click at [409, 55] on div at bounding box center [407, 49] width 27 height 28
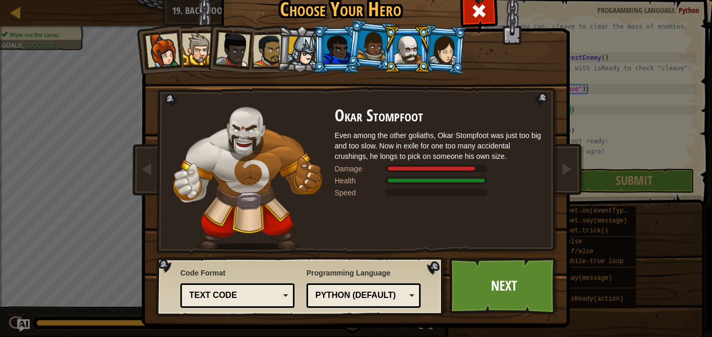
click at [440, 61] on div at bounding box center [443, 49] width 29 height 30
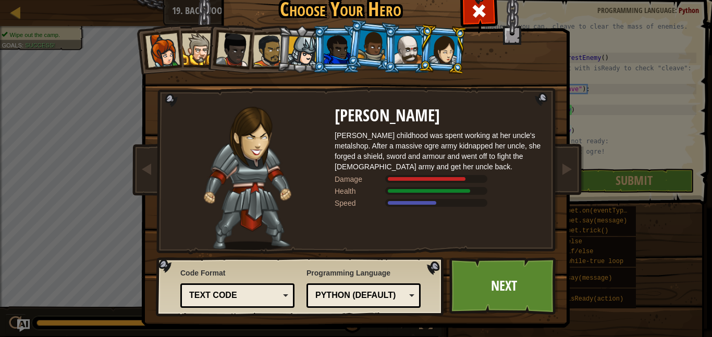
click at [407, 54] on div at bounding box center [407, 49] width 27 height 28
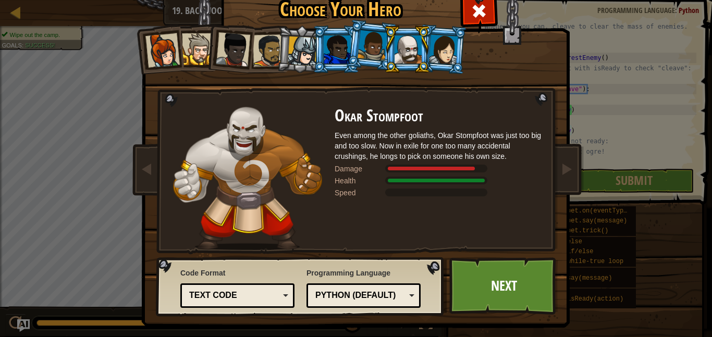
click at [452, 53] on div at bounding box center [443, 49] width 29 height 30
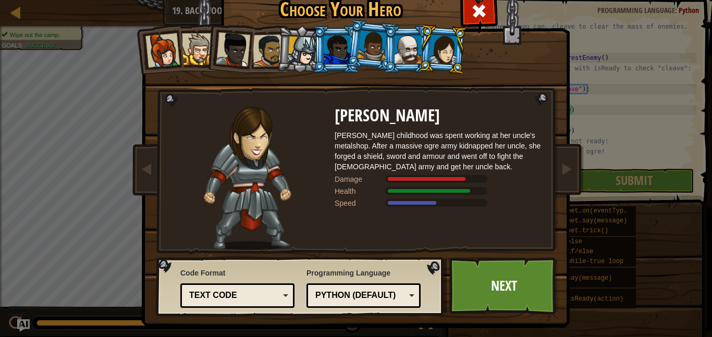
click at [414, 63] on div at bounding box center [407, 49] width 27 height 28
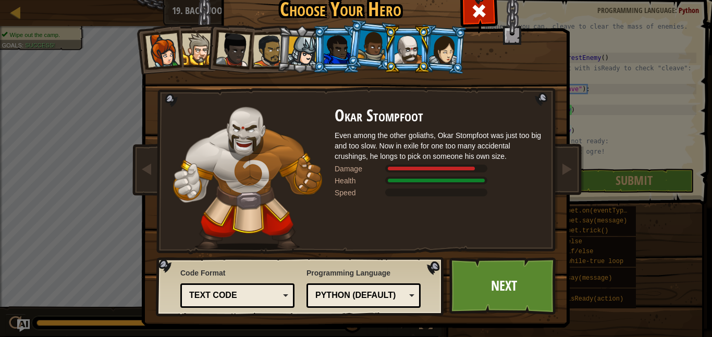
click at [375, 53] on div at bounding box center [372, 45] width 30 height 31
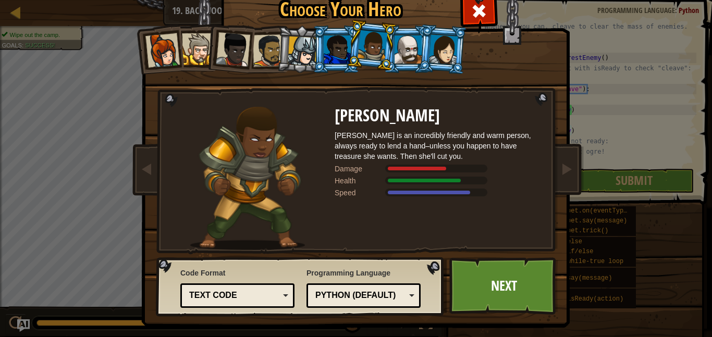
click at [413, 54] on div at bounding box center [407, 49] width 27 height 28
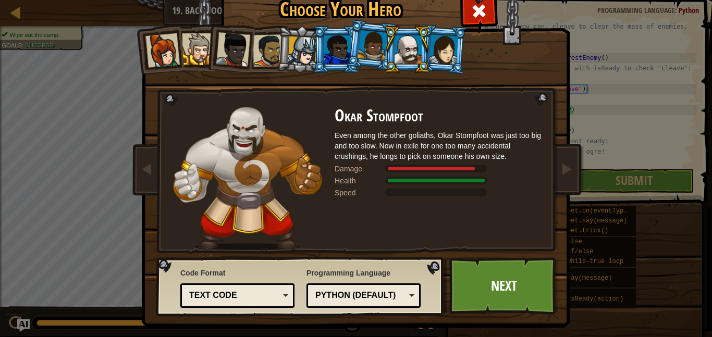
click at [434, 58] on div at bounding box center [443, 49] width 29 height 30
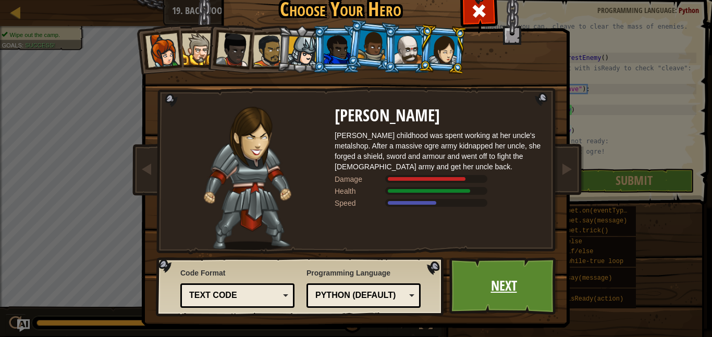
click at [475, 288] on link "Next" at bounding box center [503, 285] width 109 height 57
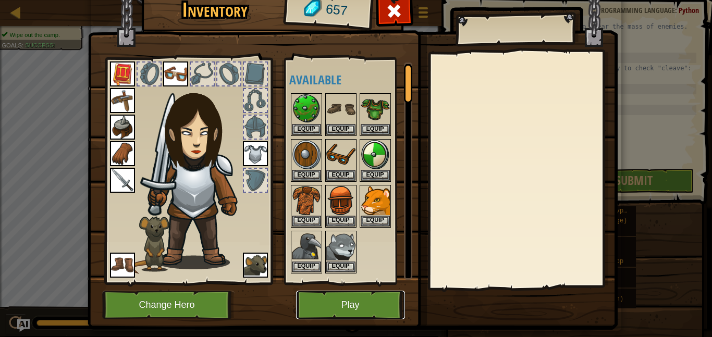
click at [340, 307] on button "Play" at bounding box center [350, 305] width 109 height 29
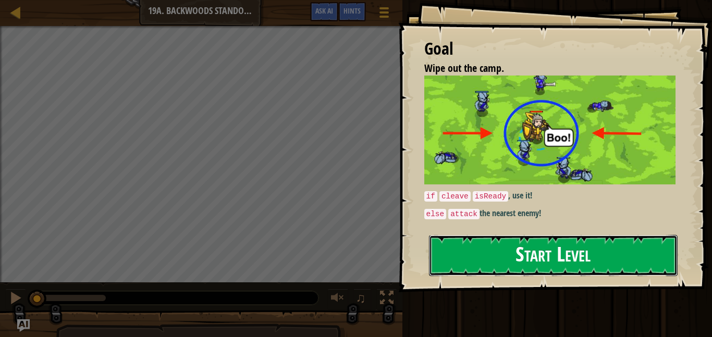
click at [616, 258] on button "Start Level" at bounding box center [553, 255] width 249 height 41
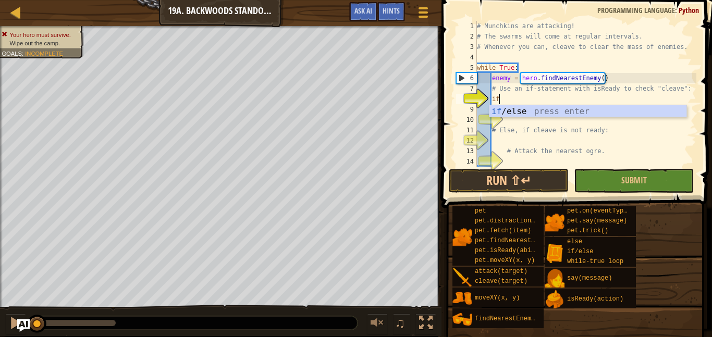
scroll to position [5, 3]
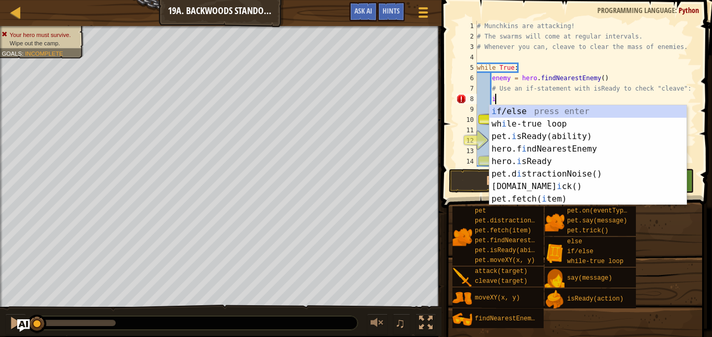
type textarea "i"
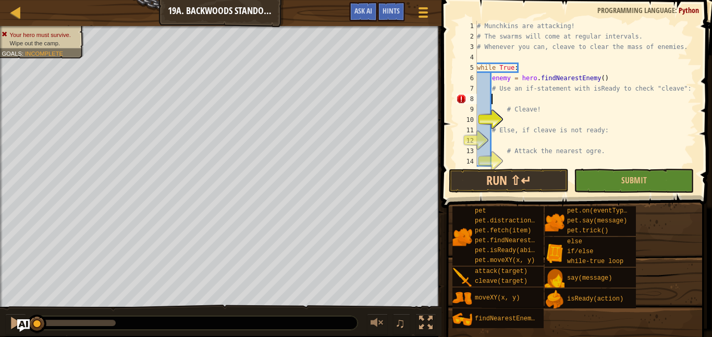
scroll to position [5, 0]
type textarea "# Use an if-statement with isReady to check "cleave":"
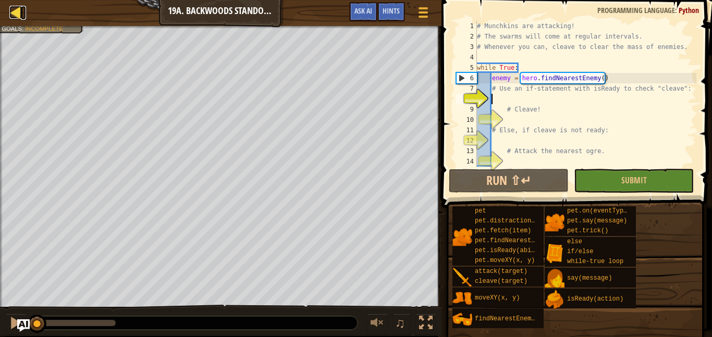
click at [13, 17] on div at bounding box center [15, 12] width 13 height 13
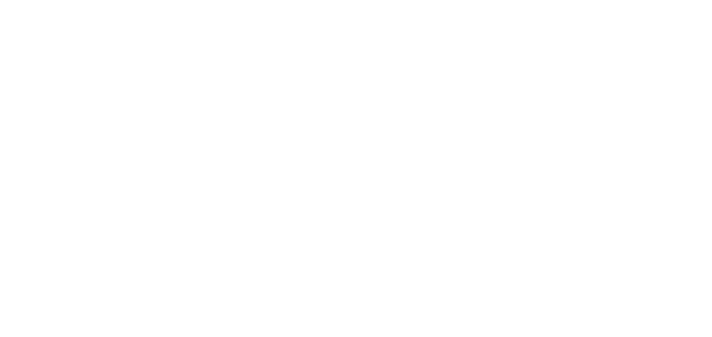
click at [34, 21] on div at bounding box center [356, 168] width 712 height 337
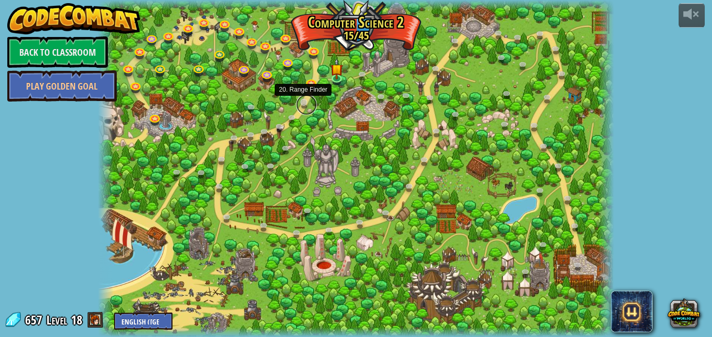
click at [301, 104] on link at bounding box center [306, 104] width 21 height 21
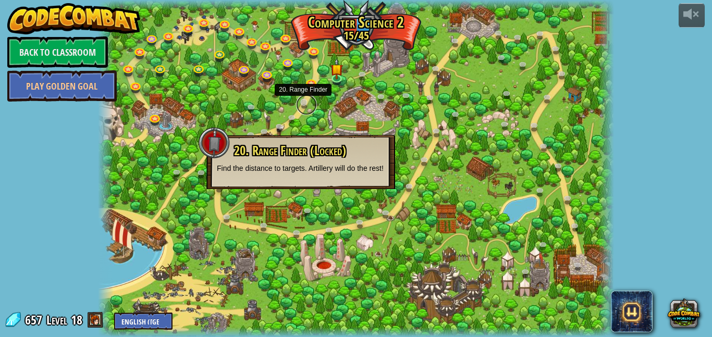
click at [301, 104] on link at bounding box center [306, 104] width 21 height 21
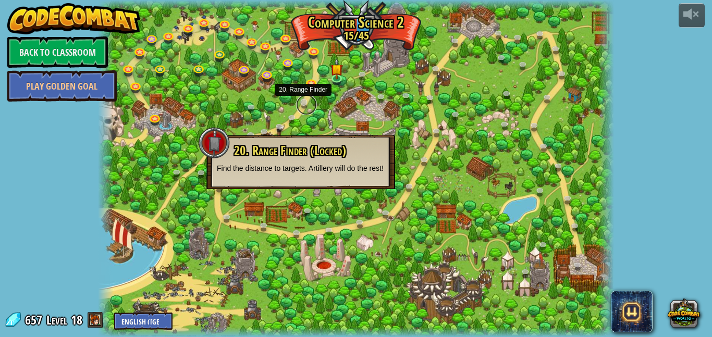
click at [301, 104] on link at bounding box center [306, 104] width 21 height 21
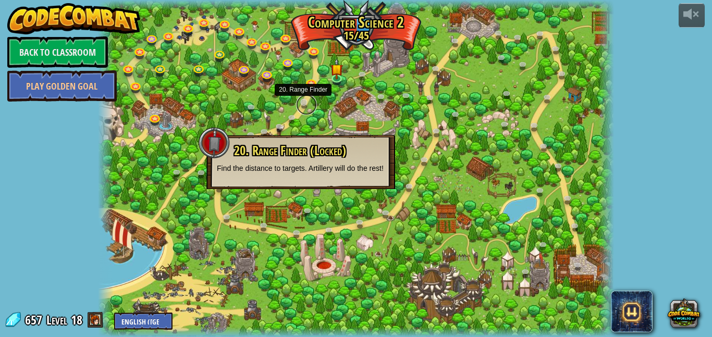
click at [303, 103] on link at bounding box center [306, 104] width 21 height 21
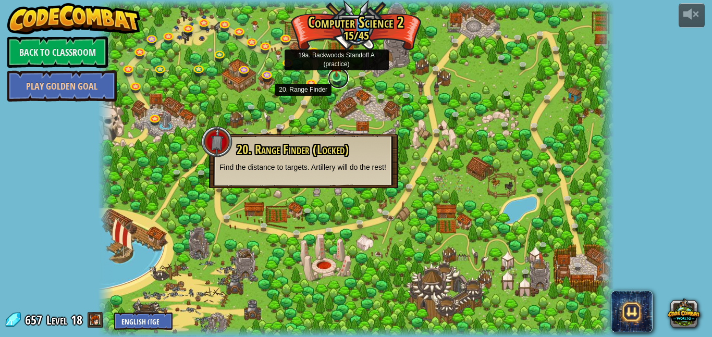
click at [336, 79] on link at bounding box center [338, 78] width 21 height 21
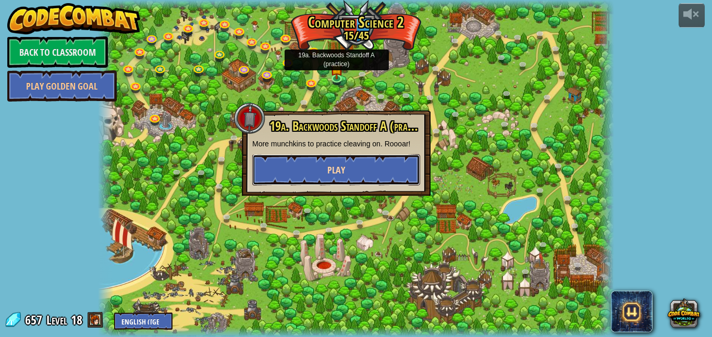
click at [276, 169] on button "Play" at bounding box center [336, 169] width 168 height 31
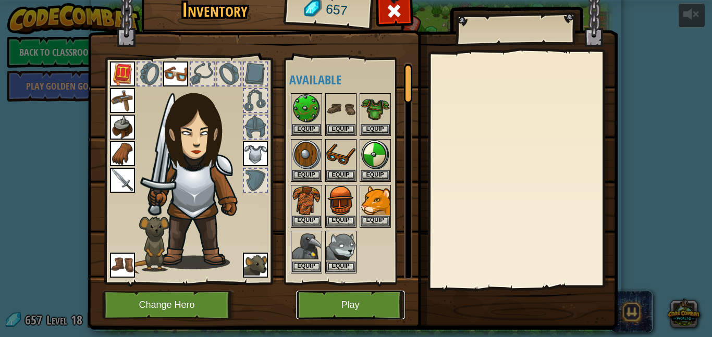
click at [322, 309] on button "Play" at bounding box center [350, 305] width 109 height 29
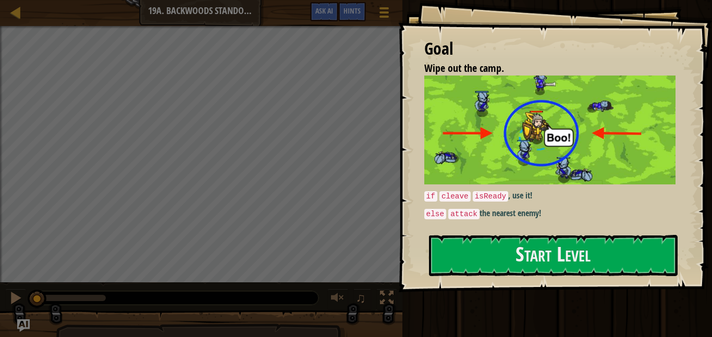
click at [589, 280] on div "Goal Wipe out the camp. if cleave isReady , use it! else attack the nearest ene…" at bounding box center [555, 146] width 314 height 292
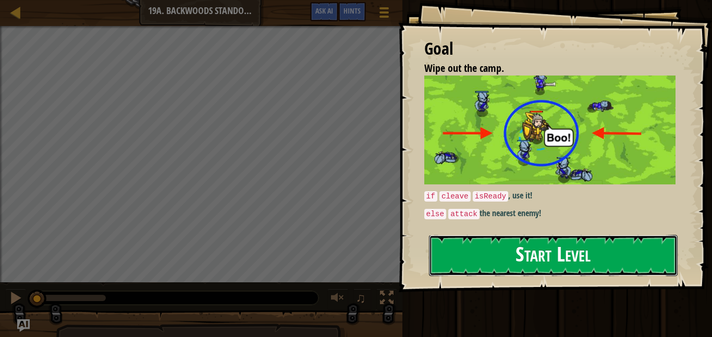
click at [577, 269] on button "Start Level" at bounding box center [553, 255] width 249 height 41
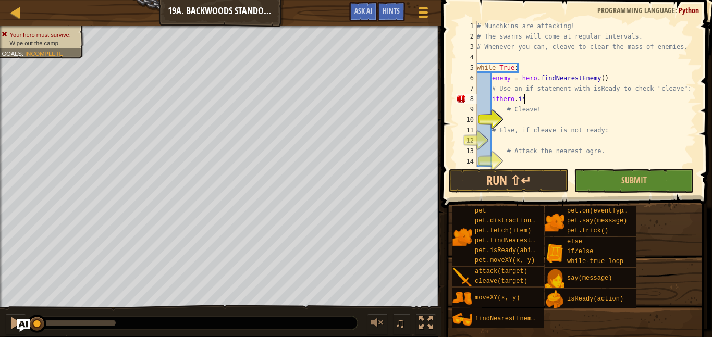
scroll to position [5, 6]
type textarea "ifhero.isReady"
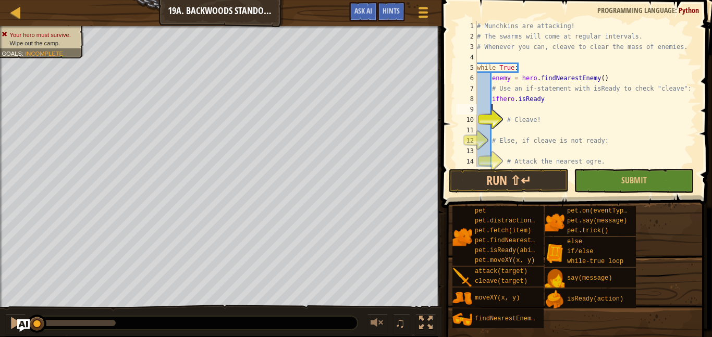
scroll to position [5, 2]
click at [497, 98] on div "# Munchkins are attacking! # The swarms will come at regular intervals. # Whene…" at bounding box center [585, 104] width 221 height 167
type textarea "if hero.isReady"
click at [556, 98] on div "# Munchkins are attacking! # The swarms will come at regular intervals. # Whene…" at bounding box center [585, 104] width 221 height 167
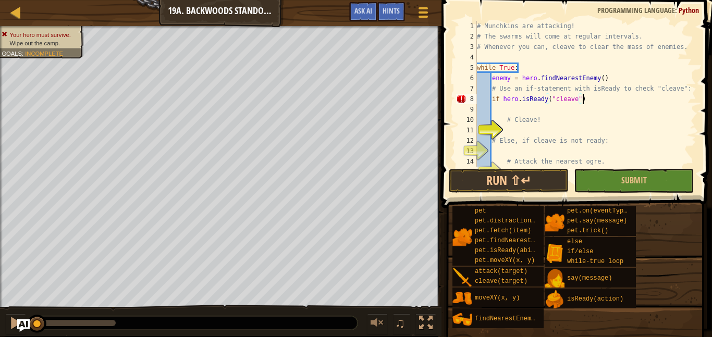
type textarea "if hero.isReady("cleave"):"
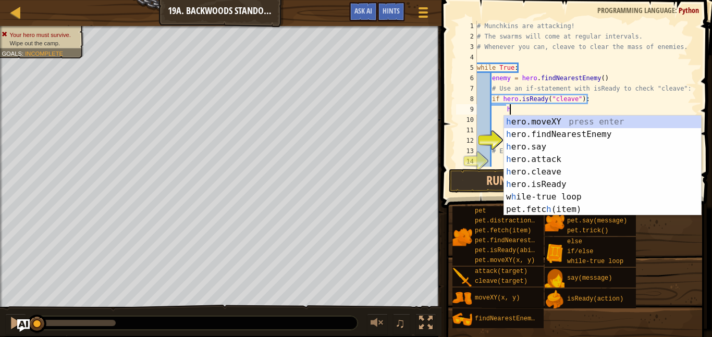
scroll to position [5, 4]
click at [527, 169] on div "h ero.moveXY press enter h ero.findNearestEnemy press enter h ero.say press ent…" at bounding box center [602, 178] width 197 height 125
type textarea "hero.cleave(enemy)"
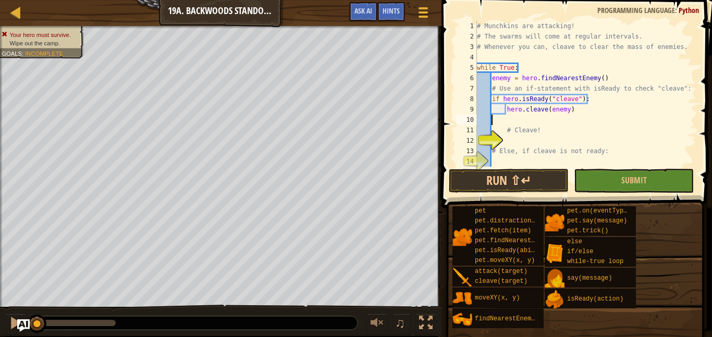
scroll to position [5, 2]
type textarea "# Cleave!"
type textarea "e"
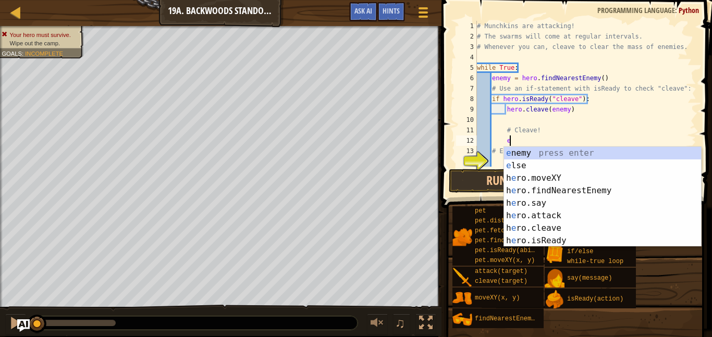
scroll to position [5, 4]
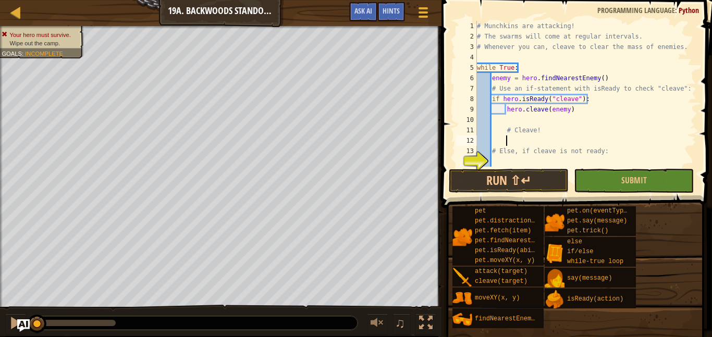
type textarea "# Else, if cleave is not ready:"
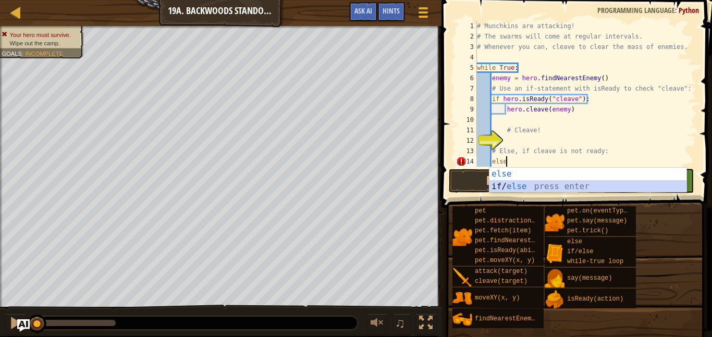
scroll to position [5, 4]
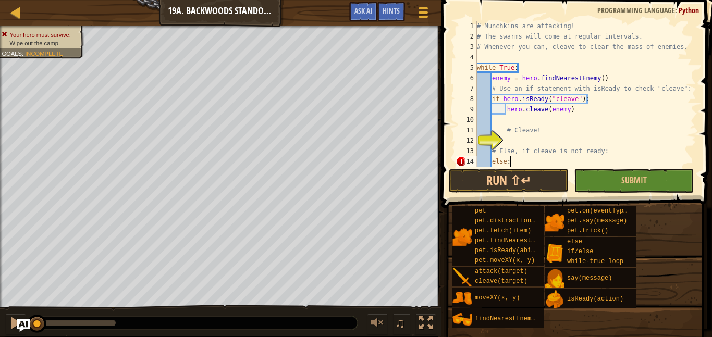
type textarea "# Attack the nearest ogre."
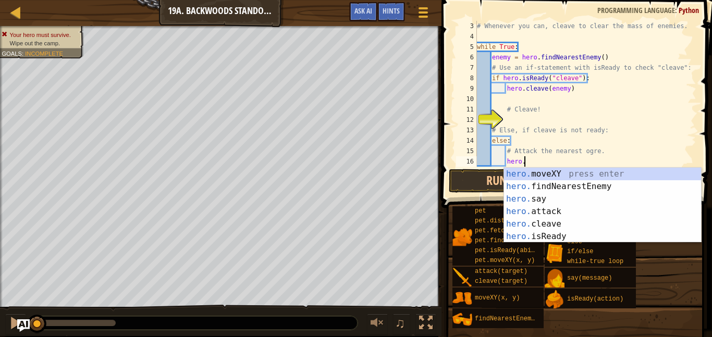
scroll to position [5, 6]
click at [540, 215] on div "hero. moveXY press enter hero. findNearestEnemy press enter hero. say press ent…" at bounding box center [602, 218] width 197 height 100
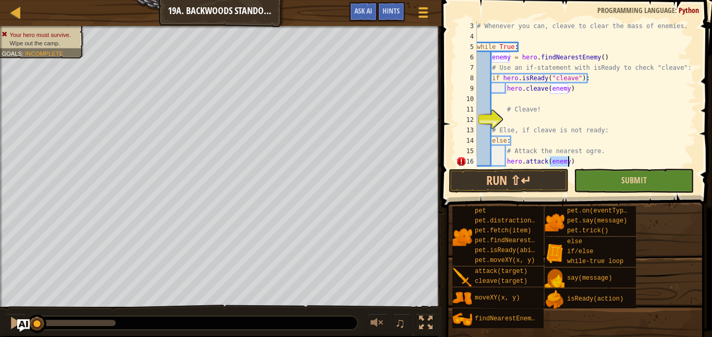
type textarea "hero.attack(enemy)"
click at [610, 188] on button "Submit" at bounding box center [634, 181] width 120 height 24
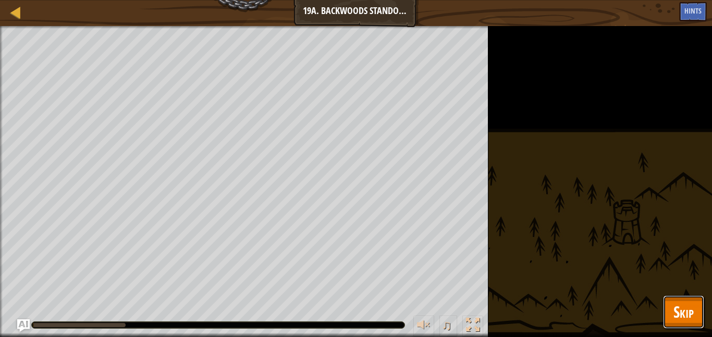
click at [686, 316] on span "Skip" at bounding box center [683, 311] width 20 height 21
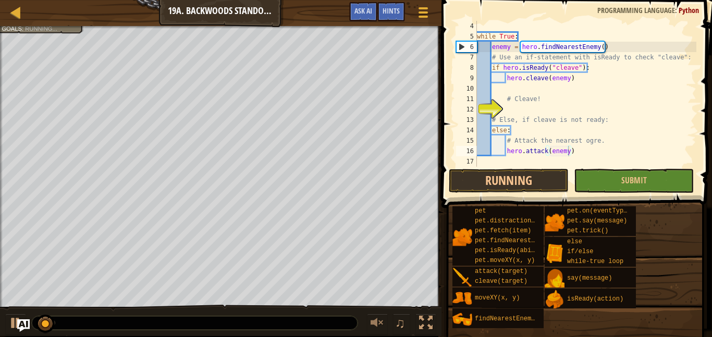
scroll to position [31, 0]
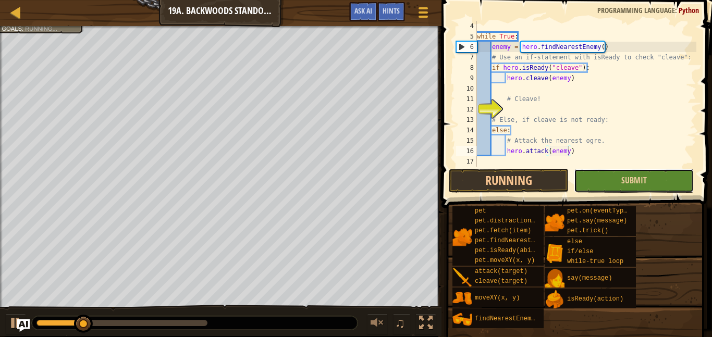
click at [594, 178] on button "Submit" at bounding box center [634, 181] width 120 height 24
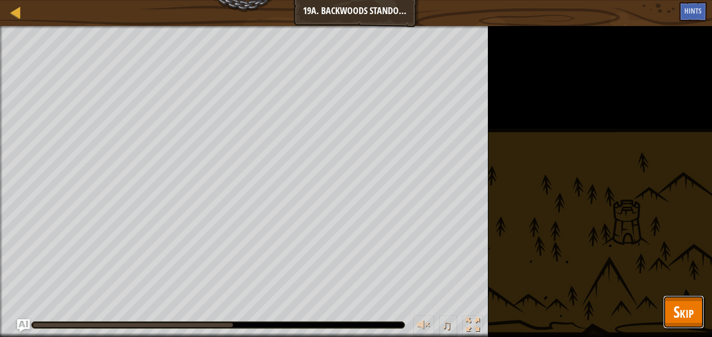
click at [673, 307] on span "Skip" at bounding box center [683, 311] width 20 height 21
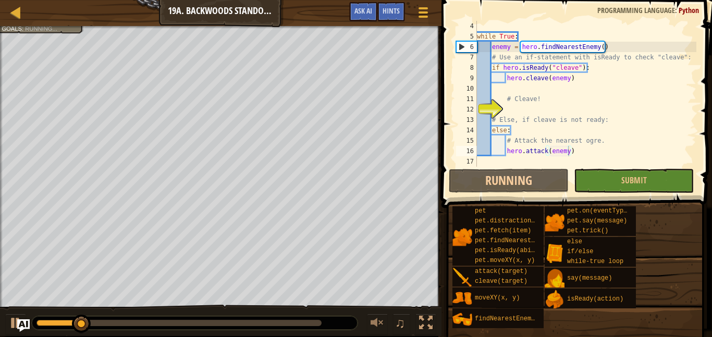
click at [352, 324] on div at bounding box center [195, 323] width 326 height 14
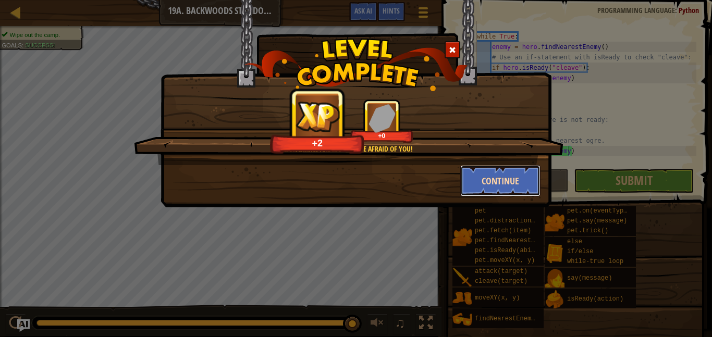
click at [474, 184] on button "Continue" at bounding box center [500, 180] width 81 height 31
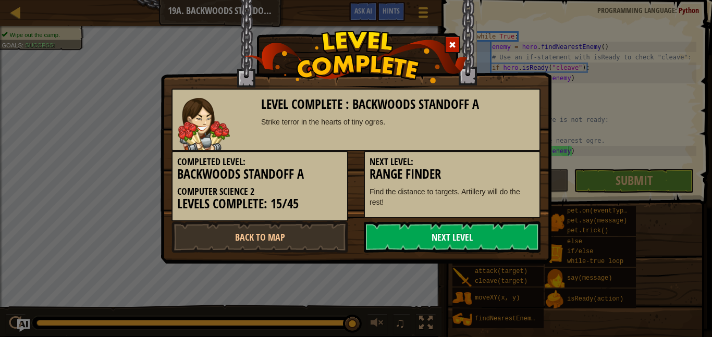
click at [412, 239] on link "Next Level" at bounding box center [452, 236] width 177 height 31
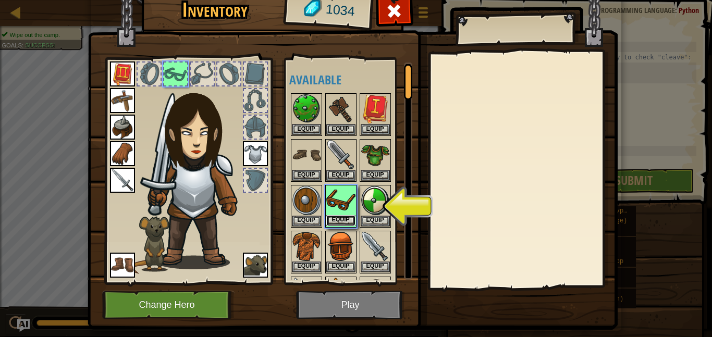
click at [353, 220] on button "Equip" at bounding box center [340, 220] width 29 height 11
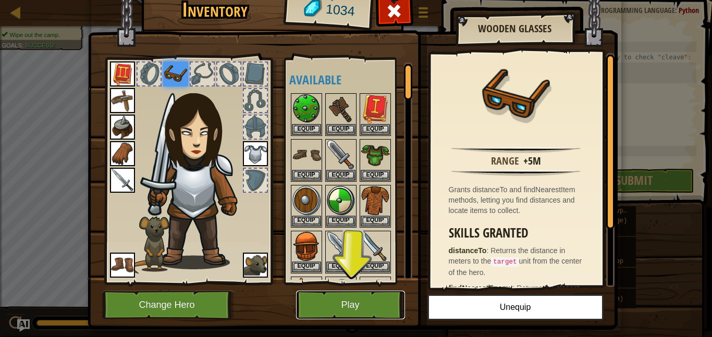
click at [337, 304] on button "Play" at bounding box center [350, 305] width 109 height 29
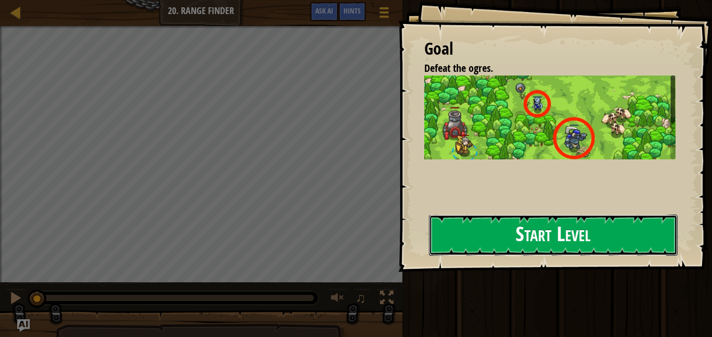
click at [579, 243] on button "Start Level" at bounding box center [553, 235] width 249 height 41
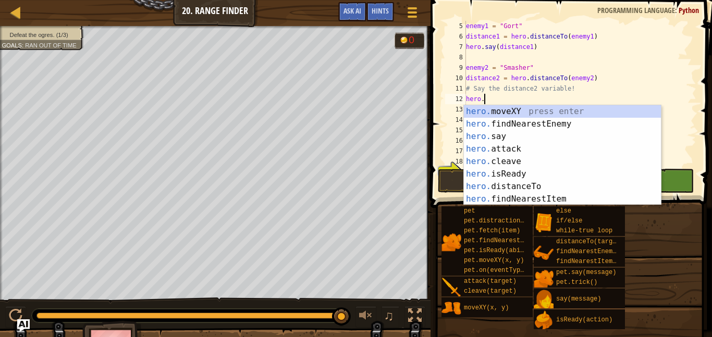
scroll to position [5, 3]
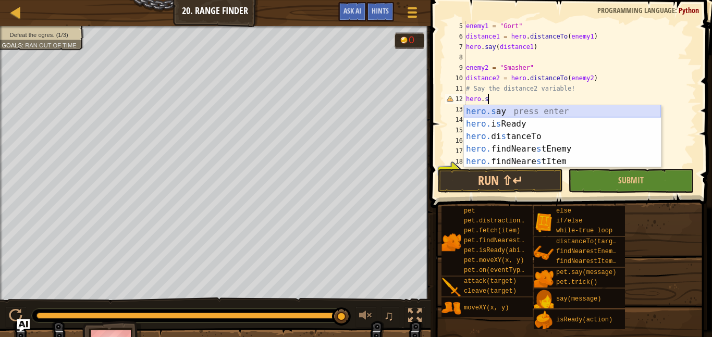
click at [498, 107] on div "hero.s ay press enter hero. i s Ready press enter hero. di s tanceTo press ente…" at bounding box center [562, 149] width 197 height 88
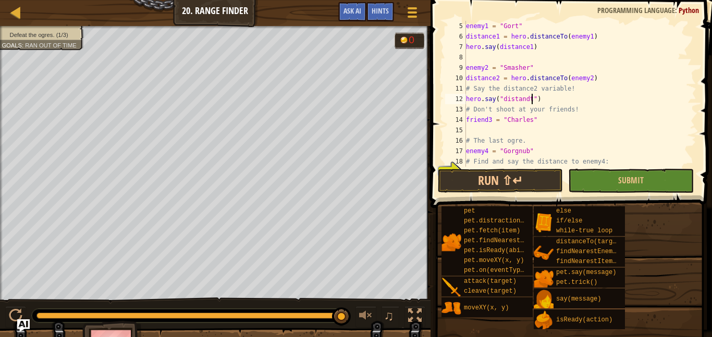
scroll to position [5, 10]
type textarea "friend3 = "[PERSON_NAME]""
type textarea "# The last ogre."
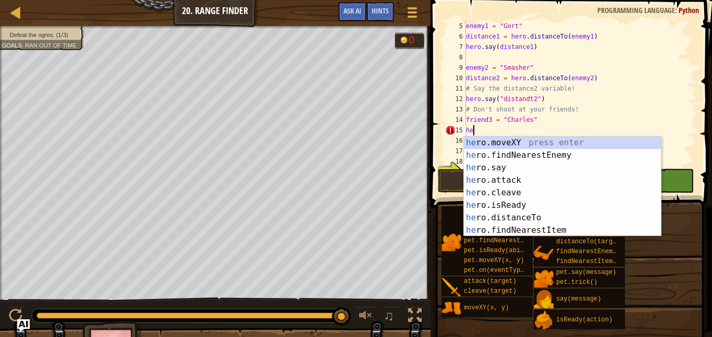
scroll to position [5, 1]
type textarea "h"
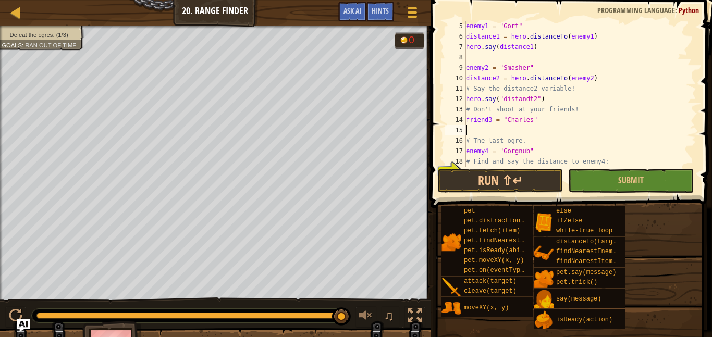
scroll to position [73, 0]
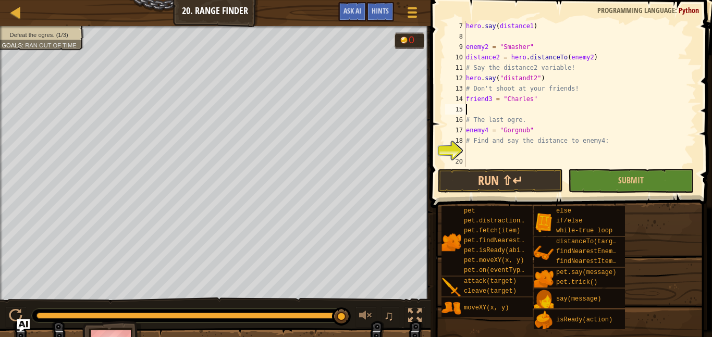
click at [476, 154] on div "hero . say ( distance1 ) enemy2 = "Smasher" distance2 = hero . distanceTo ( ene…" at bounding box center [580, 104] width 232 height 167
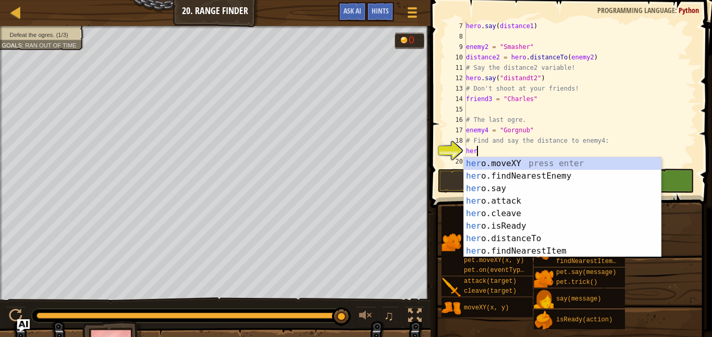
type textarea "hero"
click at [529, 174] on div "hero .moveXY press enter hero .findNearestEnemy press enter hero .say press ent…" at bounding box center [562, 219] width 197 height 125
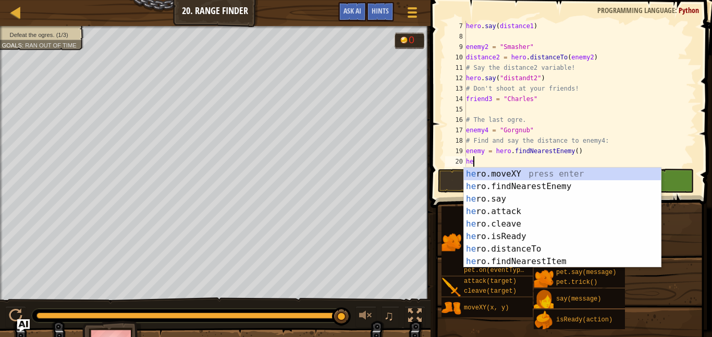
scroll to position [5, 1]
click at [520, 245] on div "her o.moveXY press enter her o.findNearestEnemy press enter her o.say press ent…" at bounding box center [562, 230] width 197 height 125
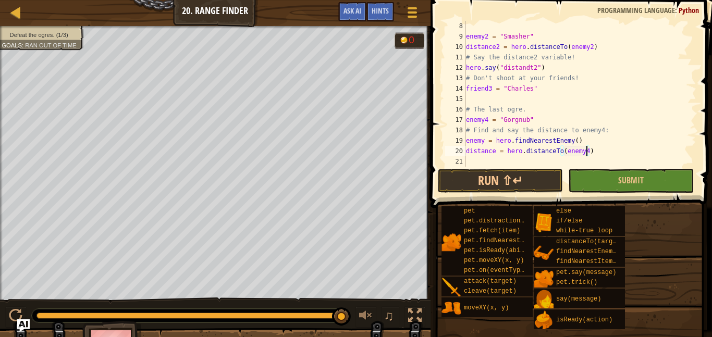
scroll to position [83, 0]
type textarea "distance = hero.distanceTo(enemy4)"
click at [582, 176] on button "Submit" at bounding box center [630, 181] width 125 height 24
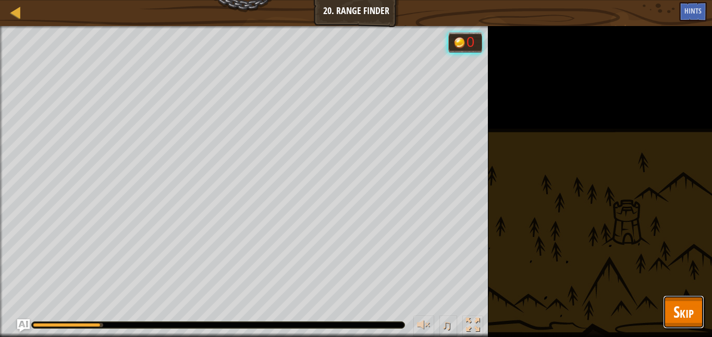
click at [678, 322] on span "Skip" at bounding box center [683, 311] width 20 height 21
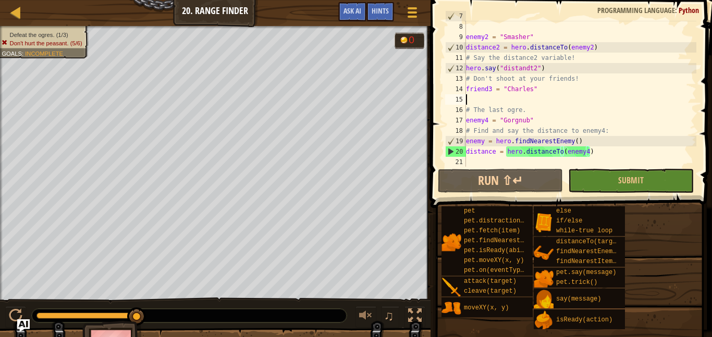
scroll to position [5, 0]
click at [471, 96] on div "hero . say ( distance1 ) enemy2 = "Smasher" distance2 = hero . distanceTo ( ene…" at bounding box center [580, 94] width 232 height 167
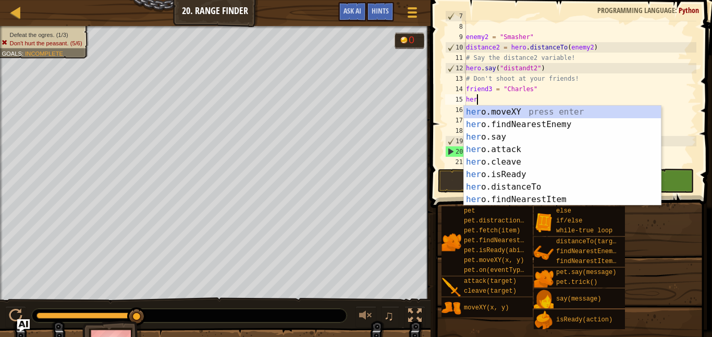
type textarea "hero"
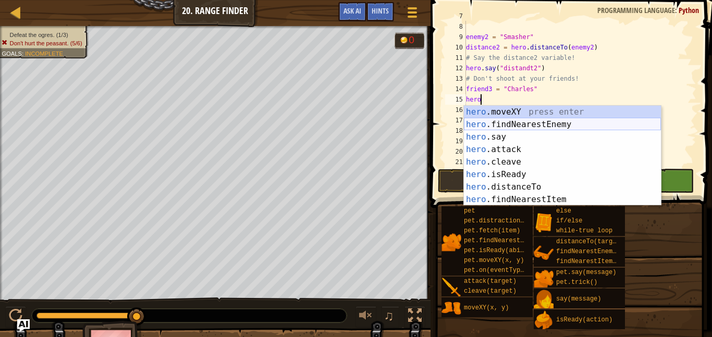
click at [513, 119] on div "hero .moveXY press enter hero .findNearestEnemy press enter hero .say press ent…" at bounding box center [562, 168] width 197 height 125
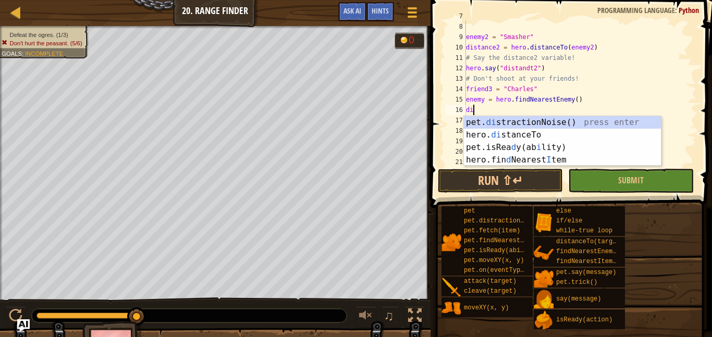
scroll to position [5, 1]
click at [533, 105] on div "hero . say ( distance1 ) enemy2 = "Smasher" distance2 = hero . distanceTo ( ene…" at bounding box center [580, 94] width 232 height 167
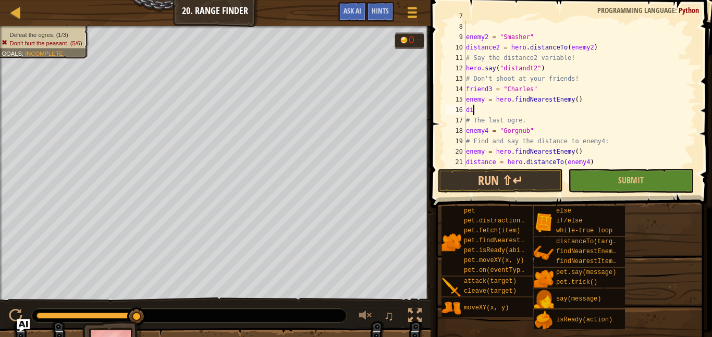
click at [530, 107] on div "hero . say ( distance1 ) enemy2 = "Smasher" distance2 = hero . distanceTo ( ene…" at bounding box center [580, 94] width 232 height 167
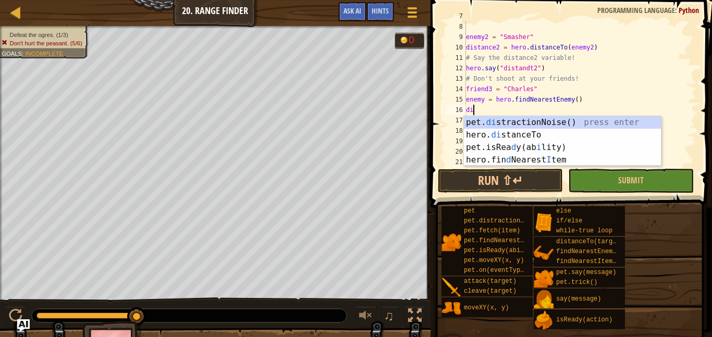
type textarea "d"
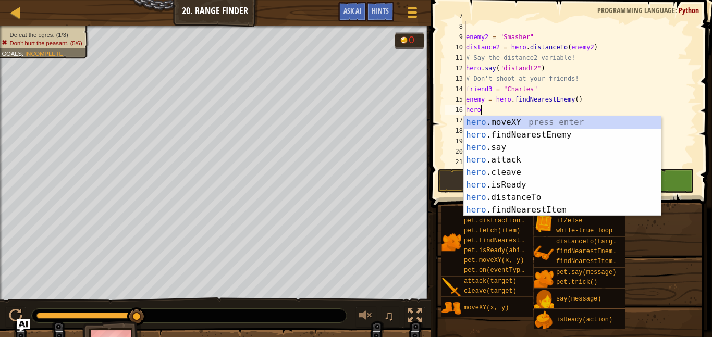
type textarea "hero."
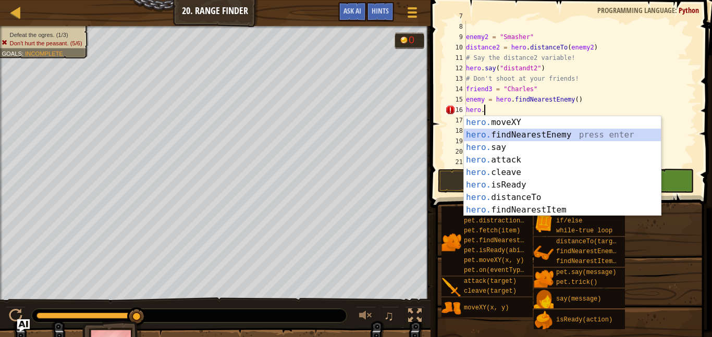
click at [570, 135] on div "hero. moveXY press enter hero. findNearestEnemy press enter hero. say press ent…" at bounding box center [562, 178] width 197 height 125
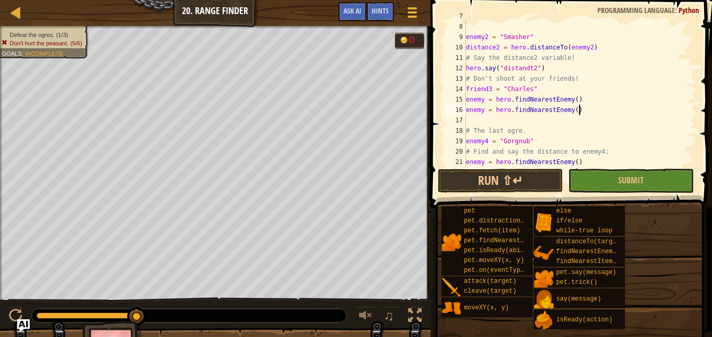
click at [582, 108] on div "hero . say ( distance1 ) enemy2 = "Smasher" distance2 = hero . distanceTo ( ene…" at bounding box center [580, 94] width 232 height 167
type textarea "e"
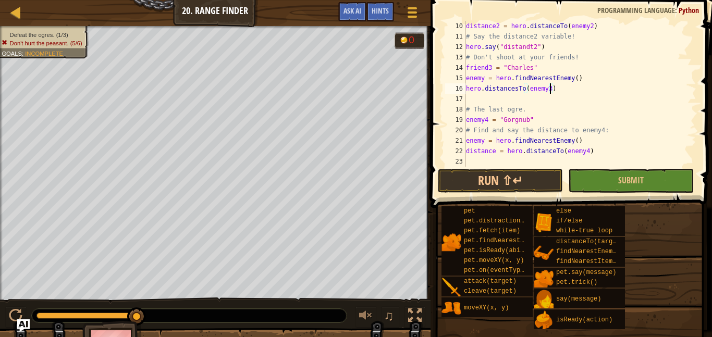
scroll to position [5, 12]
click at [466, 89] on div "distance2 = hero . distanceTo ( enemy2 ) # Say the distance2 variable! hero . s…" at bounding box center [580, 104] width 232 height 167
type textarea "= hero.distancesTo(enemy3)"
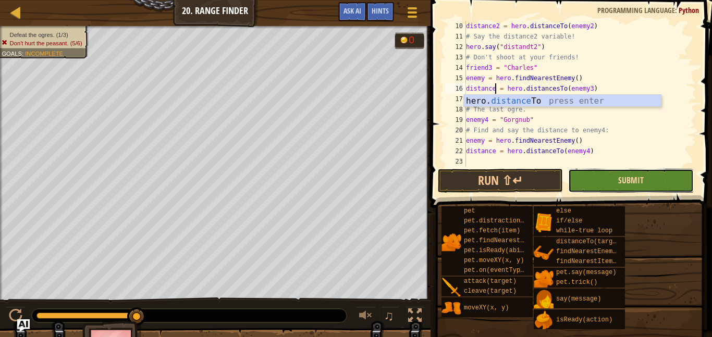
click at [619, 182] on span "Submit" at bounding box center [631, 180] width 26 height 11
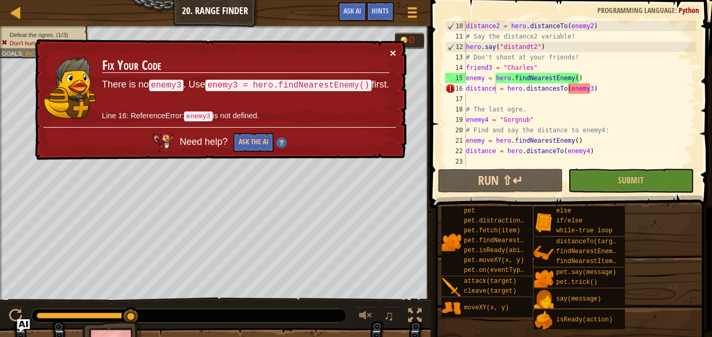
click at [392, 47] on button "×" at bounding box center [393, 52] width 6 height 11
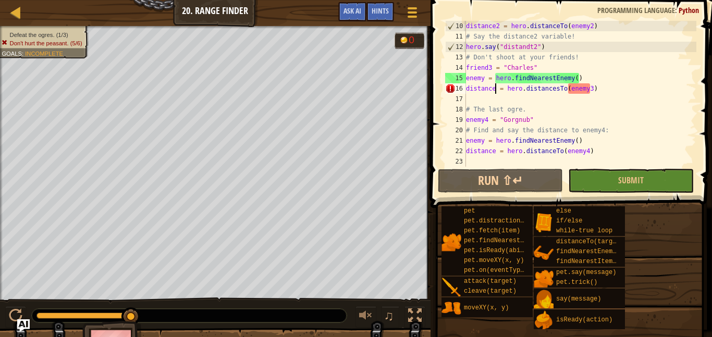
click at [605, 86] on div "distance2 = hero . distanceTo ( enemy2 ) # Say the distance2 variable! hero . s…" at bounding box center [580, 104] width 232 height 167
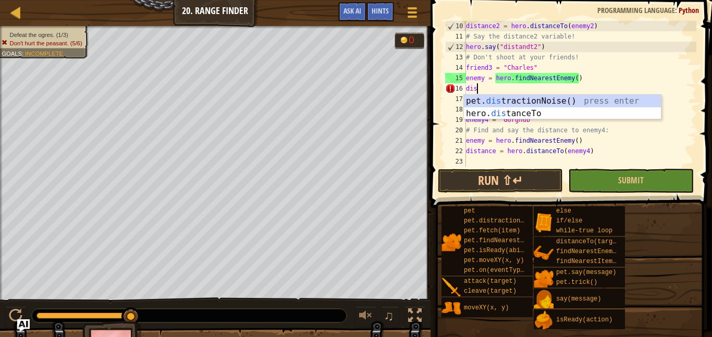
scroll to position [5, 1]
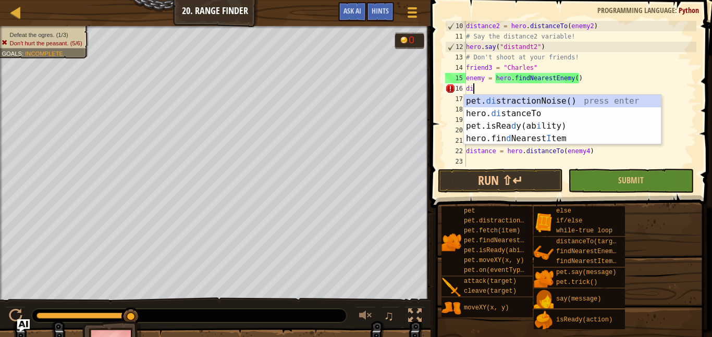
type textarea "d"
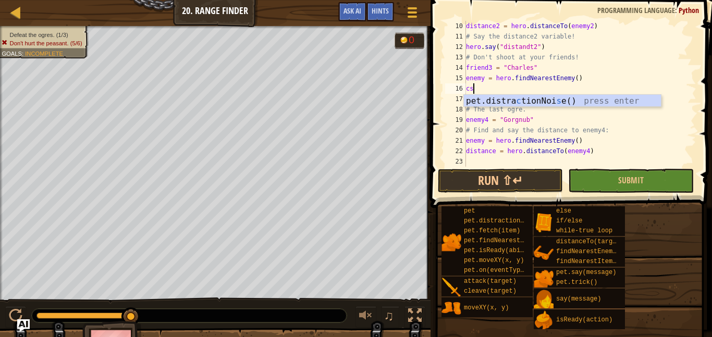
type textarea "c"
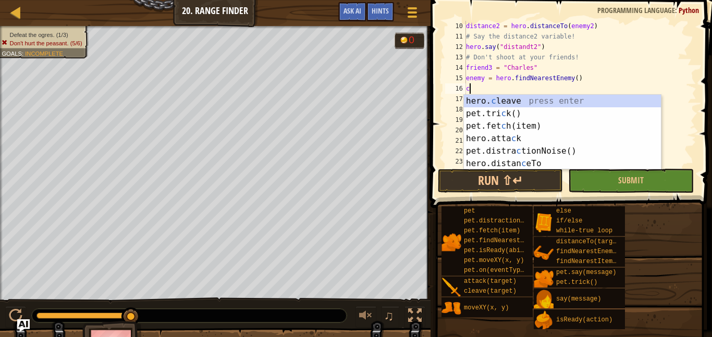
scroll to position [5, 0]
type textarea "\"
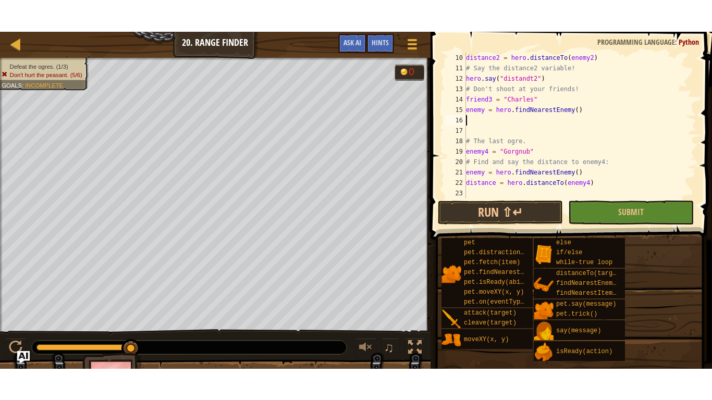
scroll to position [0, 0]
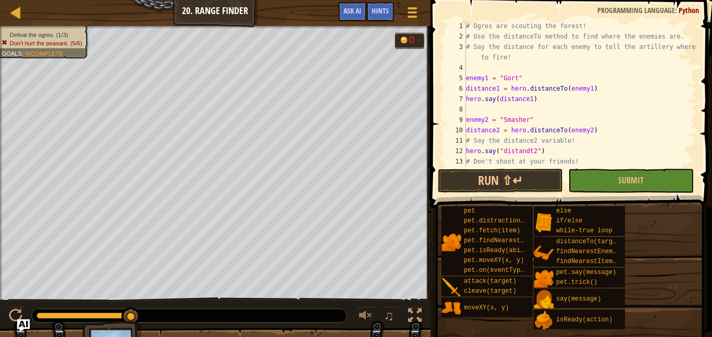
click at [224, 326] on div "♫" at bounding box center [215, 312] width 430 height 31
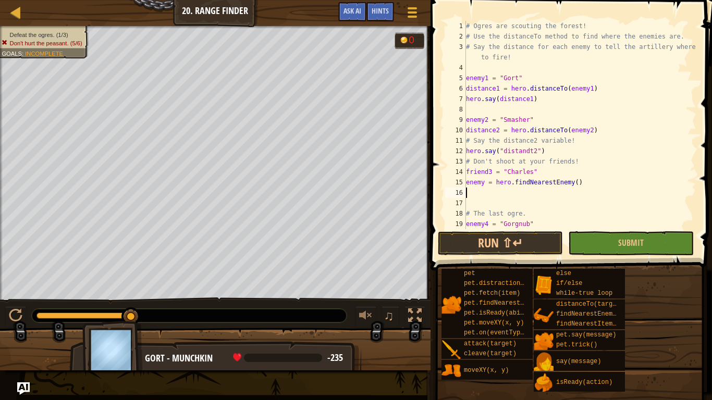
click at [481, 80] on div "# Ogres are scouting the forest! # Use the distanceTo method to find where the …" at bounding box center [580, 135] width 232 height 229
click at [487, 87] on div "# Ogres are scouting the forest! # Use the distanceTo method to find where the …" at bounding box center [580, 135] width 232 height 229
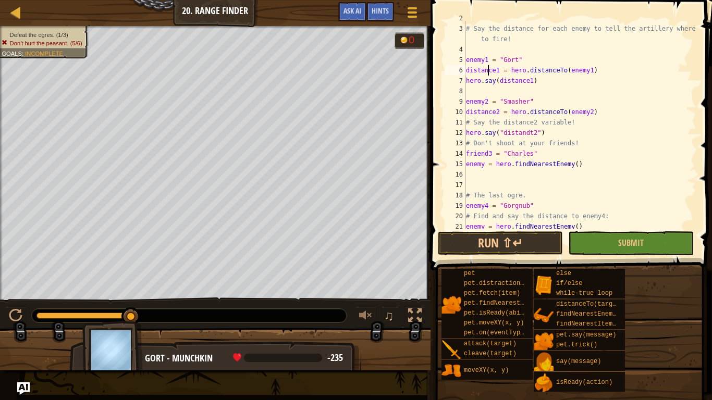
scroll to position [42, 0]
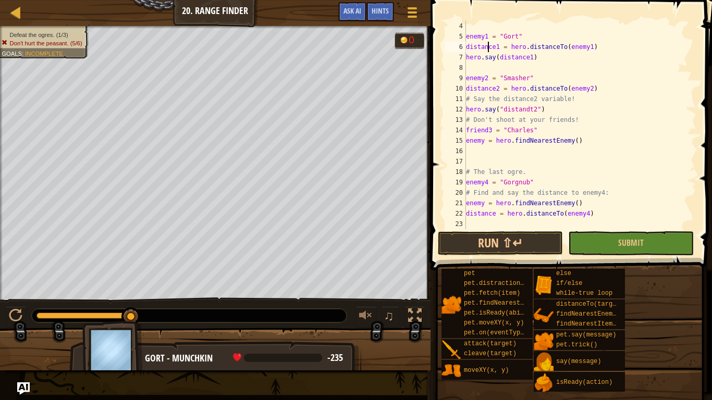
click at [480, 90] on div "enemy1 = "Gort" distance1 = hero . distanceTo ( enemy1 ) hero . say ( distance1…" at bounding box center [580, 135] width 232 height 229
click at [502, 110] on div "enemy1 = "Gort" distance1 = hero . distanceTo ( enemy1 ) hero . say ( distance1…" at bounding box center [580, 135] width 232 height 229
click at [523, 110] on div "enemy1 = "Gort" distance1 = hero . distanceTo ( enemy1 ) hero . say ( distance1…" at bounding box center [580, 135] width 232 height 229
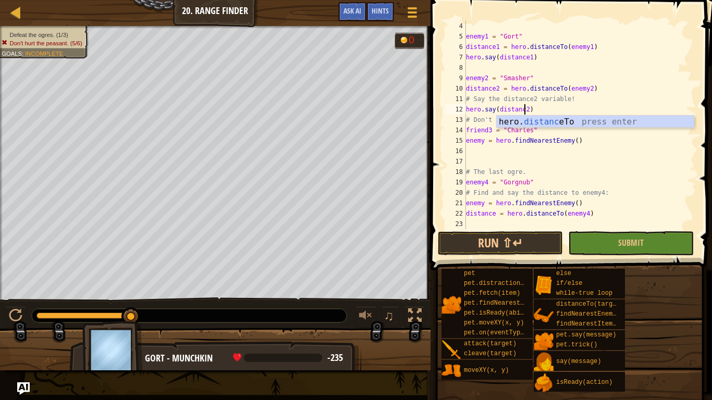
scroll to position [5, 9]
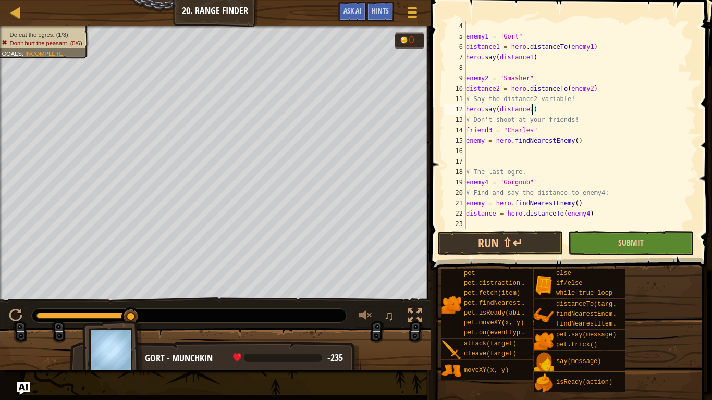
type textarea "hero.say(distance2)"
click at [615, 244] on button "Submit" at bounding box center [630, 243] width 125 height 24
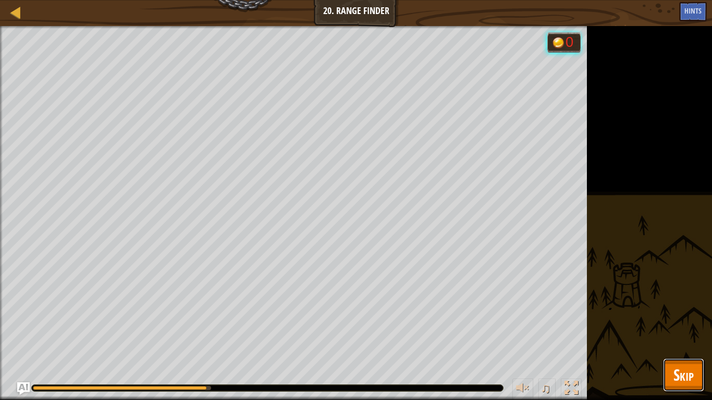
click at [681, 337] on span "Skip" at bounding box center [683, 374] width 20 height 21
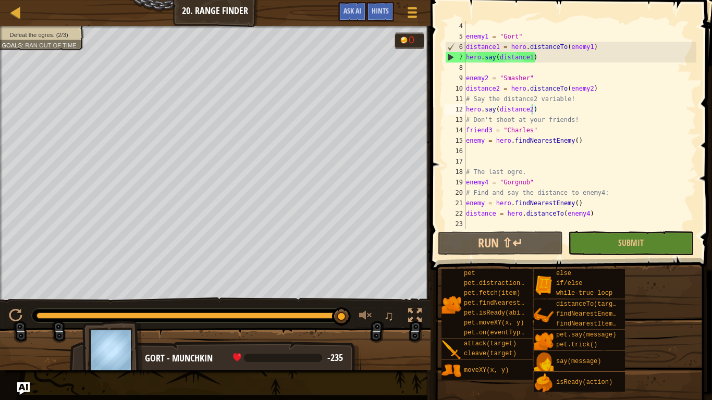
click at [485, 222] on div "enemy1 = "Gort" distance1 = hero . distanceTo ( enemy1 ) hero . say ( distance1…" at bounding box center [580, 135] width 232 height 229
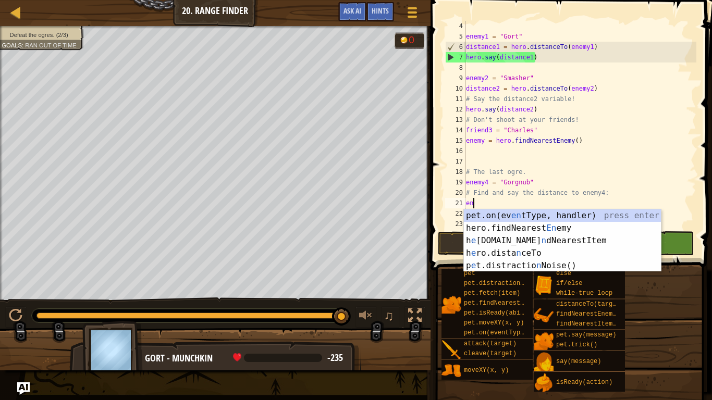
type textarea "e"
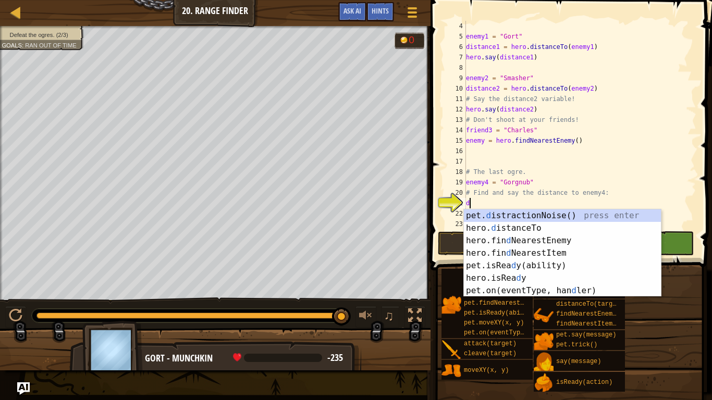
scroll to position [5, 1]
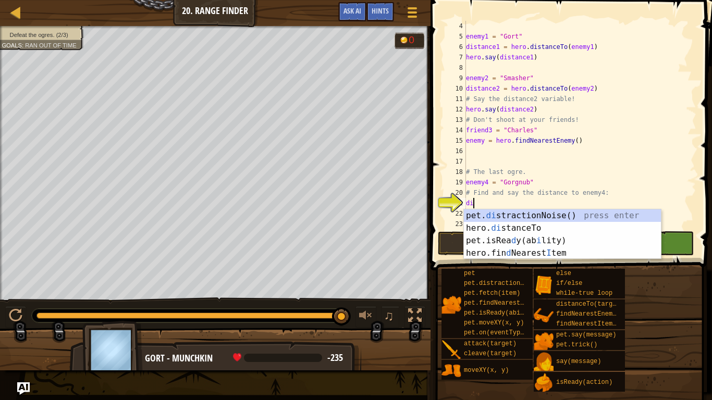
type textarea "d"
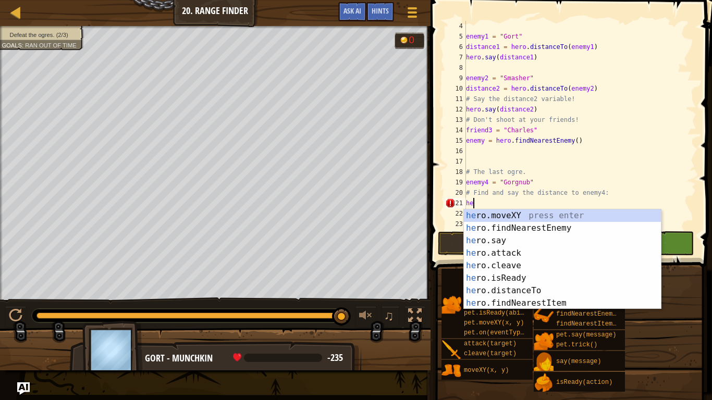
type textarea "h"
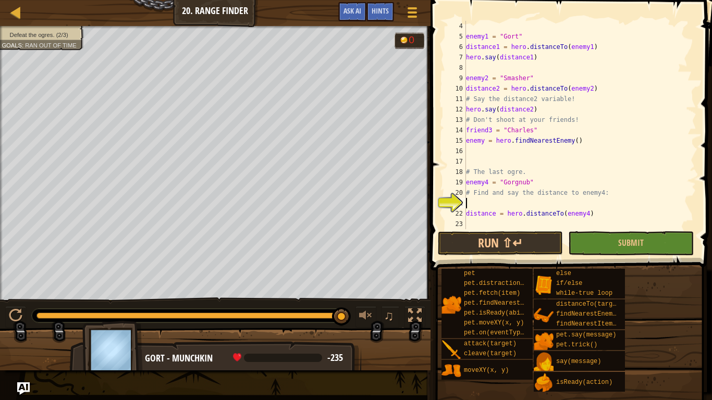
click at [465, 214] on div "22" at bounding box center [455, 213] width 21 height 10
type textarea "distance = hero.distanceTo(enemy4)"
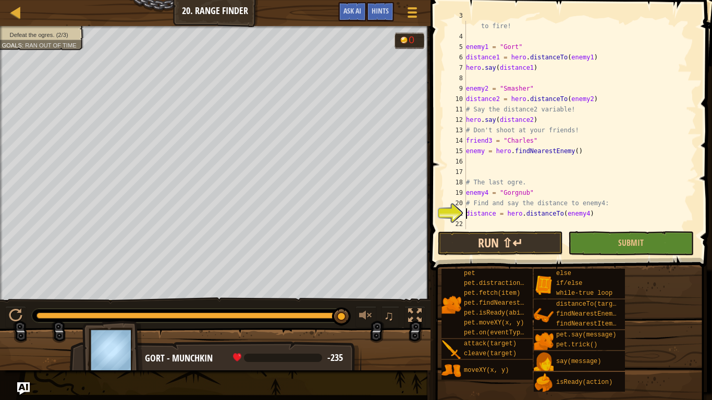
scroll to position [31, 0]
click at [475, 220] on div "# Say the distance for each enemy to tell the artillery where to fire! enemy1 =…" at bounding box center [580, 130] width 232 height 240
click at [494, 213] on div "# Say the distance for each enemy to tell the artillery where to fire! enemy1 =…" at bounding box center [580, 130] width 232 height 240
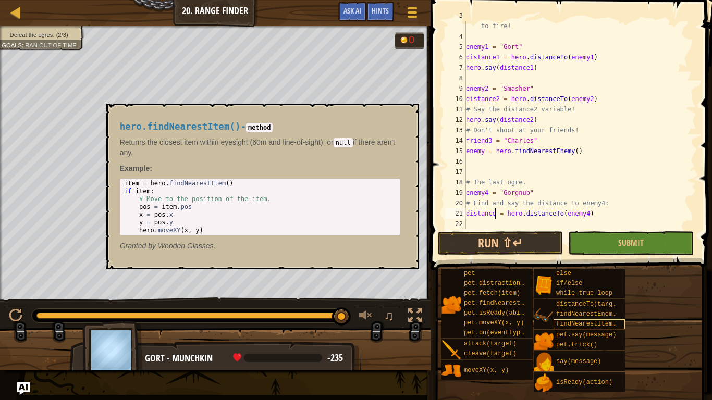
type textarea "distance4 = hero.distanceTo(enemy4)"
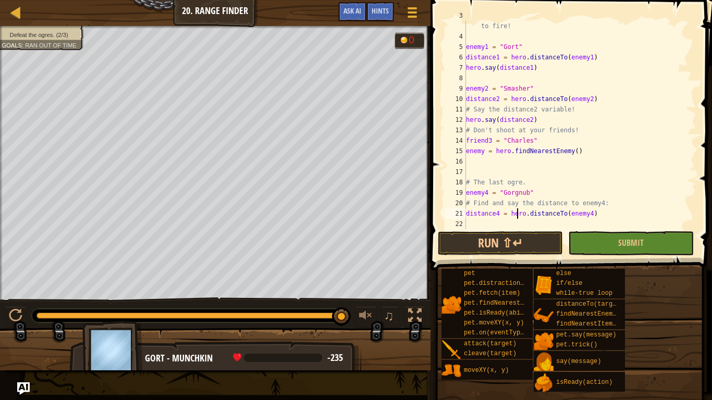
click at [689, 171] on div at bounding box center [691, 110] width 10 height 240
click at [599, 220] on div "# Say the distance for each enemy to tell the artillery where to fire! enemy1 =…" at bounding box center [580, 130] width 232 height 240
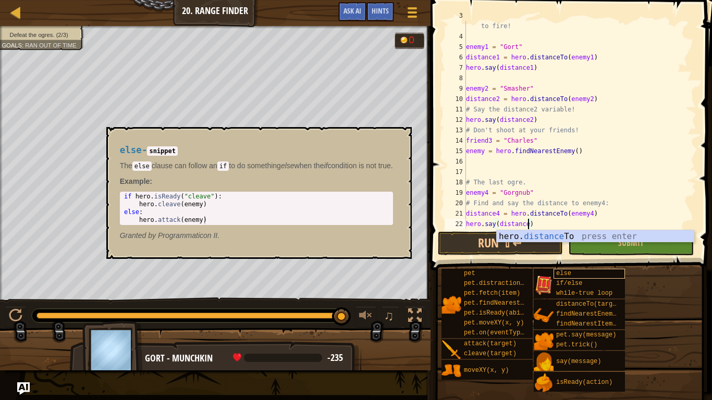
scroll to position [5, 9]
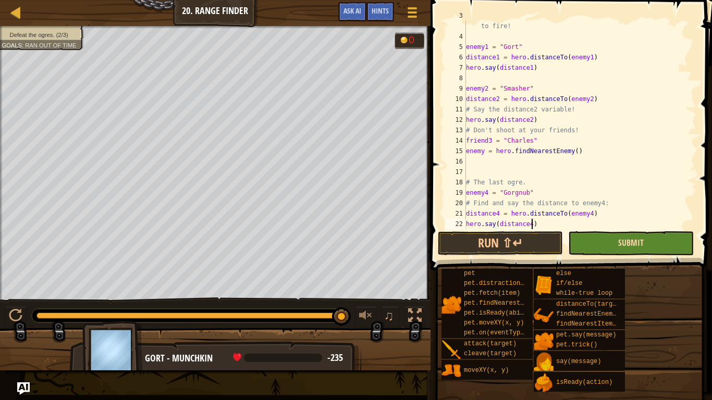
type textarea "hero.say(distance4)"
click at [618, 244] on span "Submit" at bounding box center [631, 242] width 26 height 11
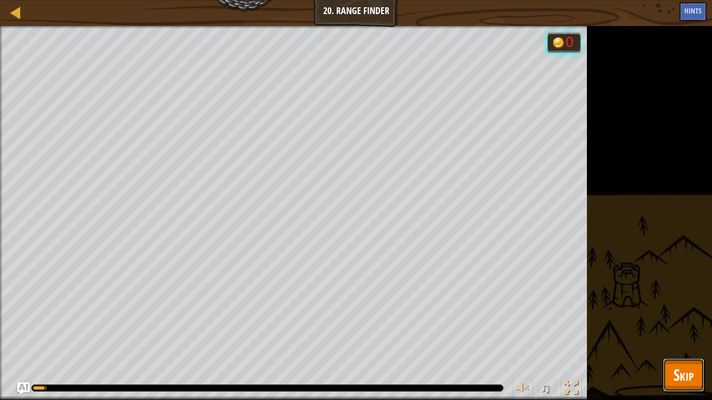
click at [687, 337] on span "Skip" at bounding box center [683, 374] width 20 height 21
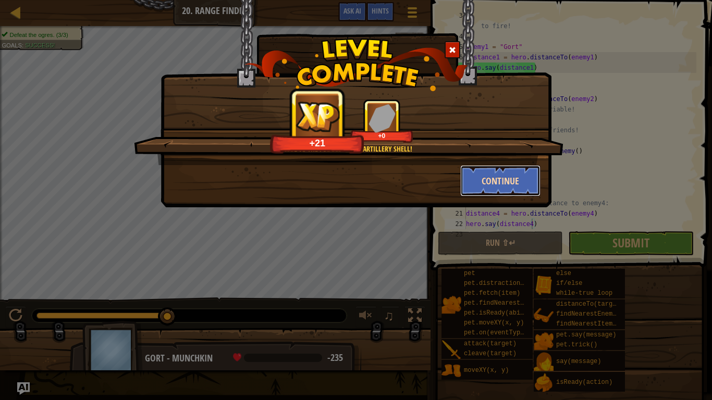
click at [497, 180] on button "Continue" at bounding box center [500, 180] width 81 height 31
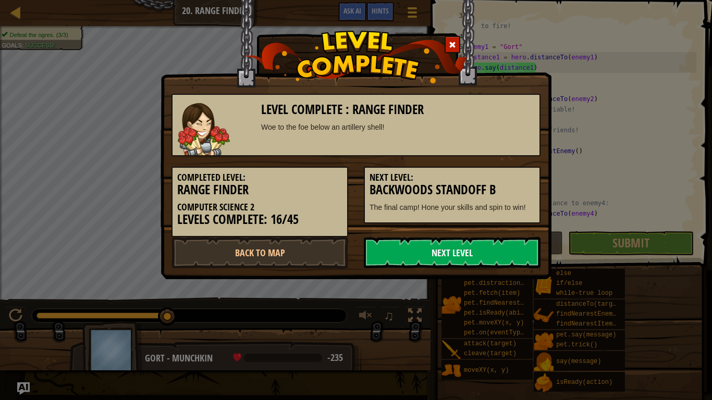
click at [407, 264] on link "Next Level" at bounding box center [452, 252] width 177 height 31
click at [436, 1] on body "Map Computer Science 2 20. Range Finder Game Menu Done Hints Ask AI 1 ההההההההה…" at bounding box center [356, 0] width 712 height 1
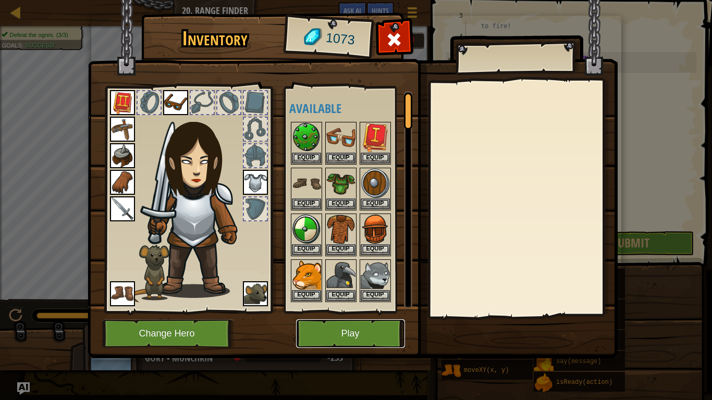
click at [378, 325] on button "Play" at bounding box center [350, 333] width 109 height 29
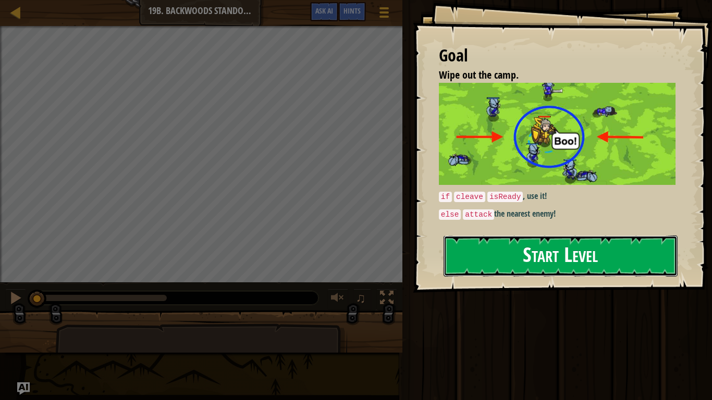
click at [568, 247] on button "Start Level" at bounding box center [560, 255] width 234 height 41
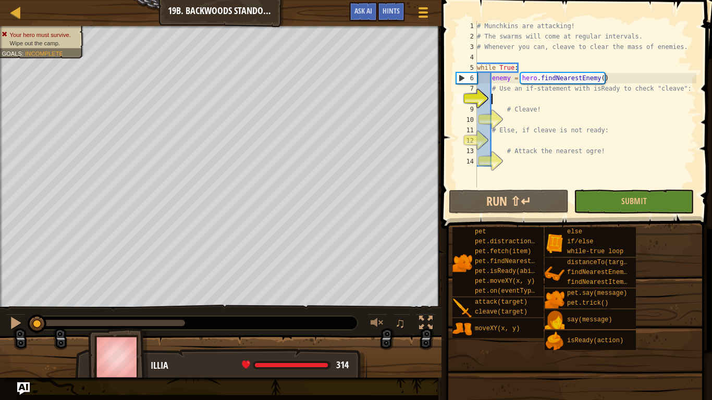
scroll to position [5, 3]
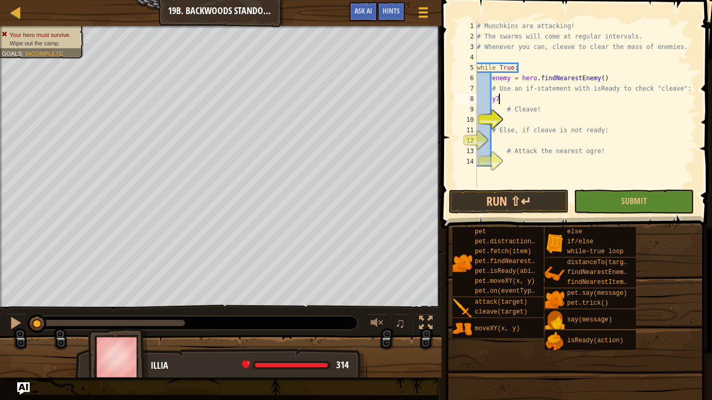
type textarea "y"
type textarea "# Cleave!"
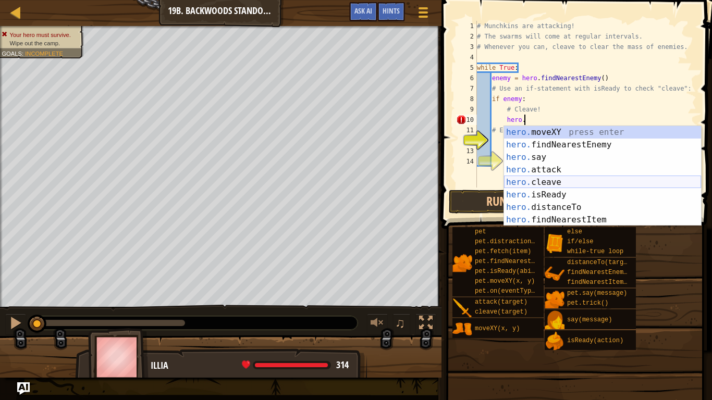
click at [573, 186] on div "hero. moveXY press enter hero. findNearestEnemy press enter hero. say press ent…" at bounding box center [602, 188] width 197 height 125
type textarea "hero.cleave(enemy)"
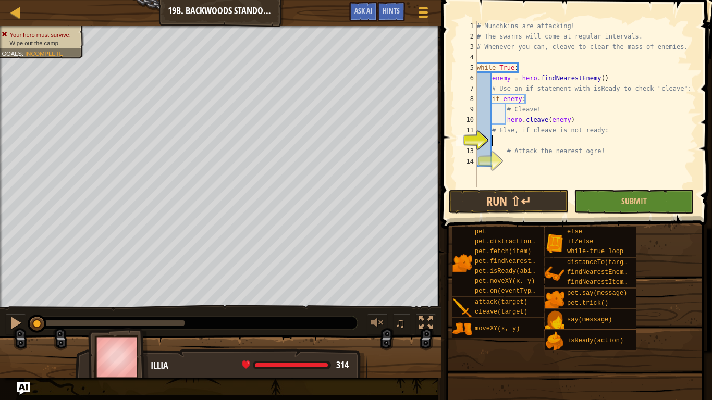
click at [507, 144] on div "# Munchkins are attacking! # The swarms will come at regular intervals. # Whene…" at bounding box center [585, 115] width 221 height 188
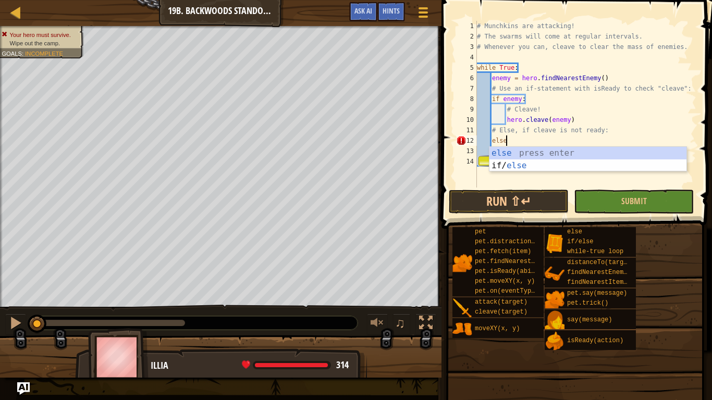
scroll to position [5, 4]
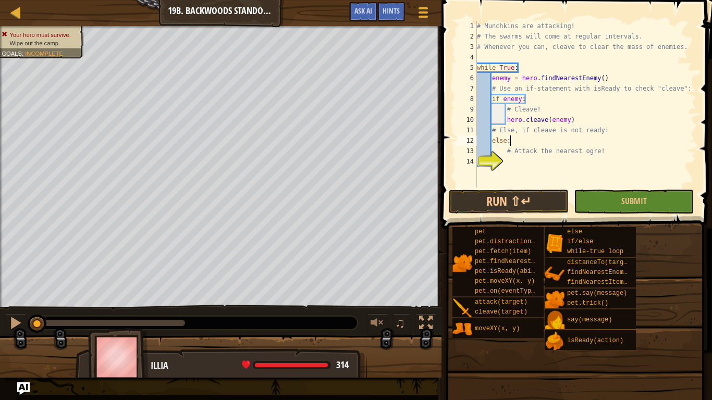
type textarea "# Attack the nearest ogre!"
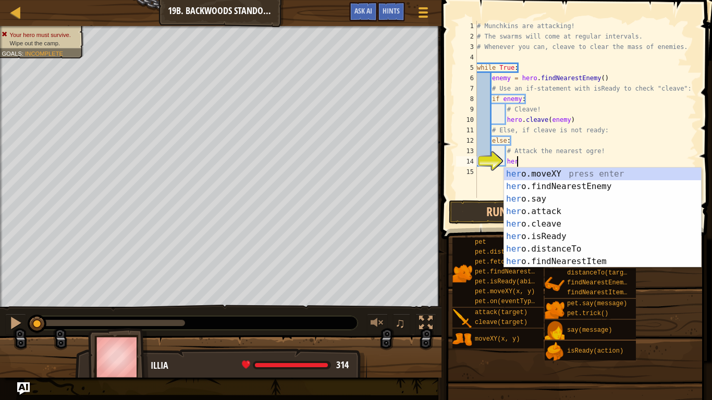
scroll to position [5, 6]
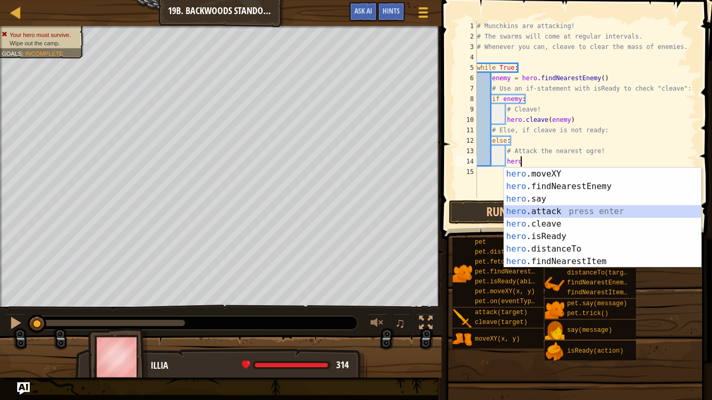
click at [589, 210] on div "hero .moveXY press enter hero .findNearestEnemy press enter hero .say press ent…" at bounding box center [602, 230] width 197 height 125
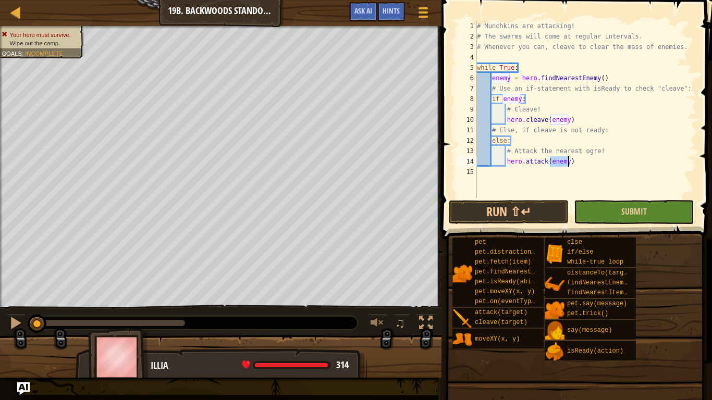
type textarea "hero.attack(enemy)"
click at [598, 213] on button "Submit" at bounding box center [634, 212] width 120 height 24
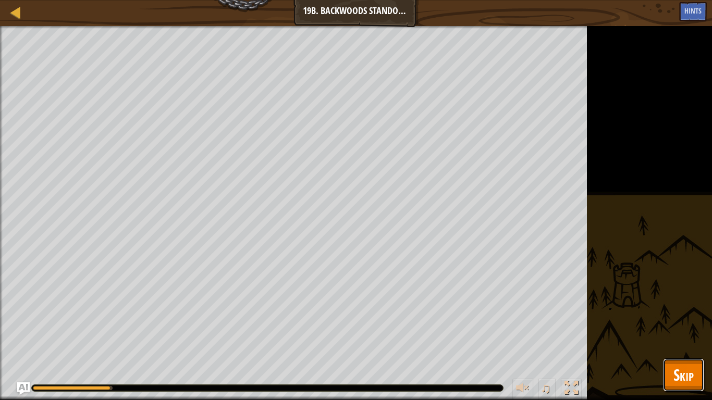
click at [689, 368] on span "Skip" at bounding box center [683, 374] width 20 height 21
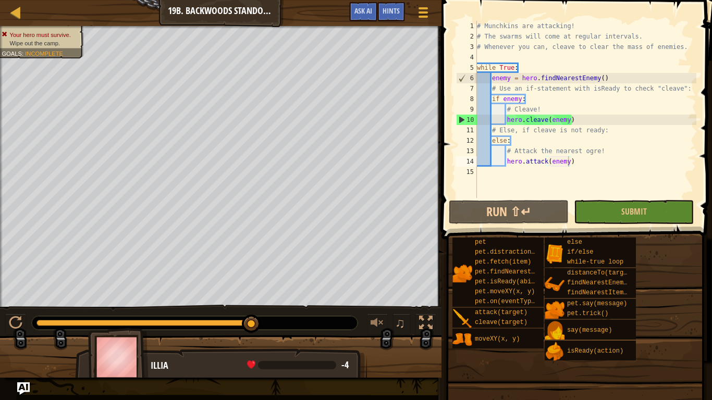
type textarea "hero.cleave(enemy)"
click at [580, 117] on div "# Munchkins are attacking! # The swarms will come at regular intervals. # Whene…" at bounding box center [585, 120] width 221 height 198
click at [504, 117] on div "# Munchkins are attacking! # The swarms will come at regular intervals. # Whene…" at bounding box center [585, 120] width 221 height 198
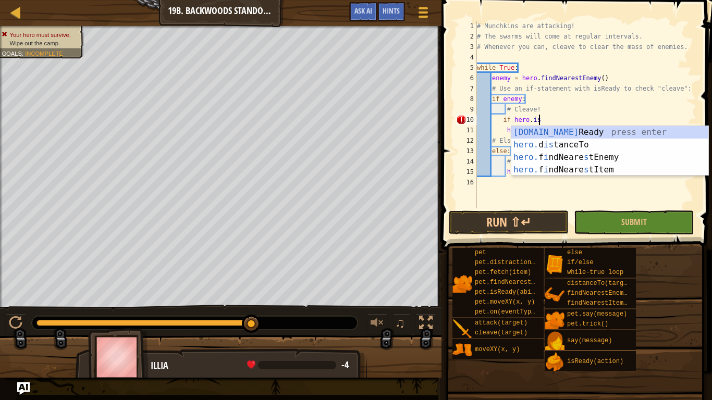
scroll to position [5, 8]
click at [588, 133] on div "[DOMAIN_NAME] Ready press enter hero. d is tanceTo press enter hero. f i ndNear…" at bounding box center [609, 163] width 197 height 75
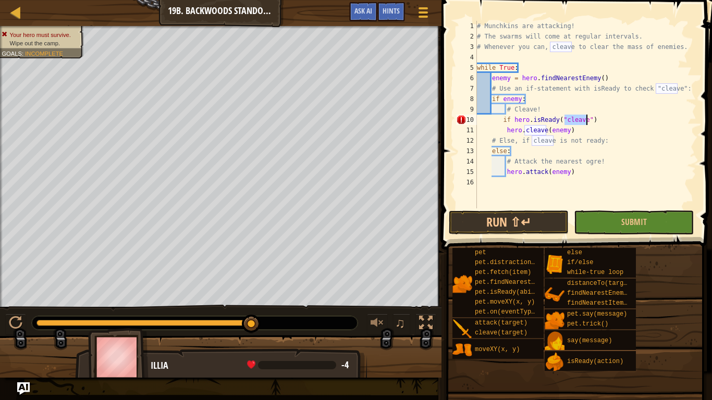
click at [504, 123] on div "# Munchkins are attacking! # The swarms will come at regular intervals. # Whene…" at bounding box center [585, 125] width 221 height 208
click at [501, 123] on div "# Munchkins are attacking! # The swarms will come at regular intervals. # Whene…" at bounding box center [585, 125] width 221 height 208
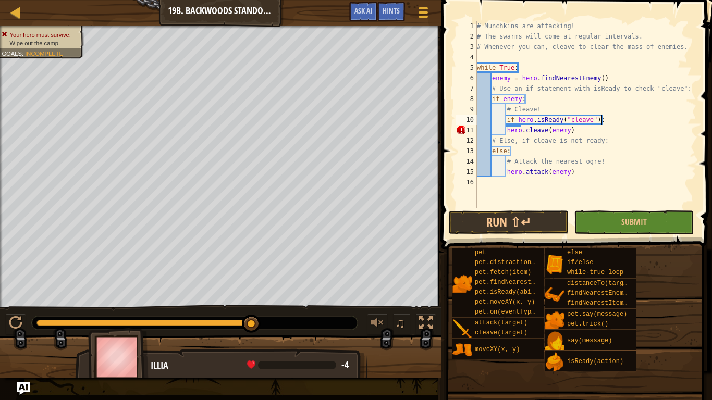
click at [506, 138] on div "# Munchkins are attacking! # The swarms will come at regular intervals. # Whene…" at bounding box center [585, 125] width 221 height 208
click at [505, 132] on div "# Munchkins are attacking! # The swarms will come at regular intervals. # Whene…" at bounding box center [585, 125] width 221 height 208
type textarea "hero.cleave(enemy)"
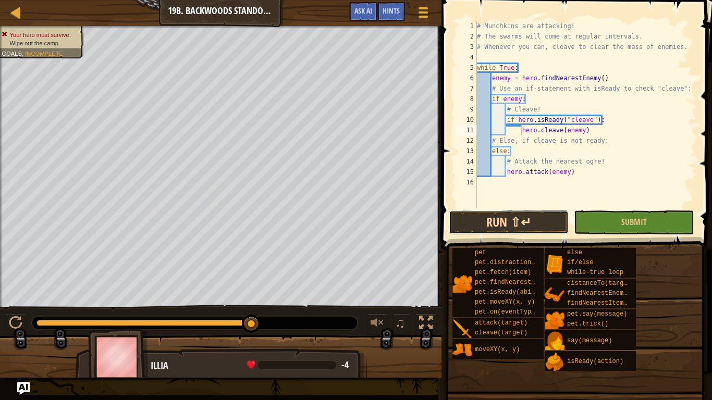
click at [560, 217] on button "Run ⇧↵" at bounding box center [509, 222] width 120 height 24
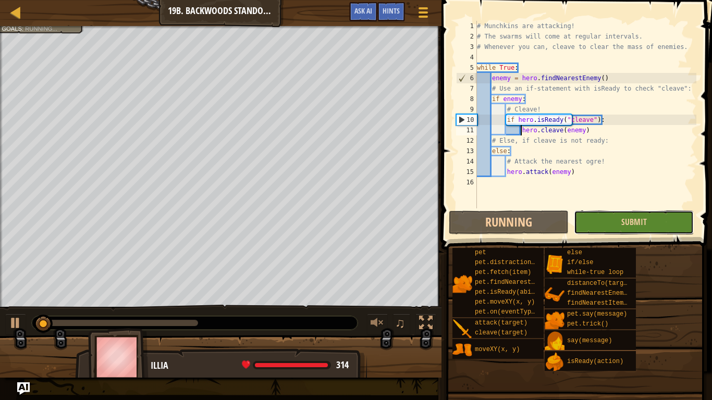
click at [616, 228] on button "Submit" at bounding box center [634, 222] width 120 height 24
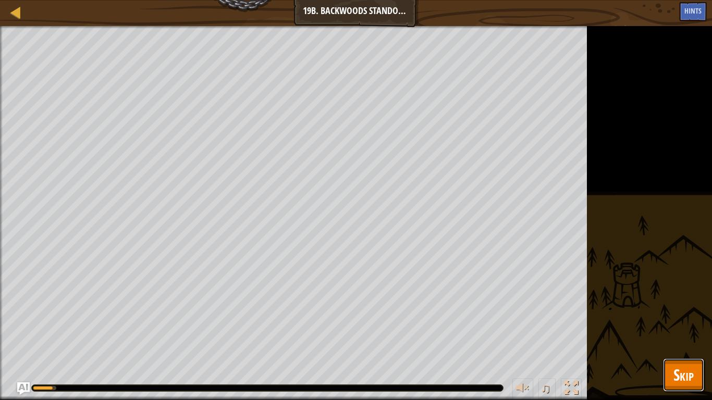
click at [673, 363] on button "Skip" at bounding box center [683, 374] width 41 height 33
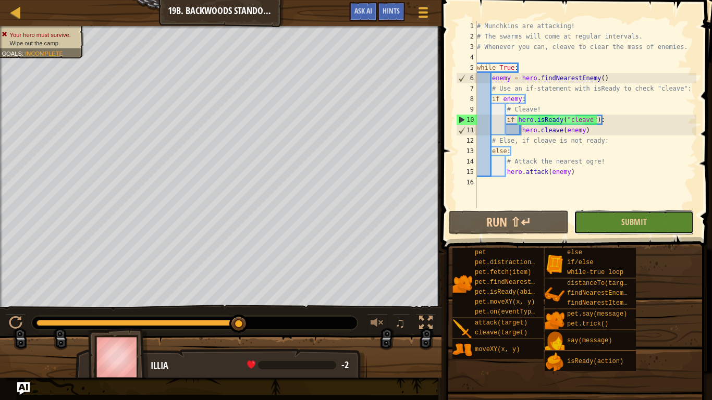
click at [597, 216] on button "Submit" at bounding box center [634, 222] width 120 height 24
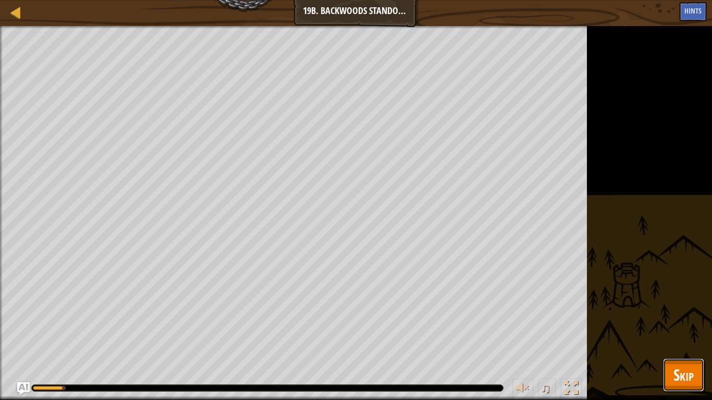
click at [688, 367] on span "Skip" at bounding box center [683, 374] width 20 height 21
